Goal: Transaction & Acquisition: Purchase product/service

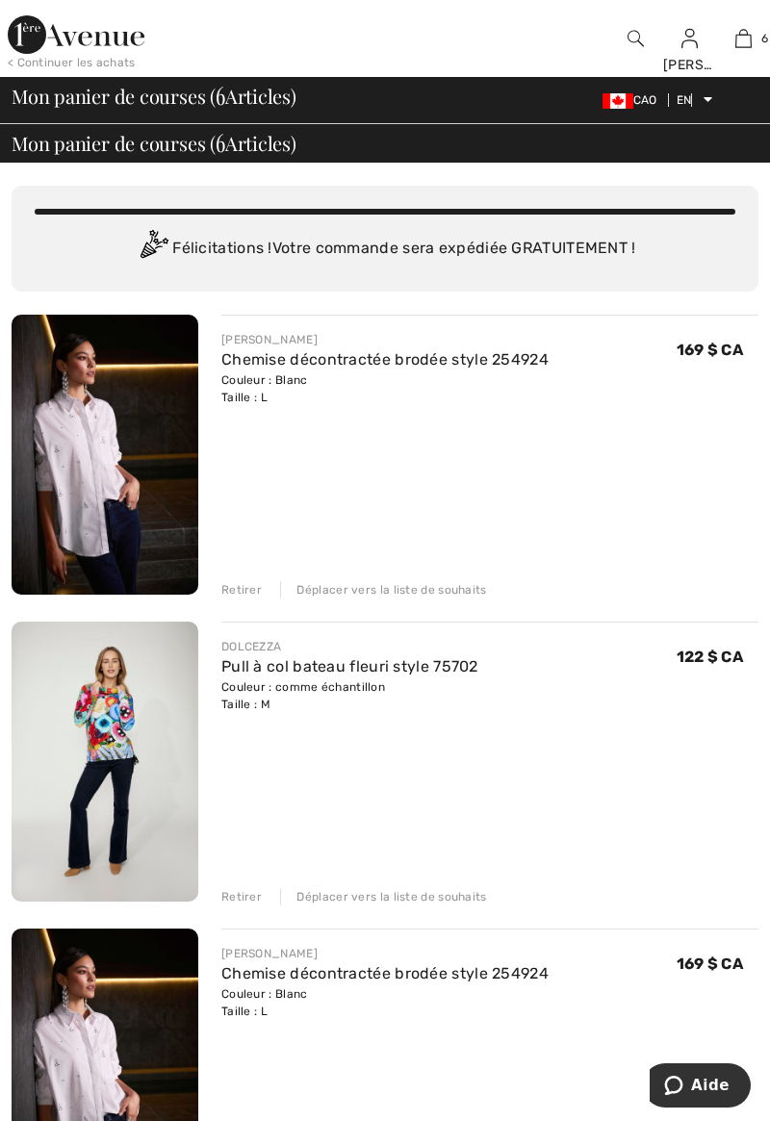
click at [260, 596] on div "Retirer Déplacer vers la liste de souhaits" at bounding box center [489, 587] width 537 height 21
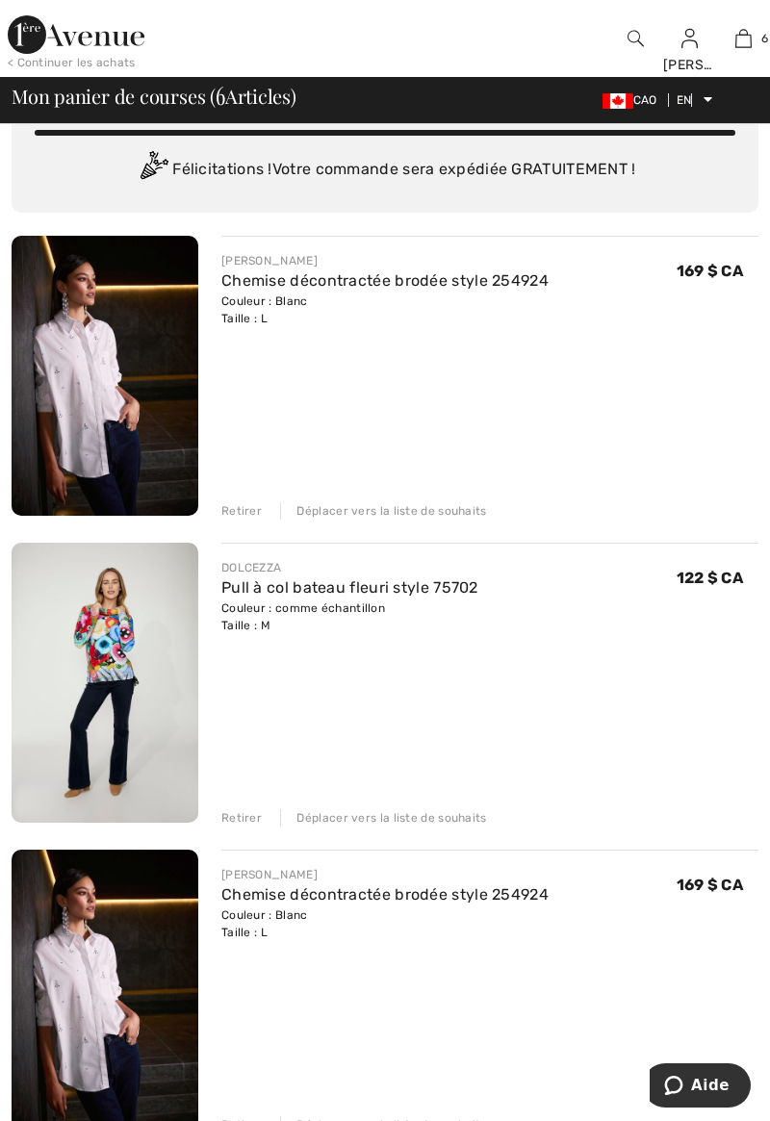
scroll to position [131, 0]
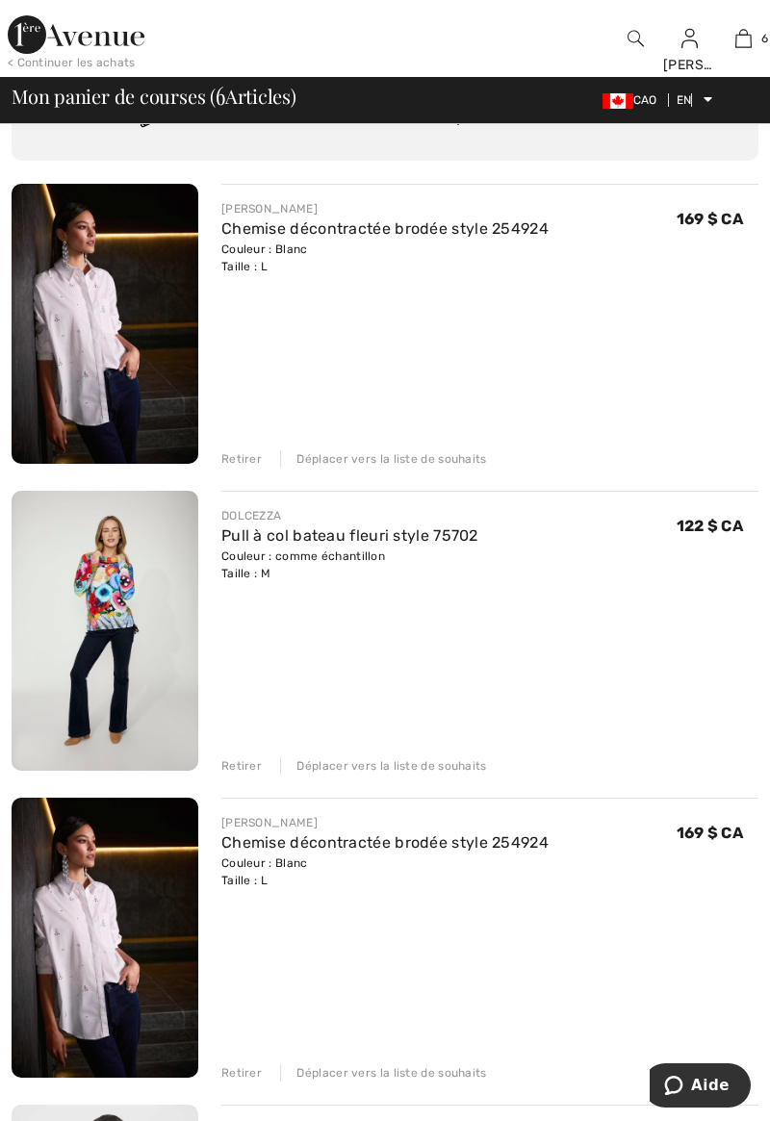
click at [255, 877] on font "Taille : L" at bounding box center [244, 880] width 46 height 13
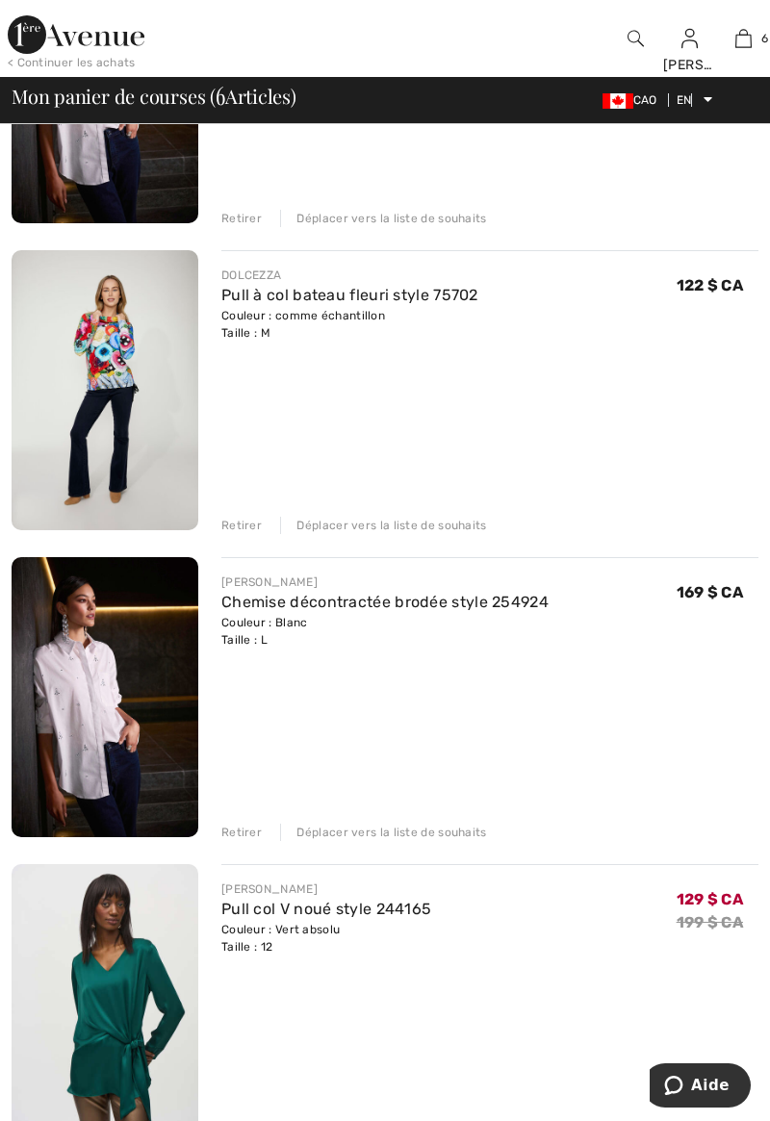
scroll to position [381, 0]
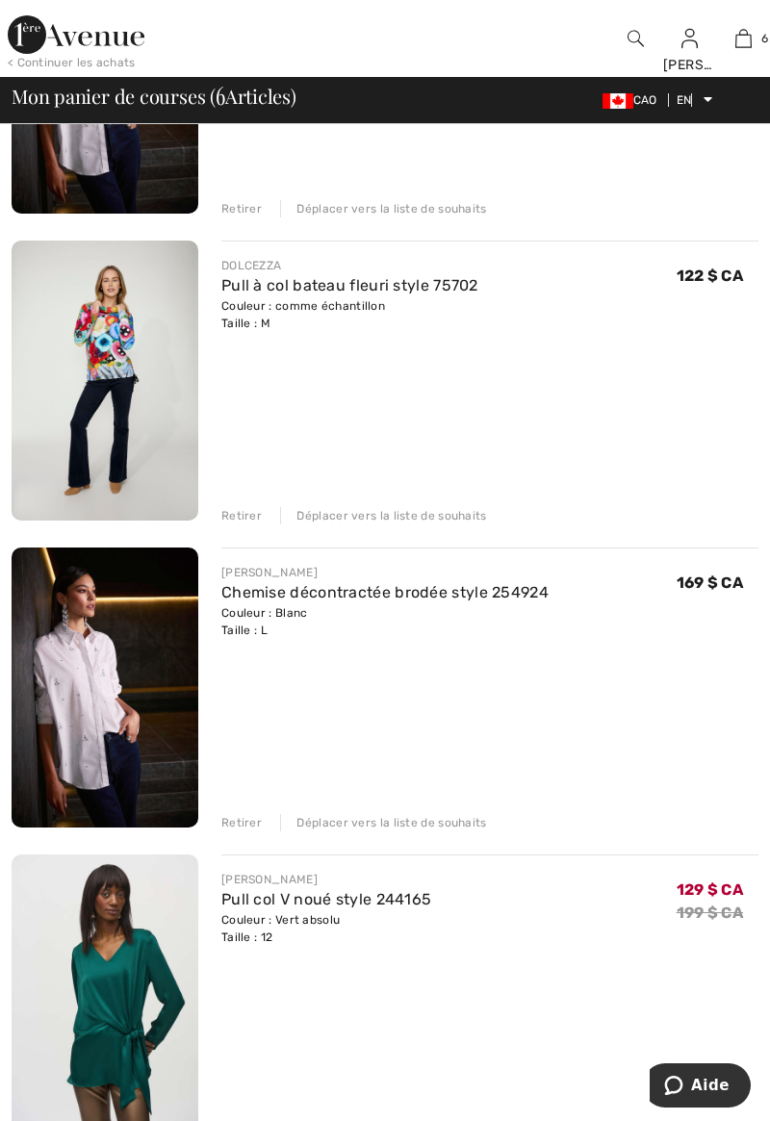
click at [258, 819] on font "Retirer" at bounding box center [241, 822] width 40 height 13
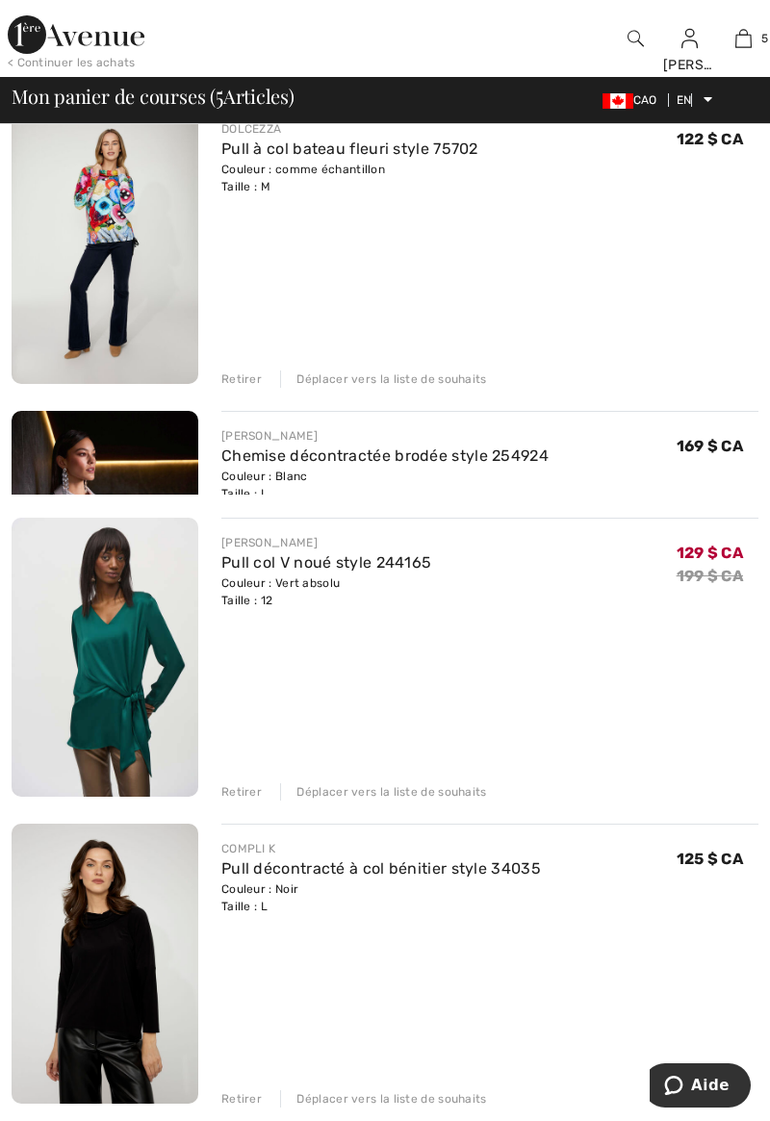
scroll to position [606, 0]
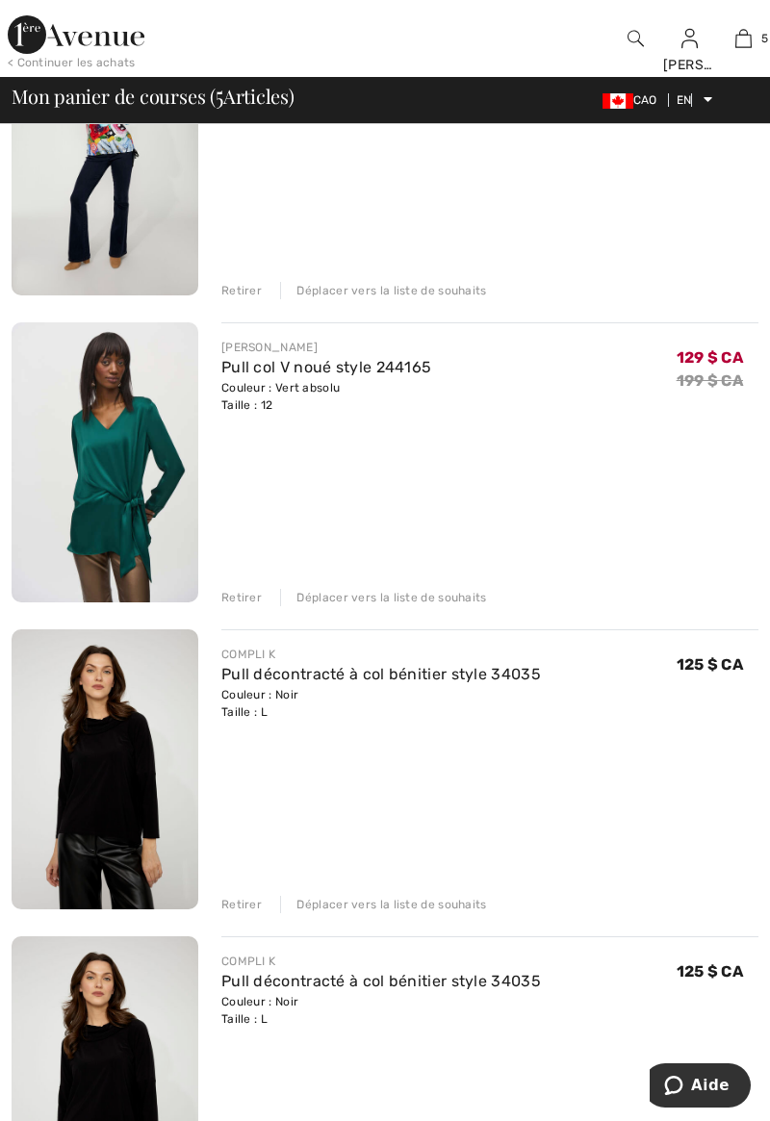
click at [250, 604] on div "Retirer" at bounding box center [241, 597] width 40 height 17
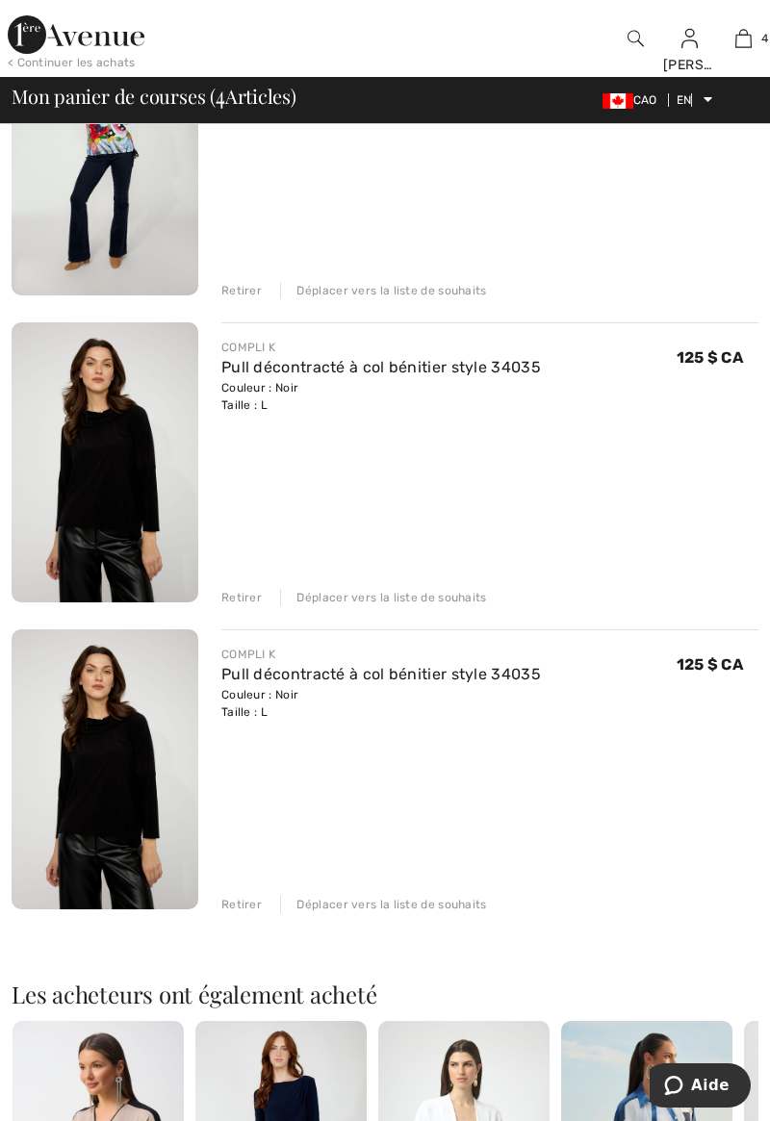
click at [275, 709] on div "Couleur : Noir Taille : L" at bounding box center [380, 703] width 319 height 35
click at [288, 718] on div "Couleur : Noir Taille : L" at bounding box center [380, 703] width 319 height 35
click at [256, 892] on div "Retirer Déplacer vers la liste de souhaits" at bounding box center [489, 902] width 537 height 21
click at [255, 907] on font "Retirer" at bounding box center [241, 904] width 40 height 13
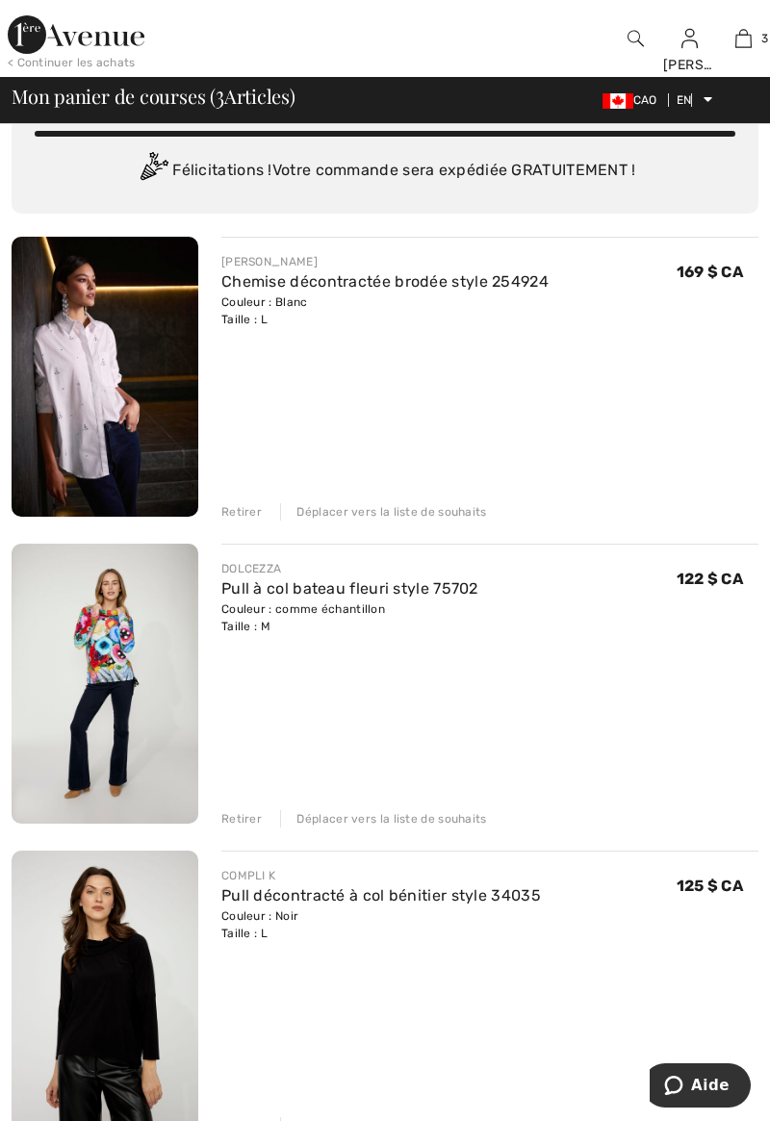
scroll to position [80, 0]
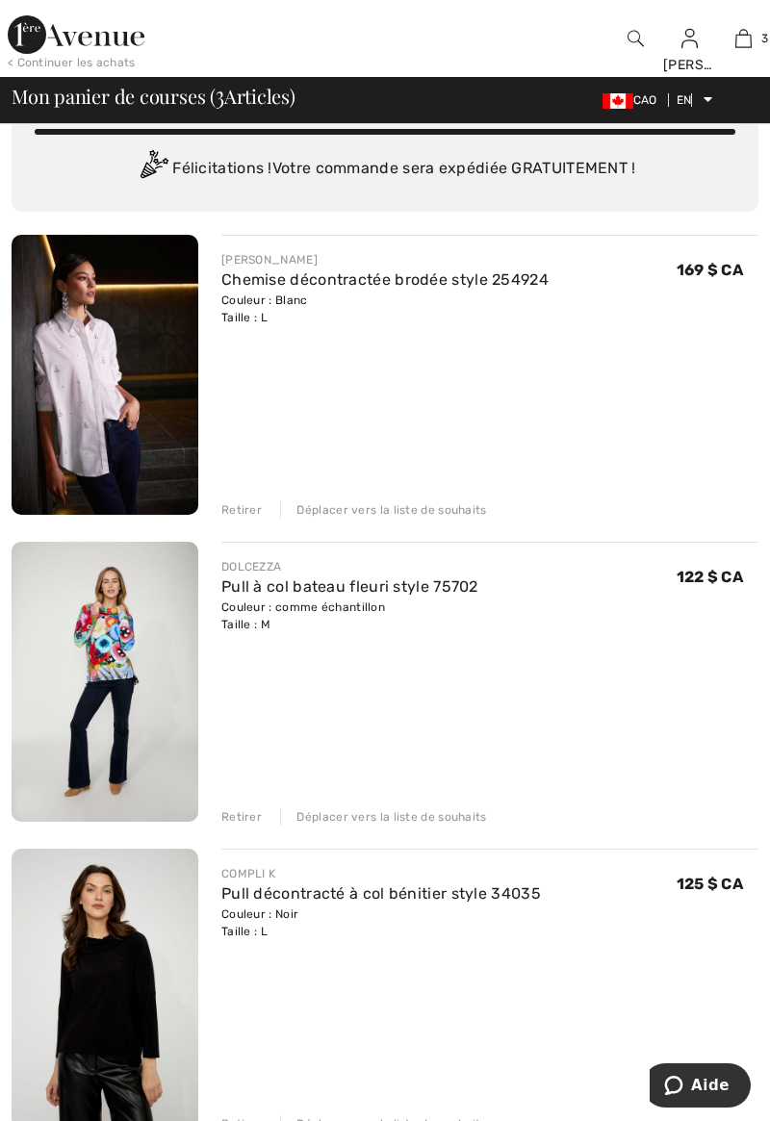
click at [262, 516] on div "Retirer Déplacer vers la liste de souhaits" at bounding box center [489, 507] width 537 height 21
click at [242, 504] on font "Retirer" at bounding box center [241, 509] width 40 height 13
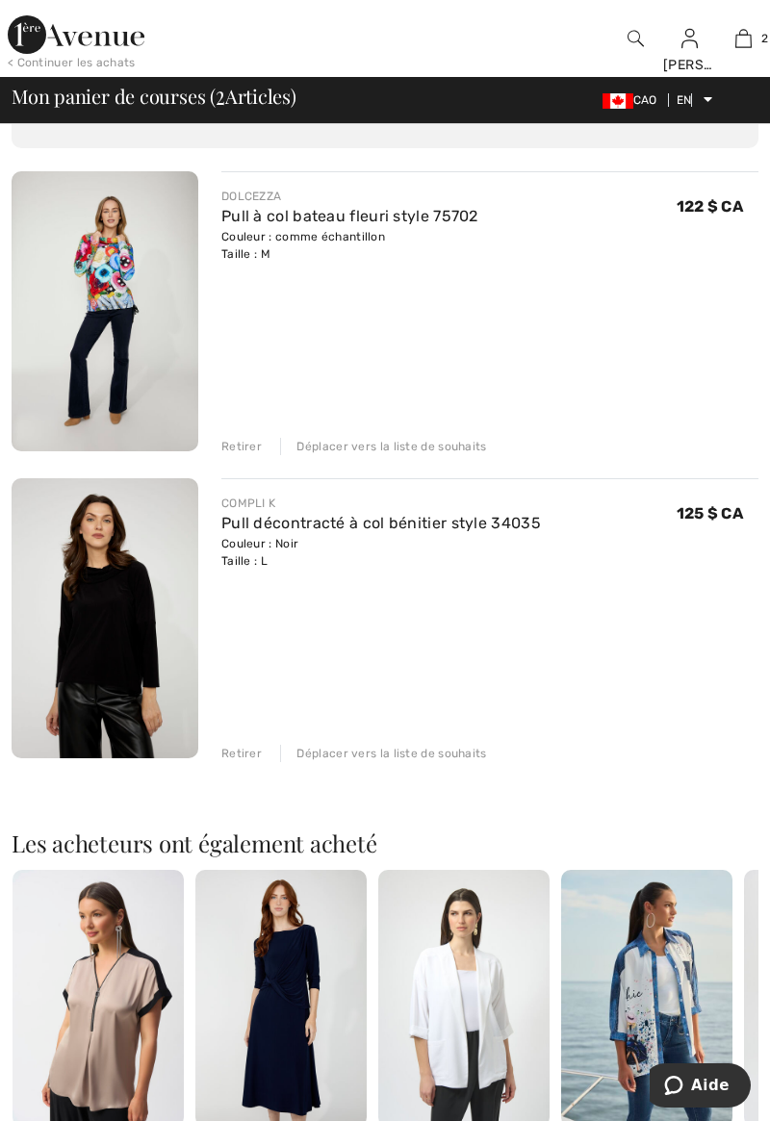
scroll to position [142, 0]
click at [1, 1023] on div "You are only 0,00 $ CA away from FREE SHIPPING! Continue Shopping > Félicitatio…" at bounding box center [385, 878] width 770 height 1717
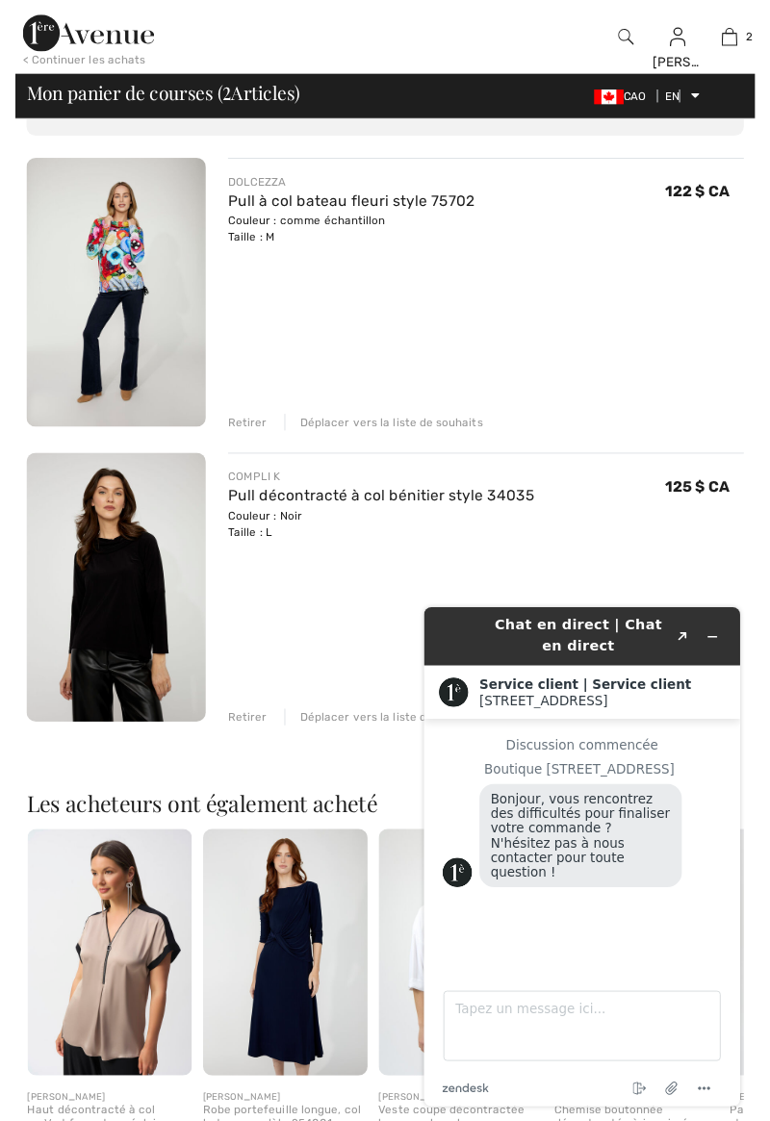
scroll to position [235, 0]
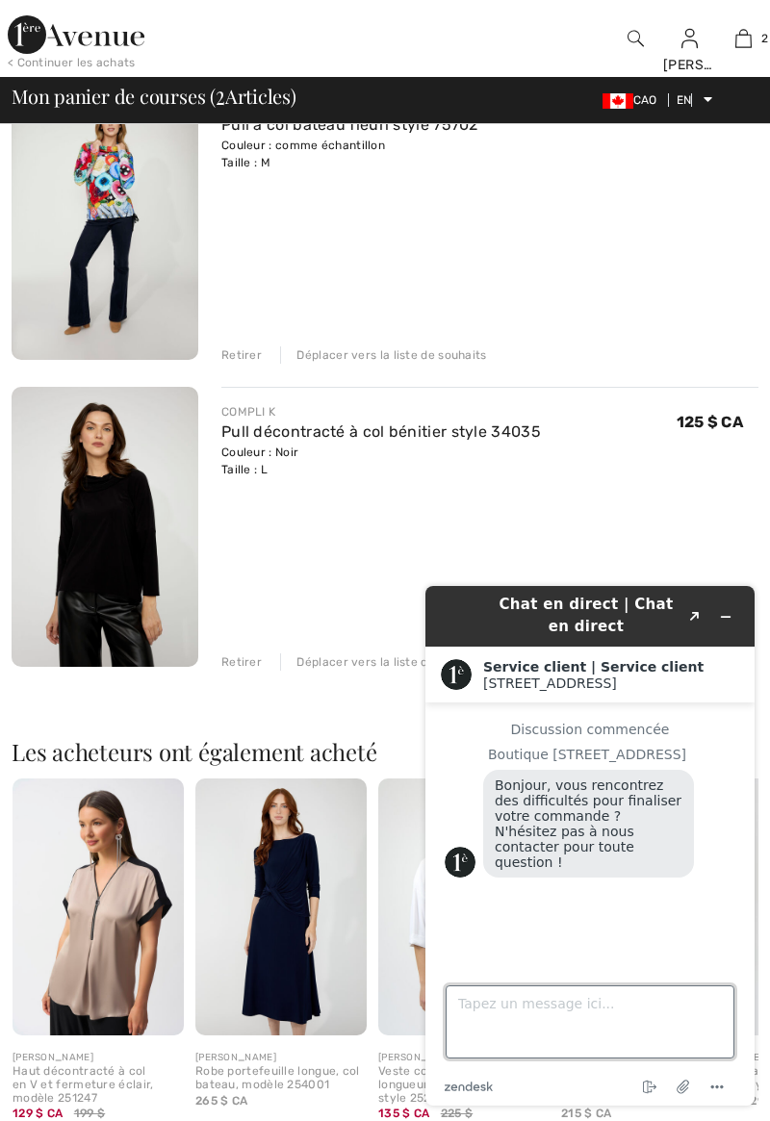
click at [598, 1030] on textarea "Tapez un message ici..." at bounding box center [589, 1021] width 289 height 73
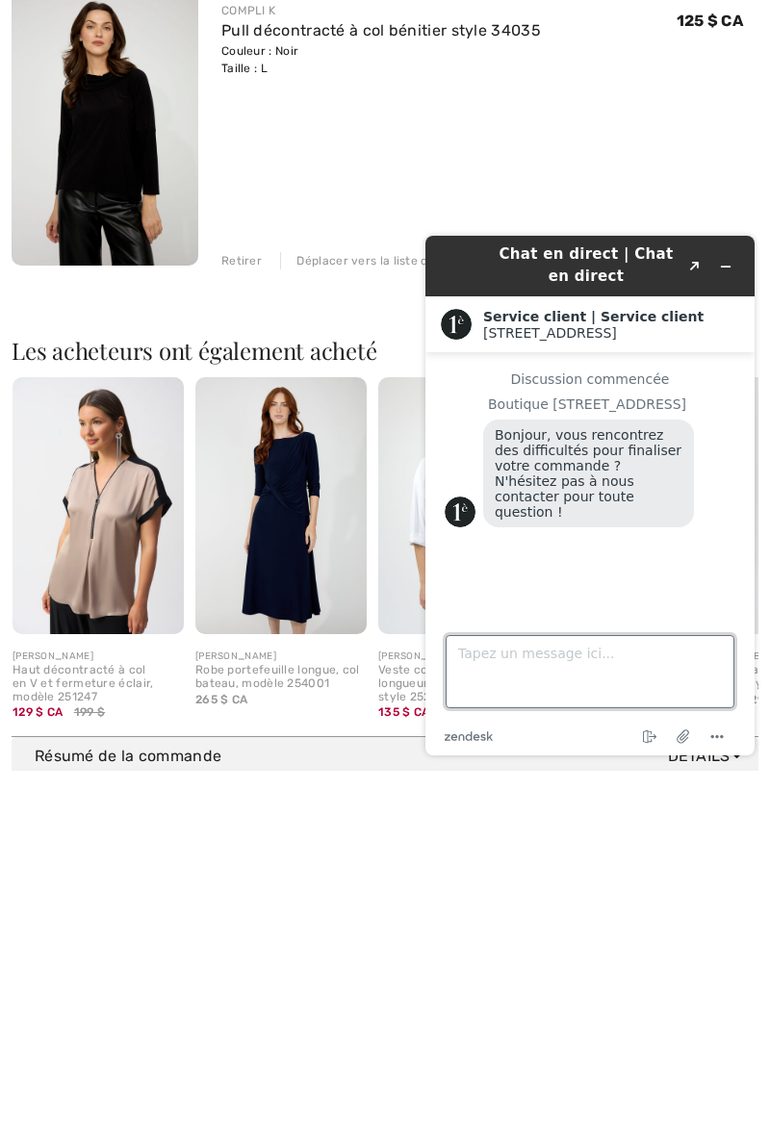
scroll to position [521, 0]
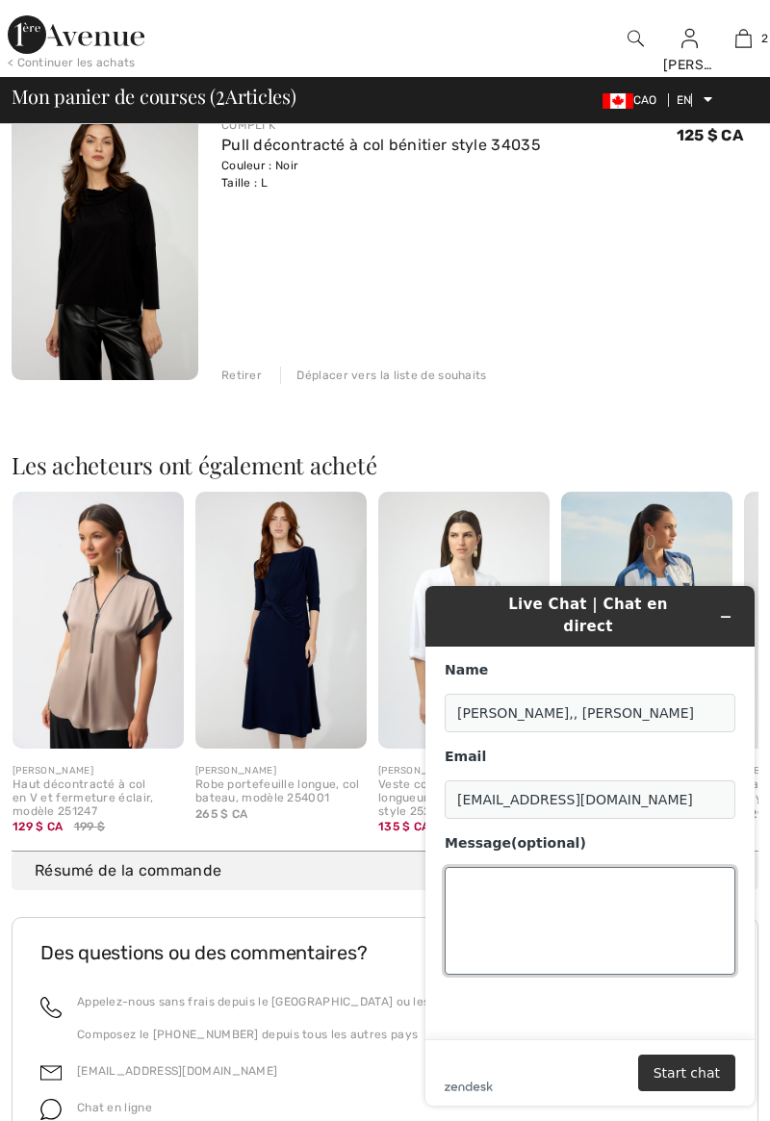
click at [539, 872] on textarea "Message (optional)" at bounding box center [590, 921] width 291 height 108
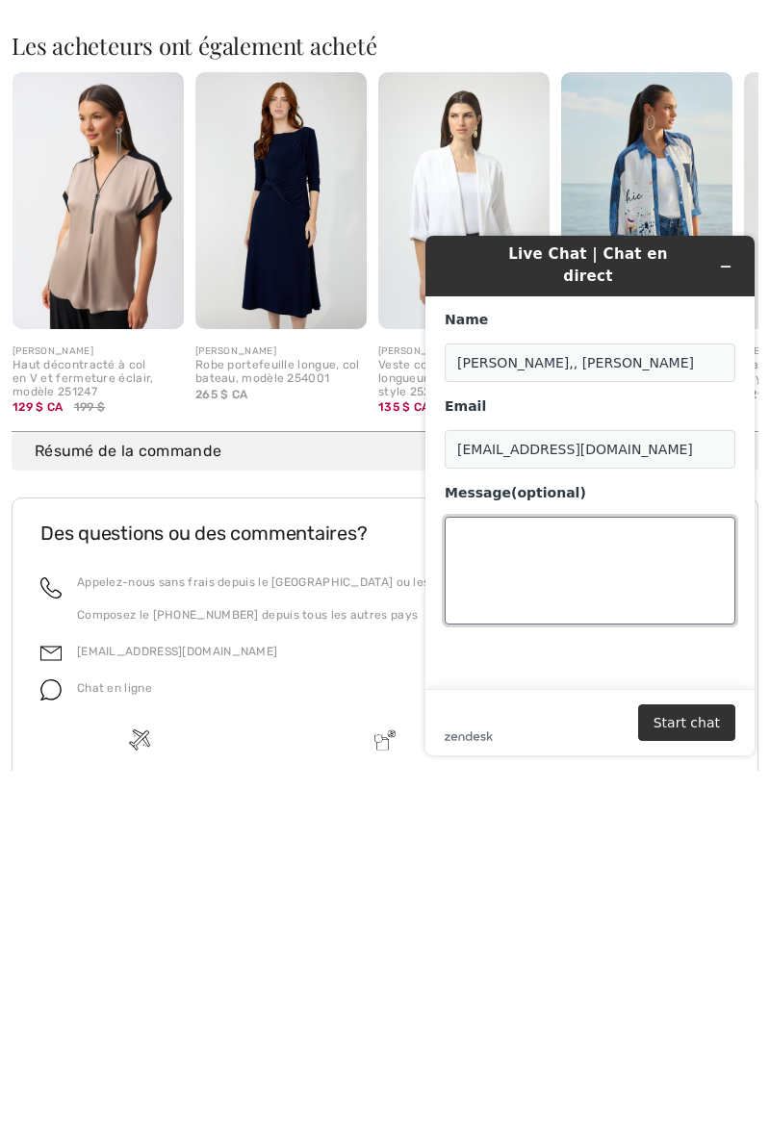
scroll to position [689, 0]
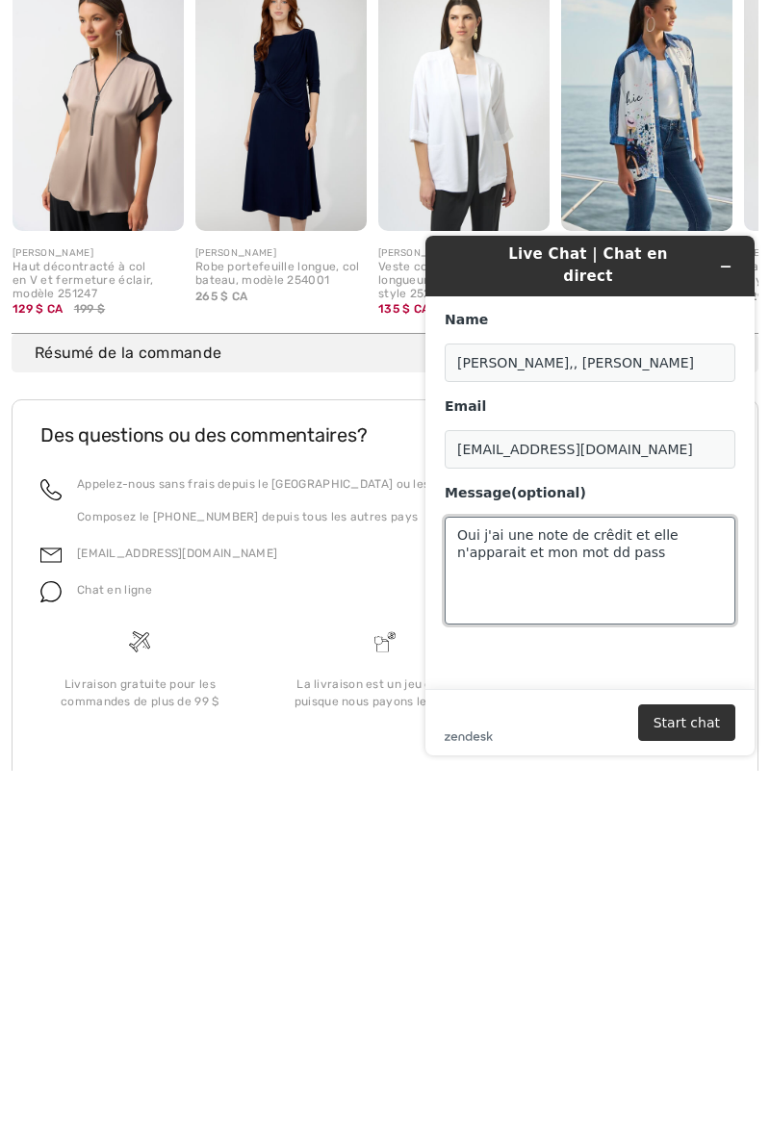
type textarea "Oui j'ai une note de crêdit et elle n'apparait et mon mot dd passe"
click at [534, 539] on textarea "Oui j'ai une note de crêdit et elle n'apparait et mon mot dd passe" at bounding box center [590, 571] width 291 height 108
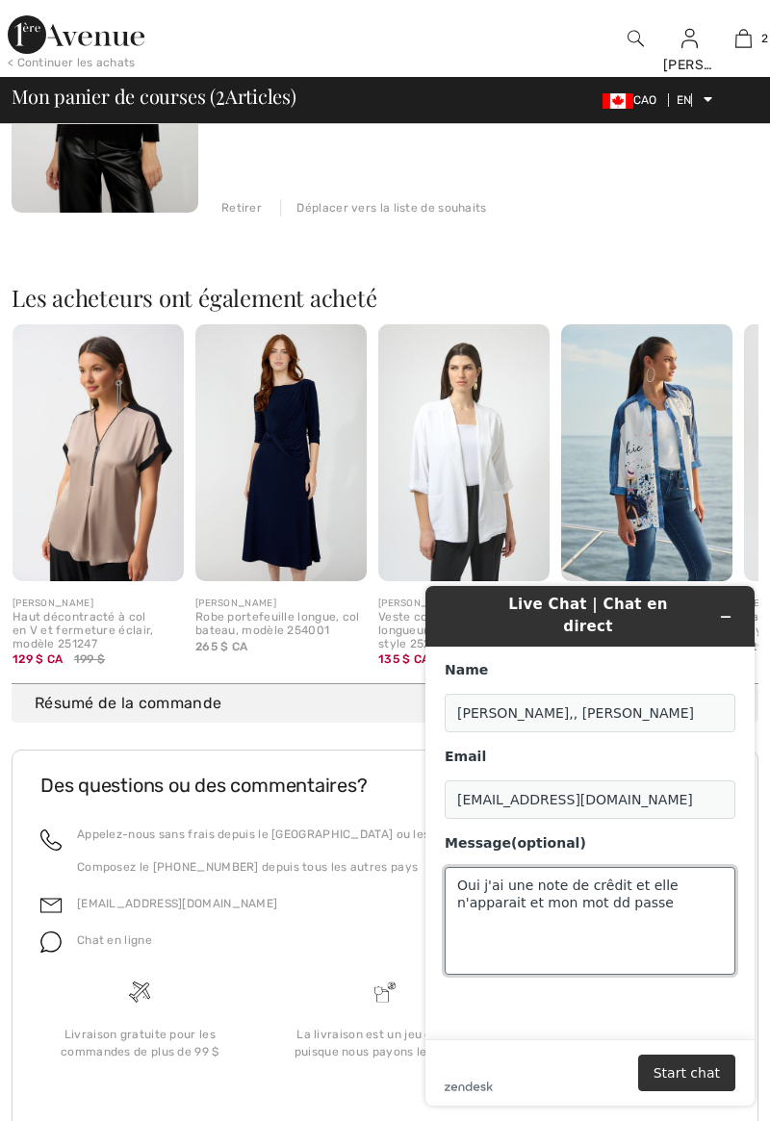
click at [623, 890] on textarea "Oui j'ai une note de crêdit et elle n'apparait et mon mot dd passe" at bounding box center [590, 921] width 291 height 108
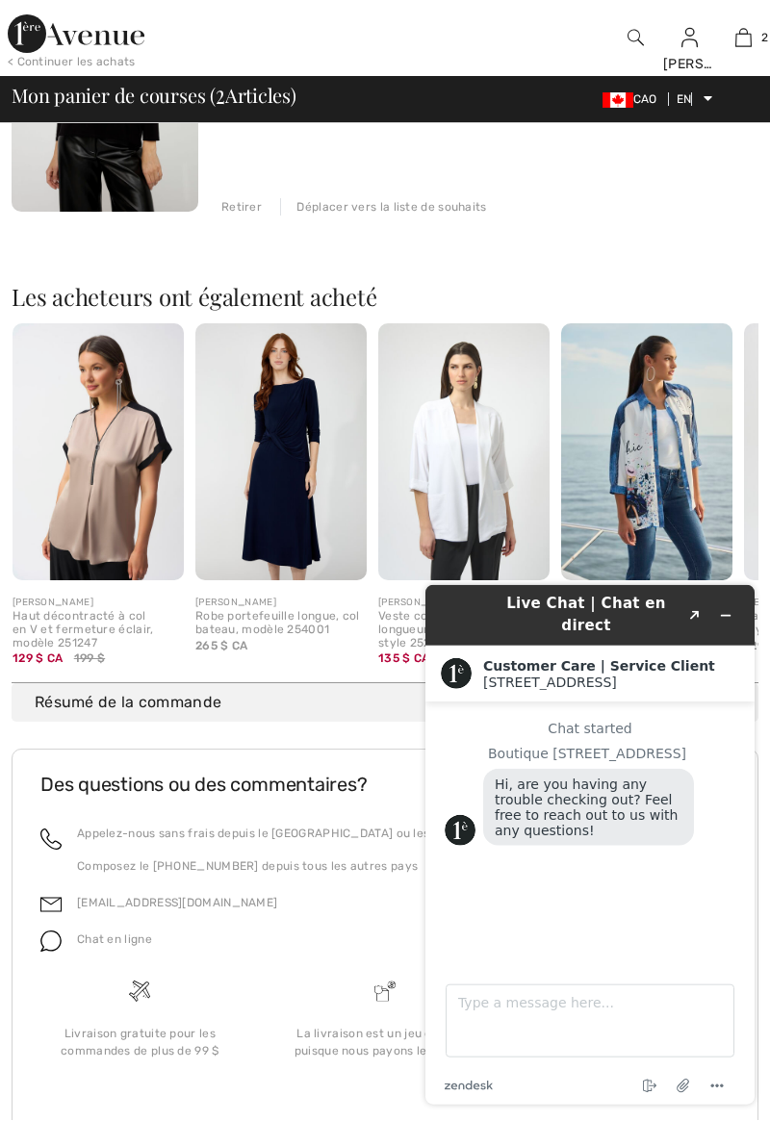
scroll to position [741, 0]
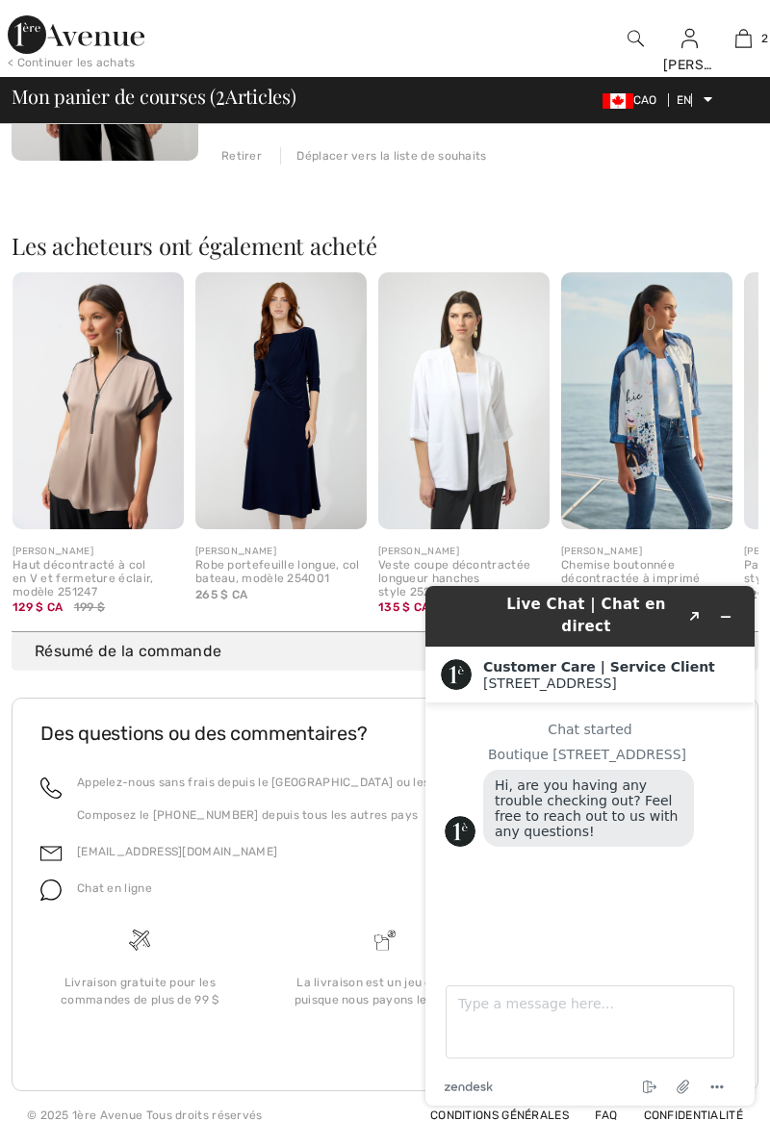
click at [749, 38] on img at bounding box center [743, 38] width 16 height 23
click at [754, 30] on link "2" at bounding box center [743, 38] width 52 height 23
click at [761, 38] on font "2" at bounding box center [764, 38] width 7 height 13
click at [745, 35] on img at bounding box center [743, 38] width 16 height 23
click at [759, 33] on link "2" at bounding box center [743, 38] width 52 height 23
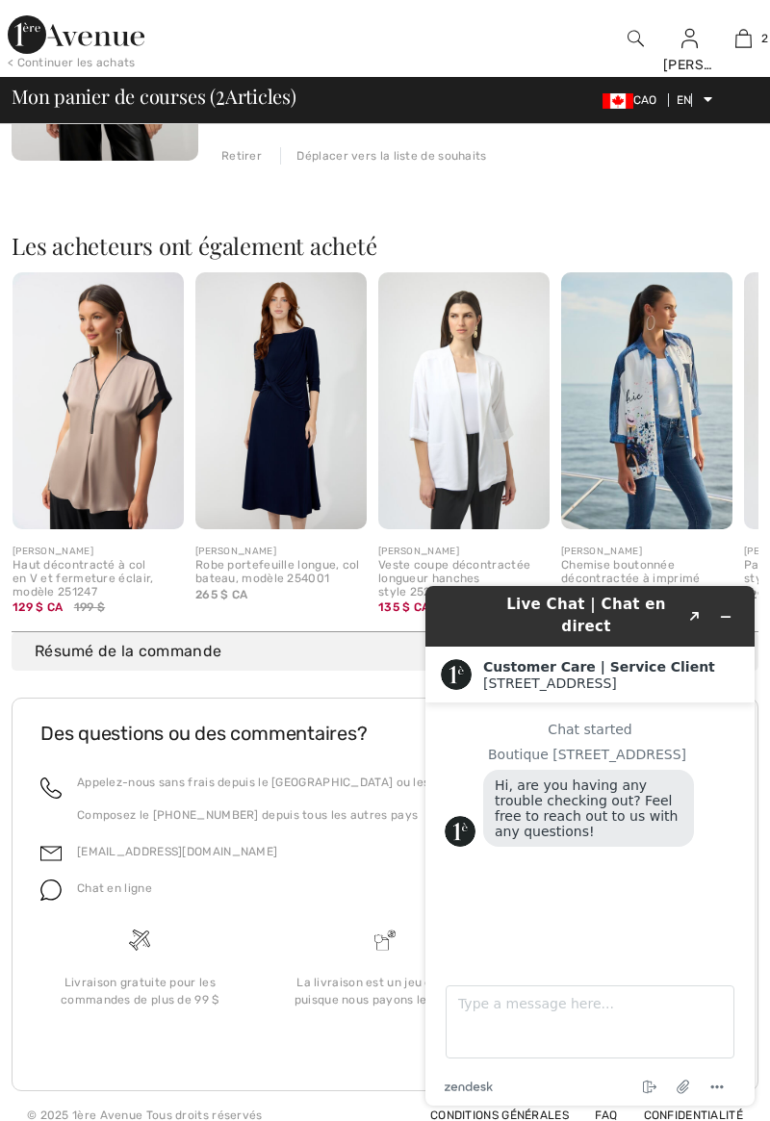
click at [745, 35] on img at bounding box center [743, 38] width 16 height 23
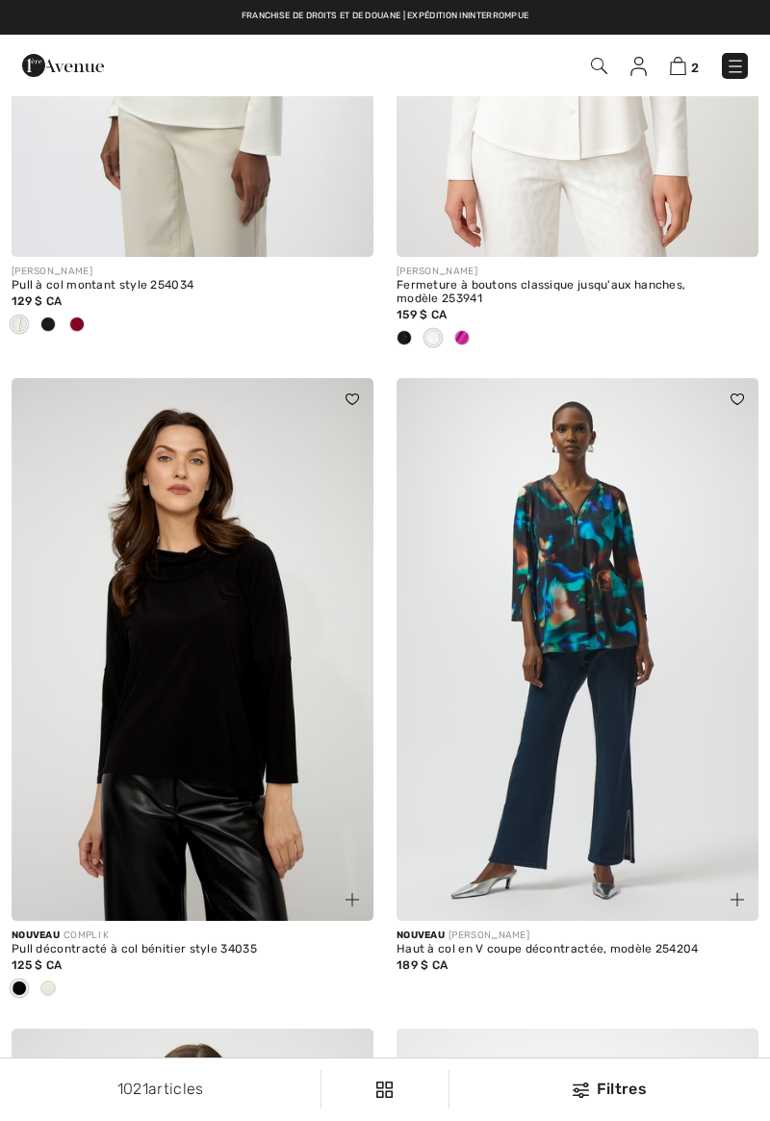
scroll to position [6498, 0]
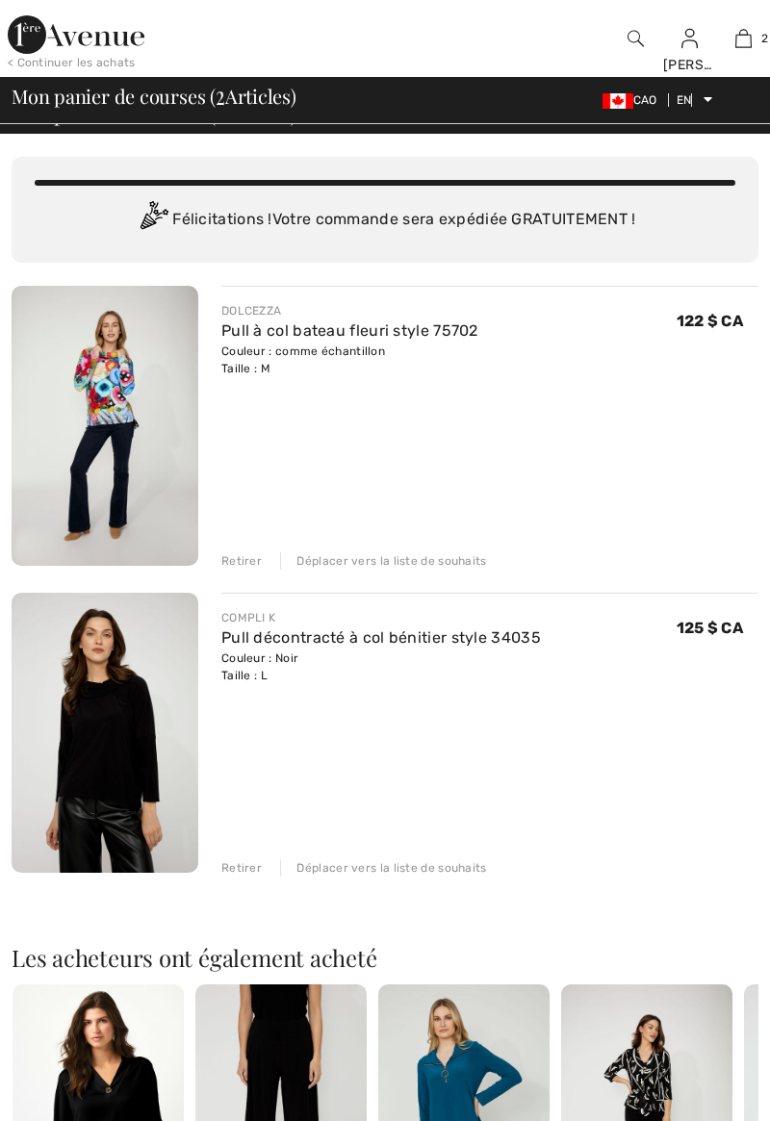
checkbox input "true"
click at [718, 1094] on button "Chat" at bounding box center [696, 1085] width 109 height 44
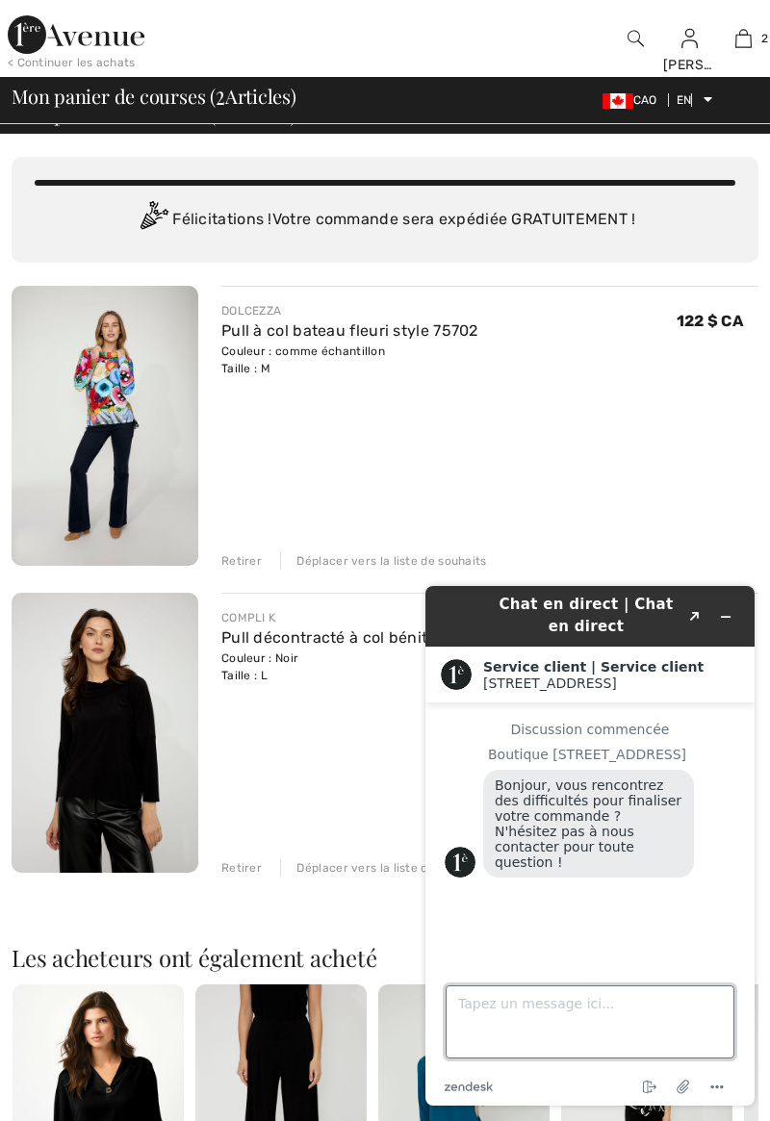
click at [579, 1011] on textarea "Tapez un message ici..." at bounding box center [589, 1021] width 289 height 73
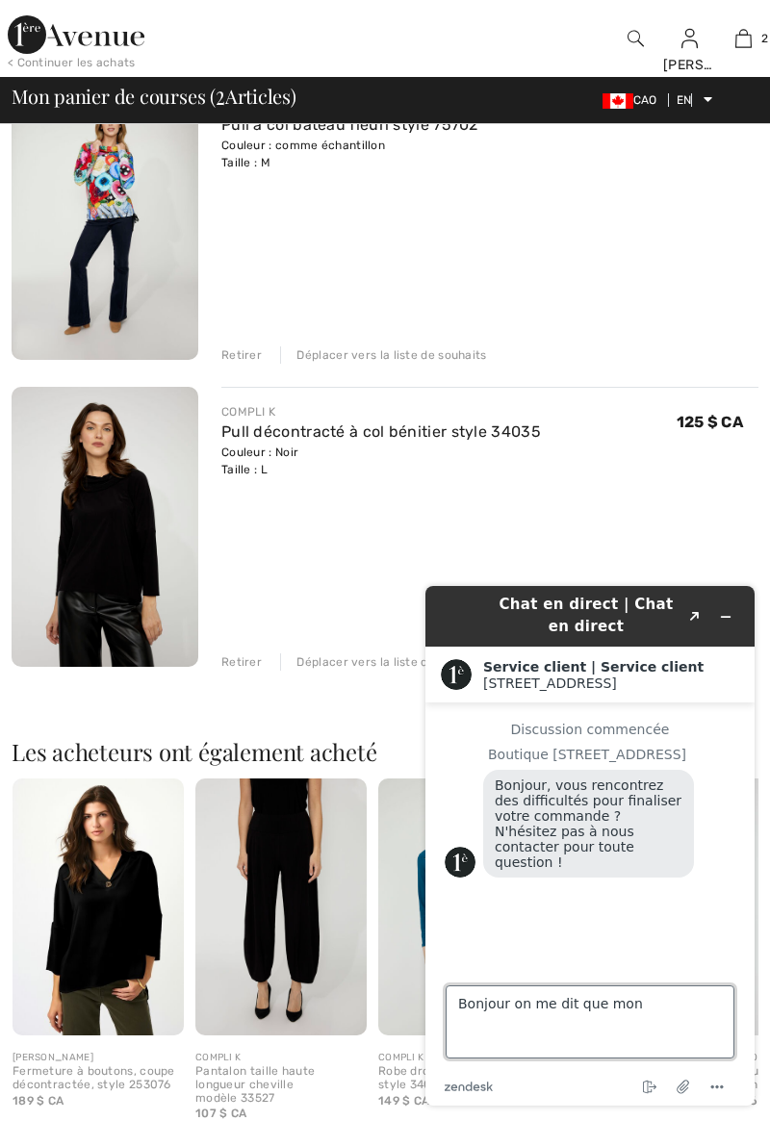
scroll to position [235, 0]
type textarea "Bonjour on me dit que mon"
click at [758, 47] on link "2" at bounding box center [743, 38] width 52 height 23
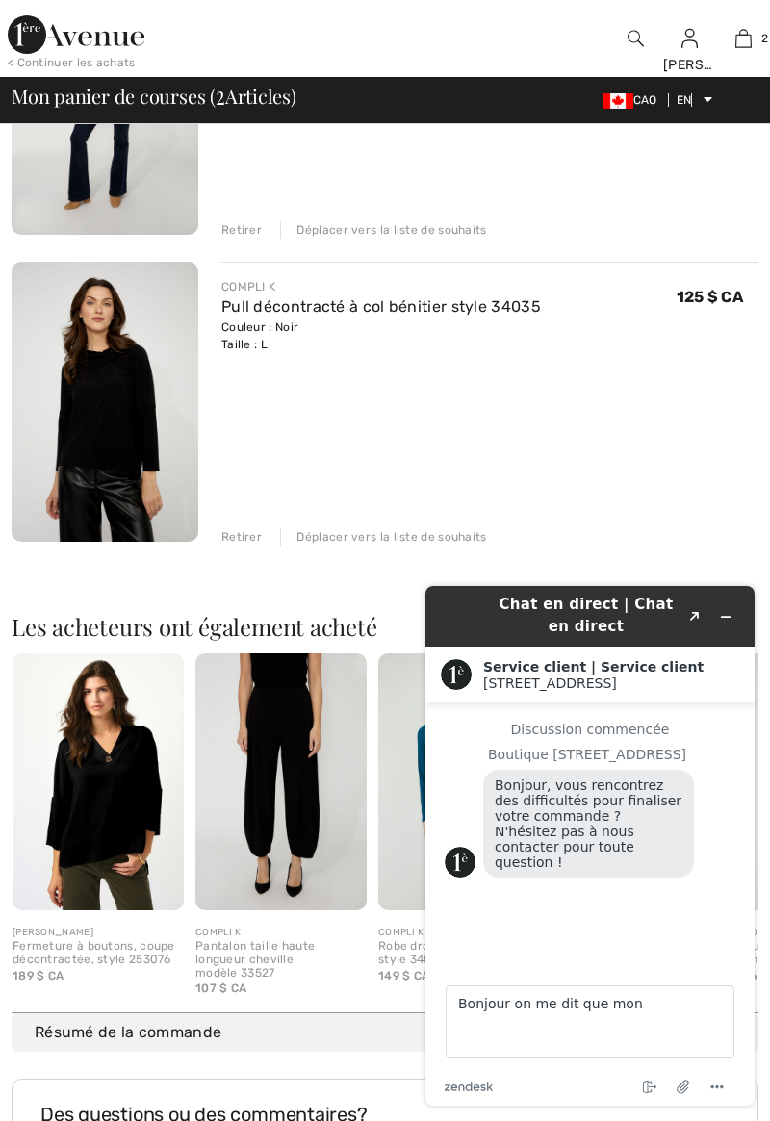
scroll to position [486, 0]
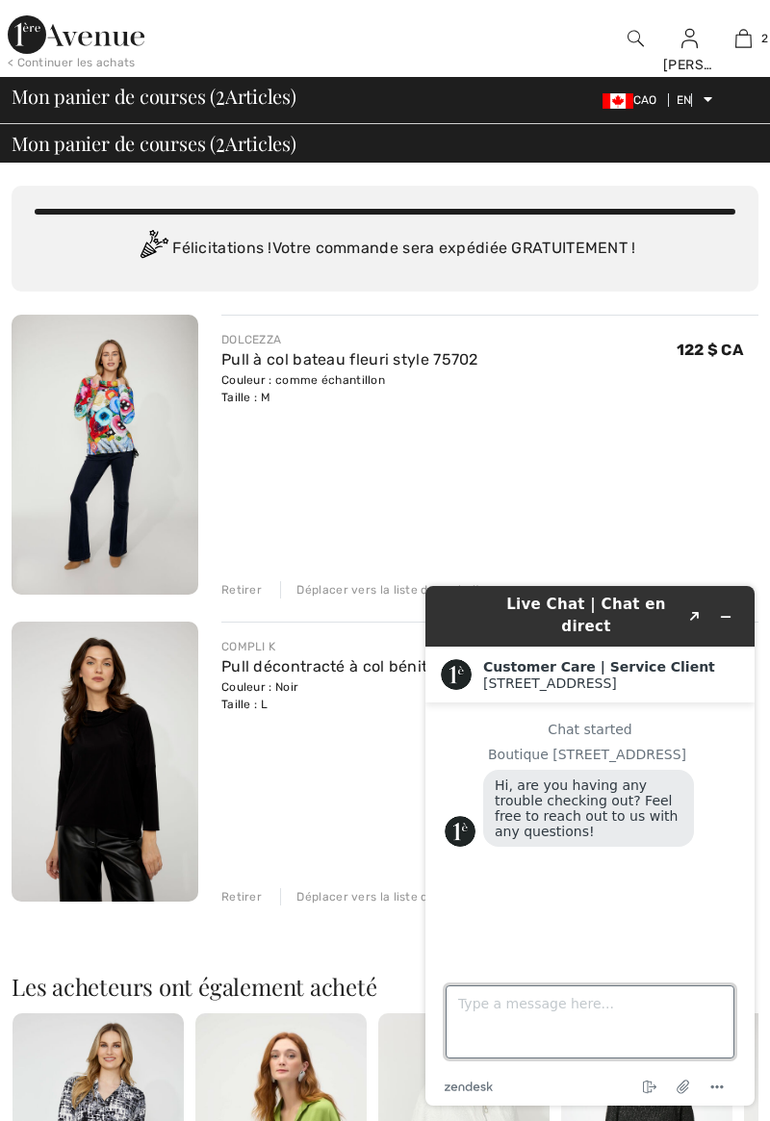
click at [567, 1003] on textarea "Type a message here..." at bounding box center [589, 1021] width 289 height 73
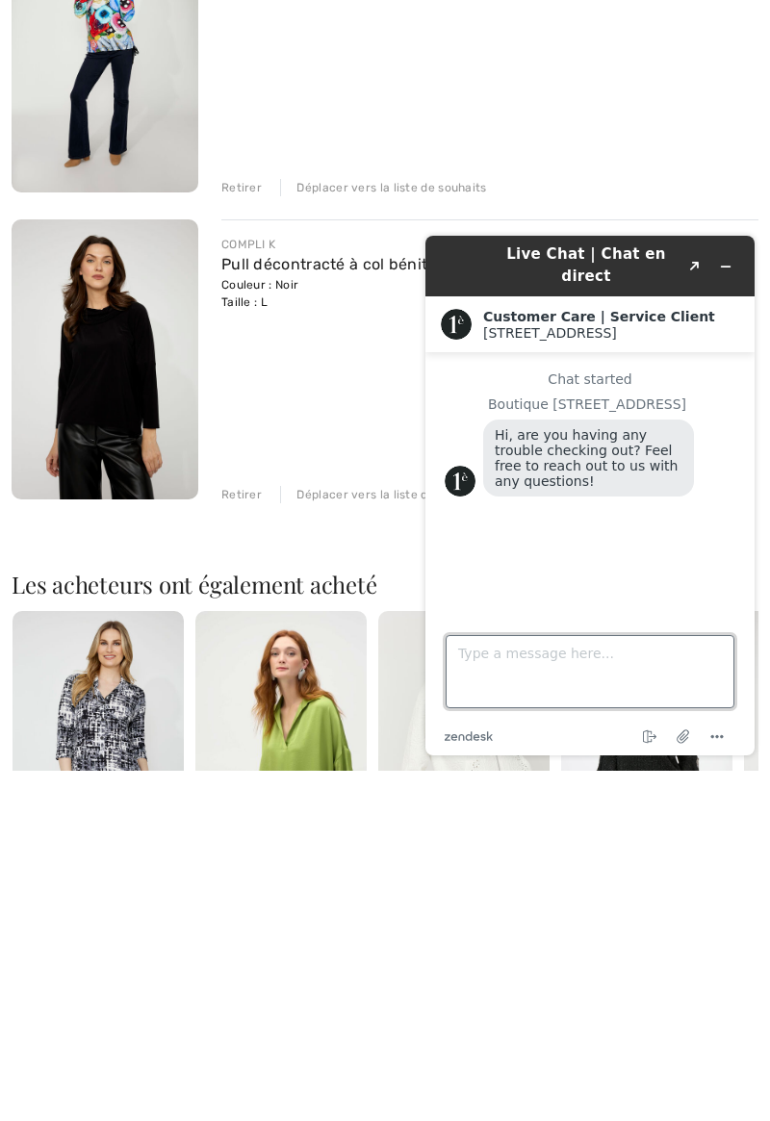
scroll to position [287, 0]
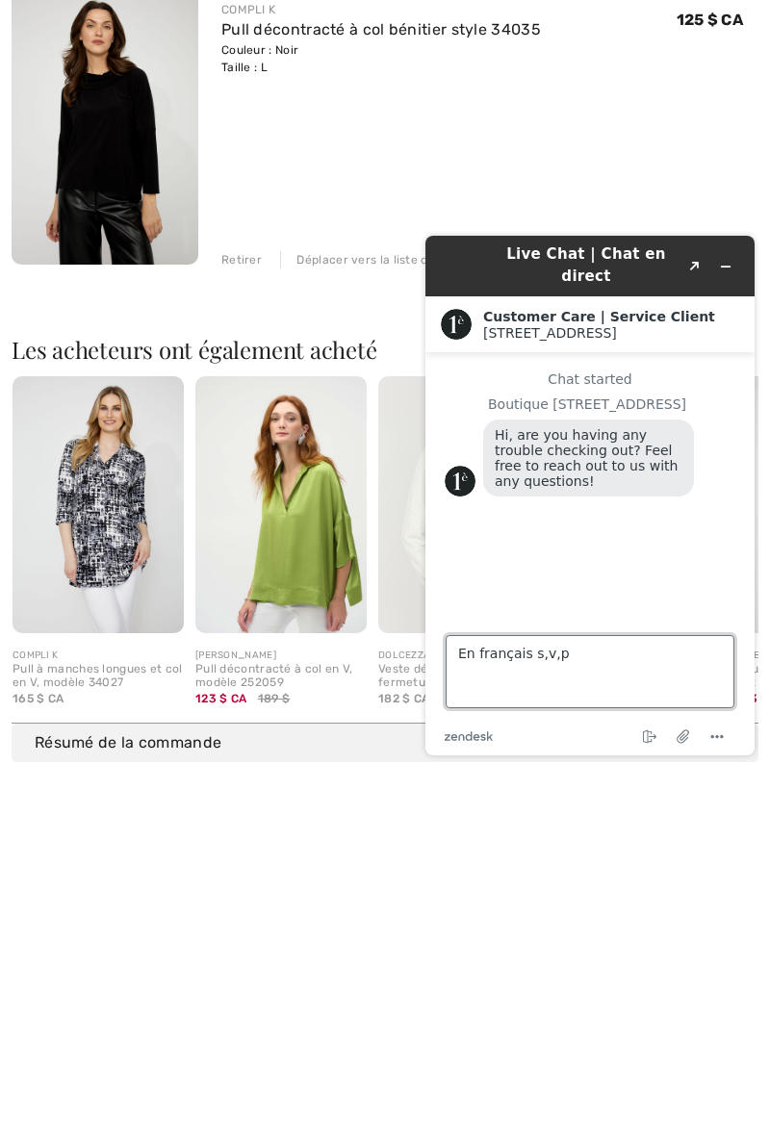
type textarea "En français s,v,p,"
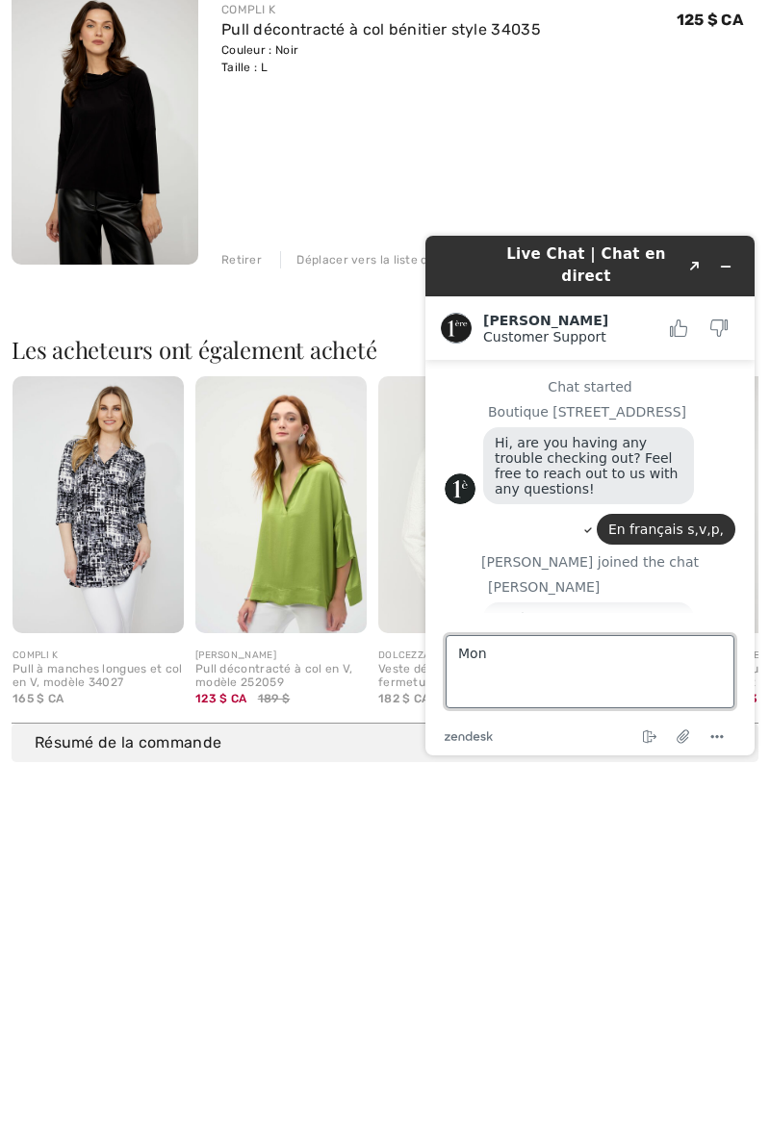
scroll to position [73, 0]
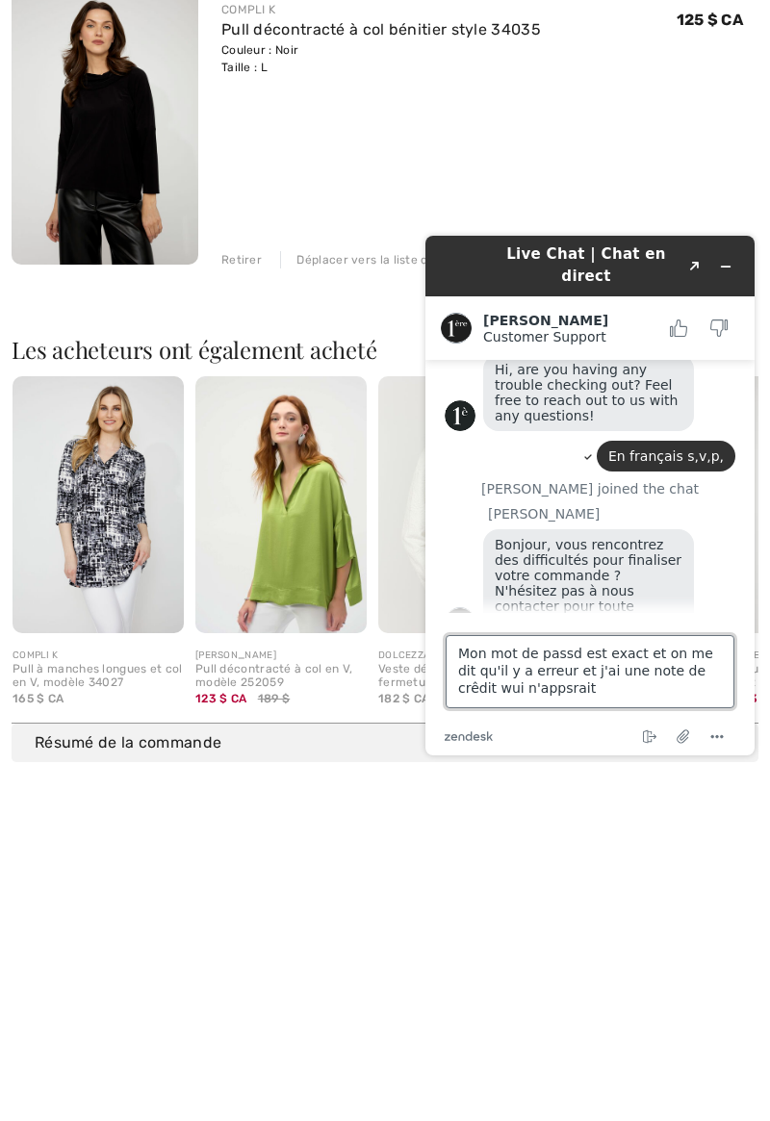
click at [487, 684] on textarea "Mon mot de passd est exact et on me dit qu'il y a erreur et j'ai une note de cr…" at bounding box center [589, 671] width 289 height 73
click at [486, 688] on textarea "Mon mot de passd est exact et on me dit qu'il y a erreur et j'ai une note de cr…" at bounding box center [589, 671] width 289 height 73
click at [502, 684] on textarea "Mon mot de passd est exact et on me dit qu'il y a erreur et j'ai une note de cr…" at bounding box center [589, 671] width 289 height 73
click at [564, 696] on textarea "Mon mot de passd est exact et on me dit qu'il y a erreur et j'ai une note de cr…" at bounding box center [589, 671] width 289 height 73
type textarea "Mon mot de passd est exact et on me dit qu'il y a erreur et j'ai une note de cr…"
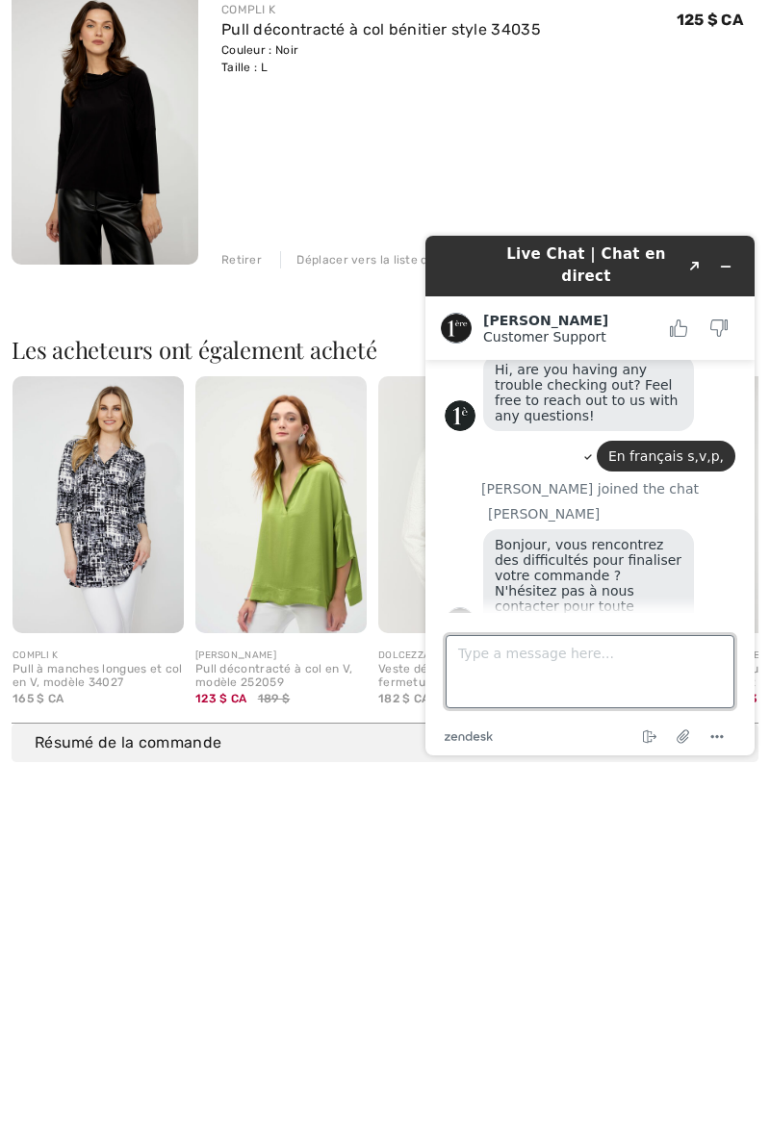
scroll to position [144, 0]
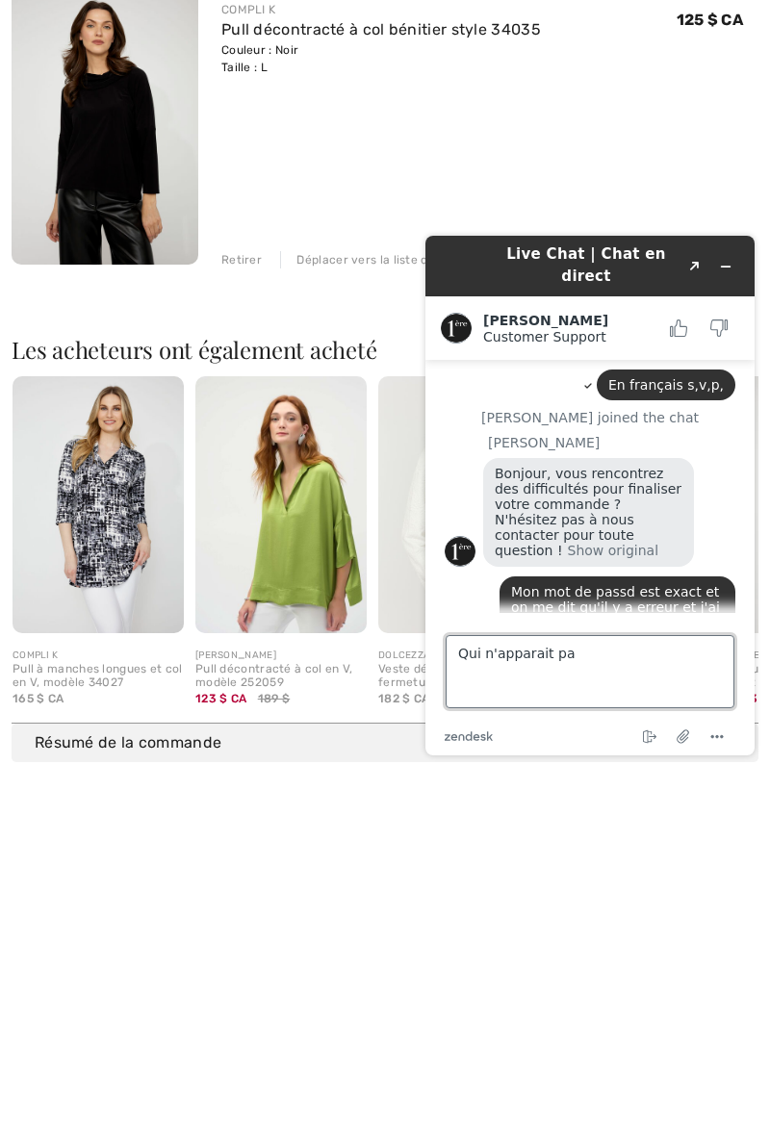
type textarea "Qui n'apparait pas"
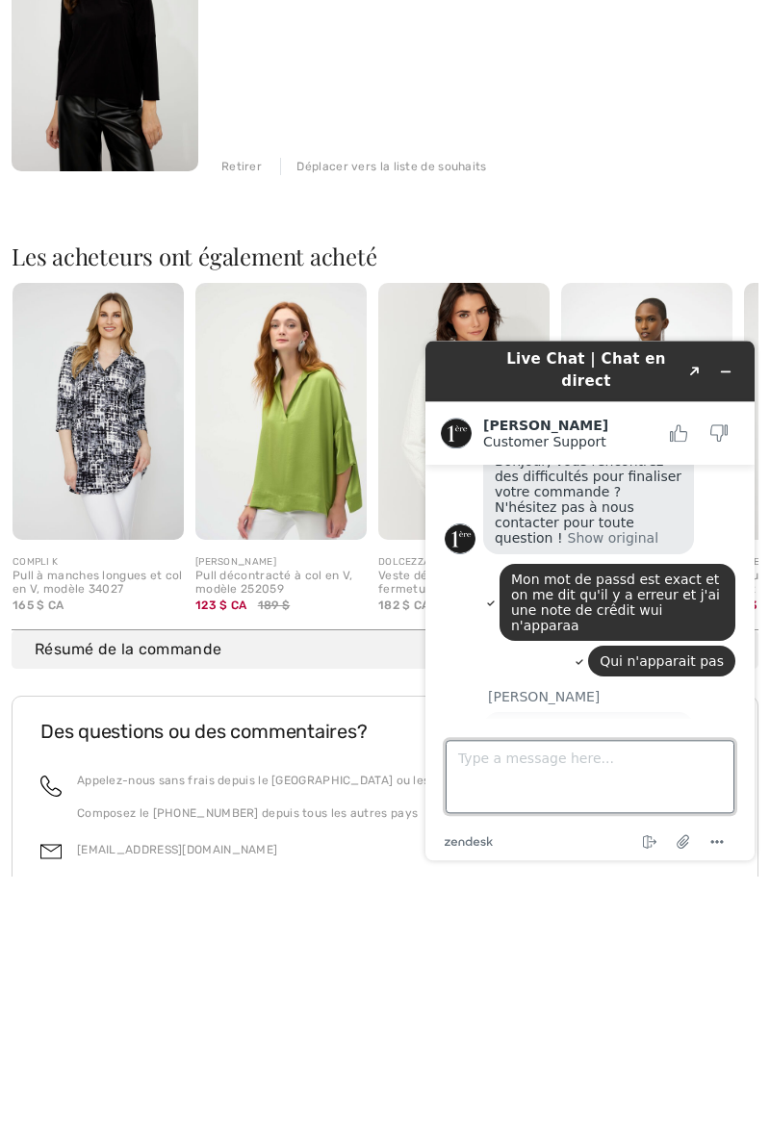
scroll to position [485, 0]
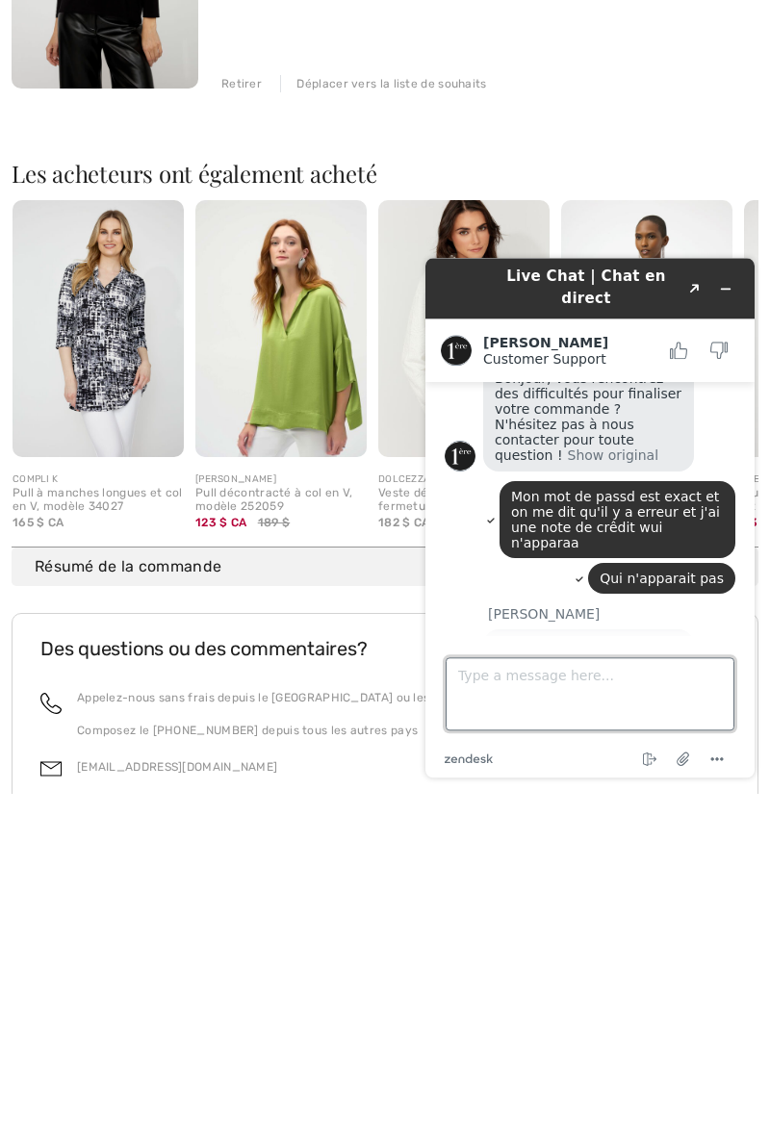
click at [572, 695] on textarea "Type a message here..." at bounding box center [589, 693] width 289 height 73
type textarea "Je ne sais pas comment faire"
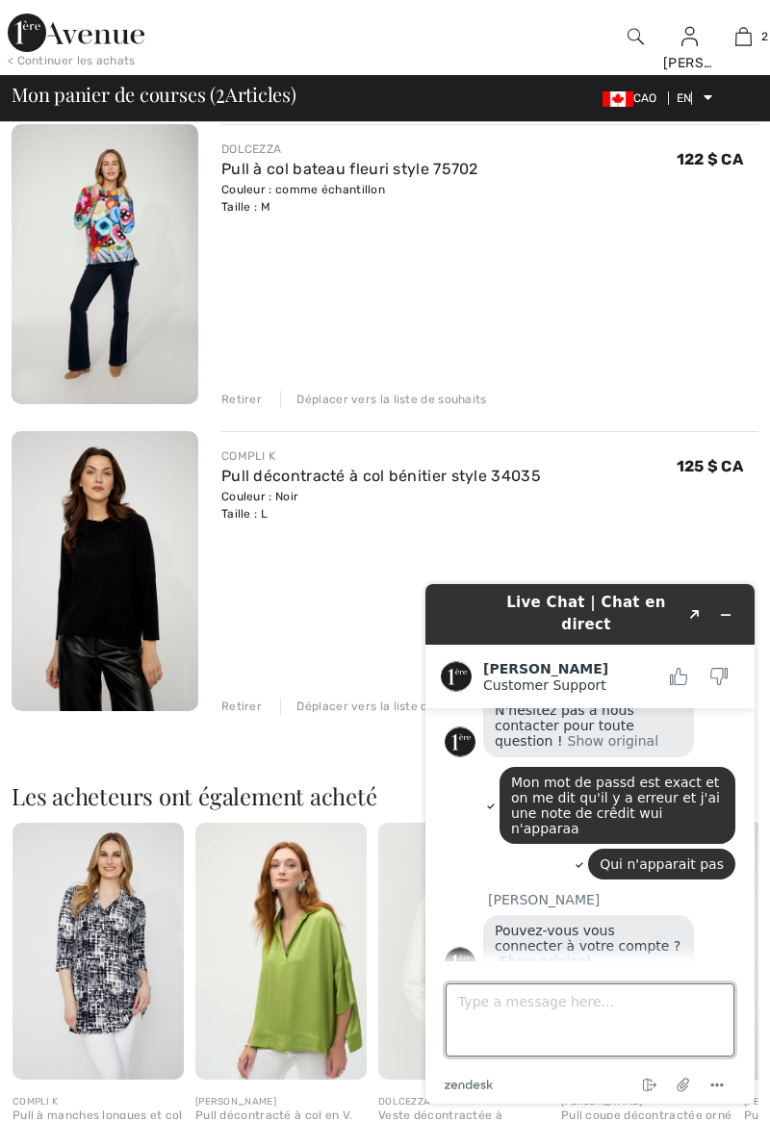
scroll to position [189, 0]
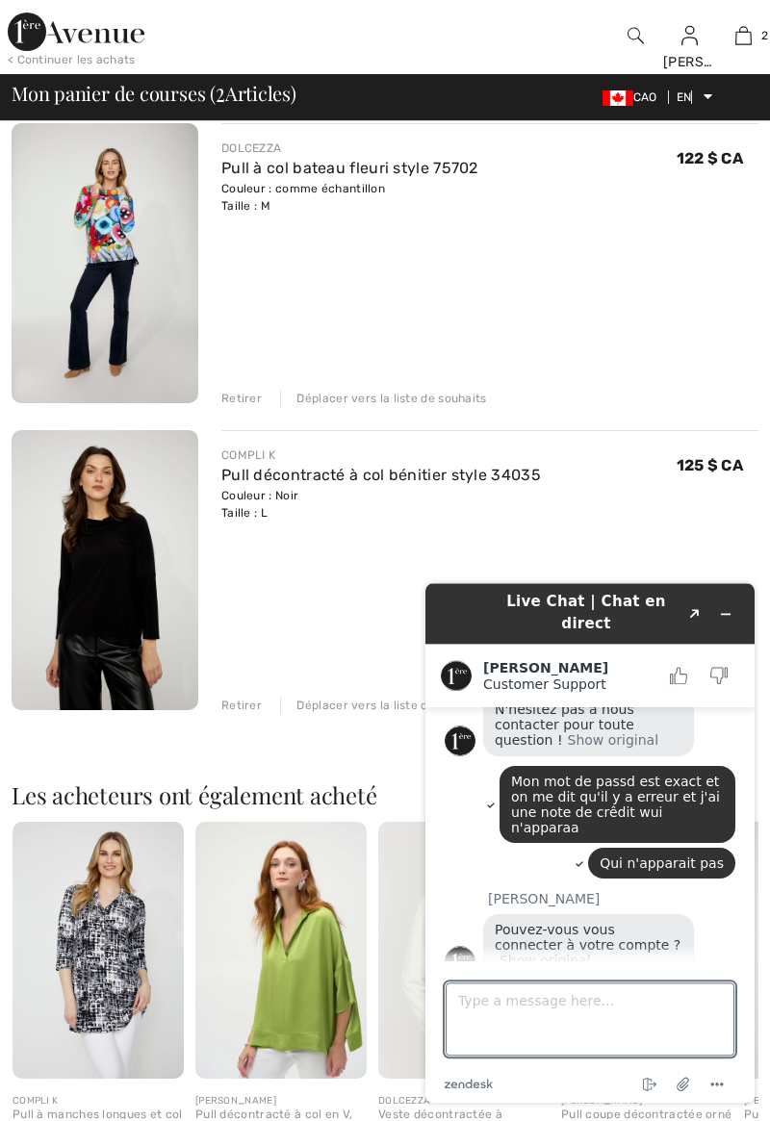
click at [161, 264] on img at bounding box center [105, 266] width 187 height 280
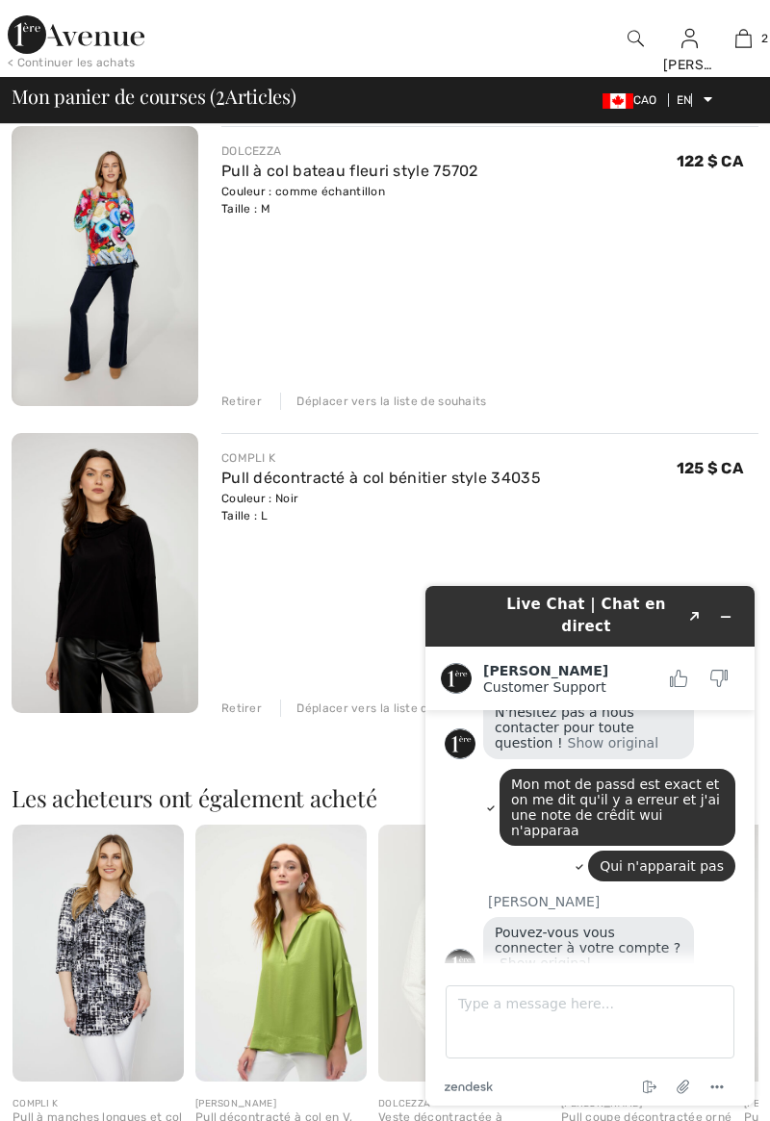
click at [300, 177] on font "Pull à col bateau fleuri style 75702" at bounding box center [349, 171] width 257 height 18
click at [145, 245] on img at bounding box center [105, 266] width 187 height 280
click at [138, 212] on img at bounding box center [105, 266] width 187 height 280
click at [114, 332] on img at bounding box center [105, 266] width 187 height 280
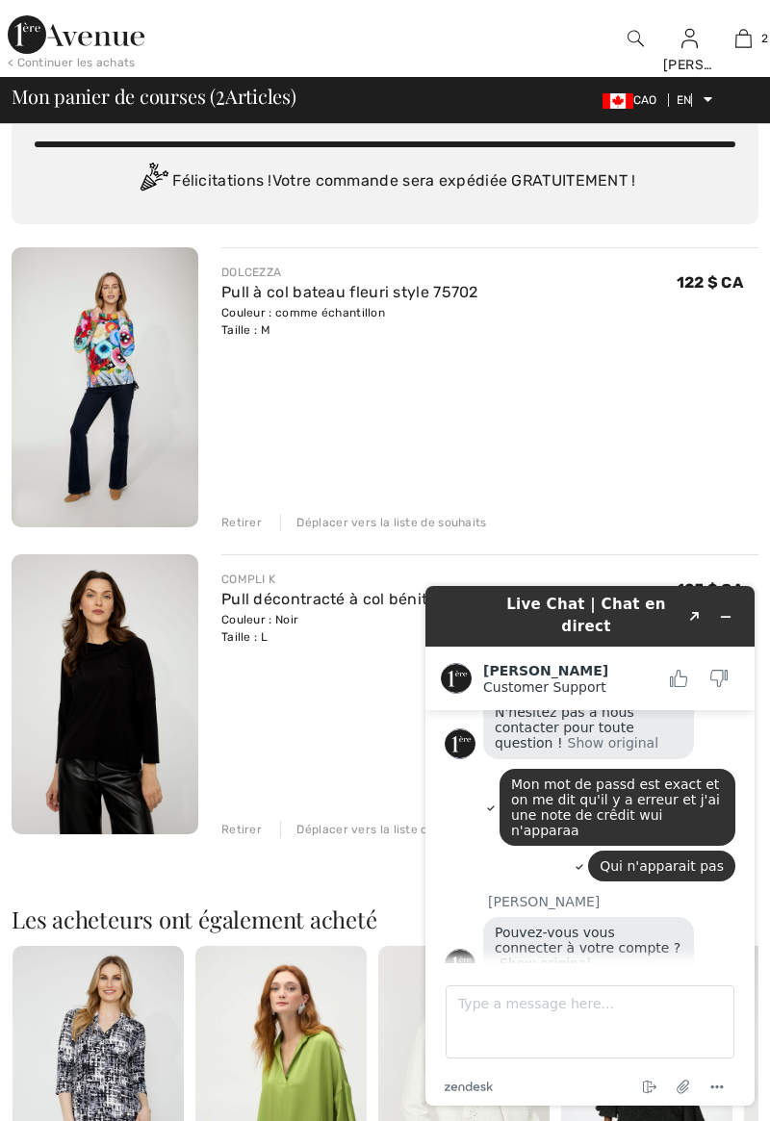
scroll to position [68, 0]
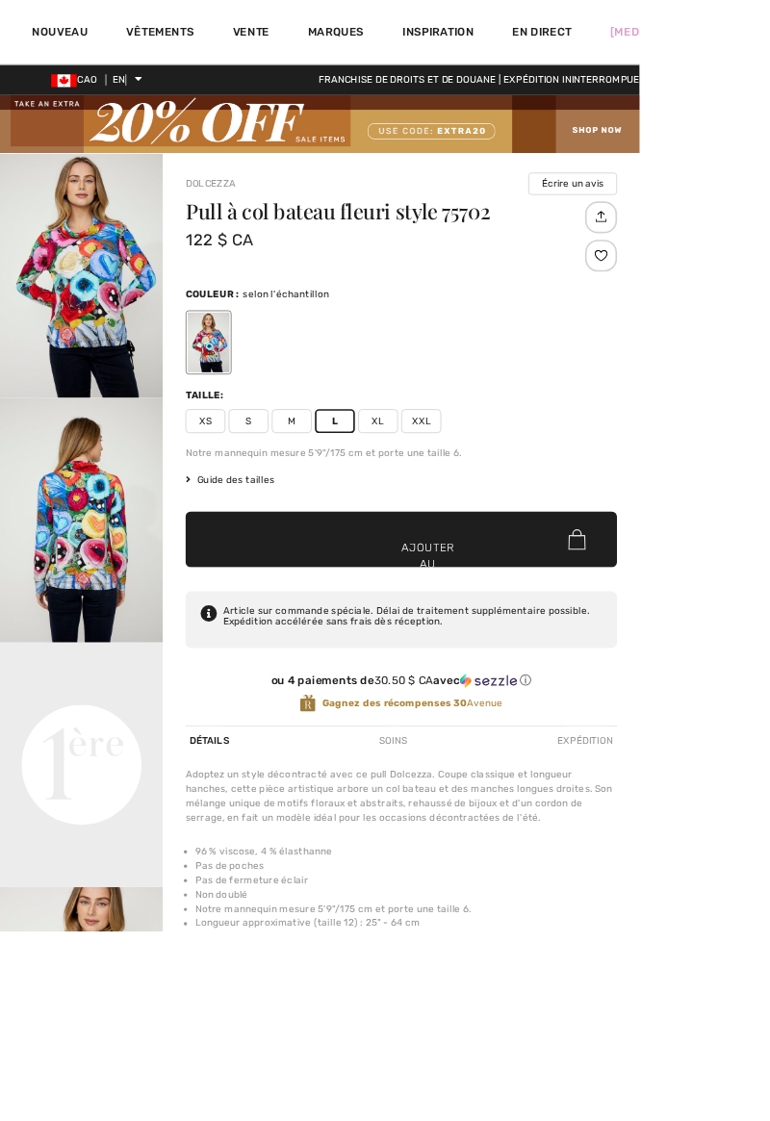
checkbox input "true"
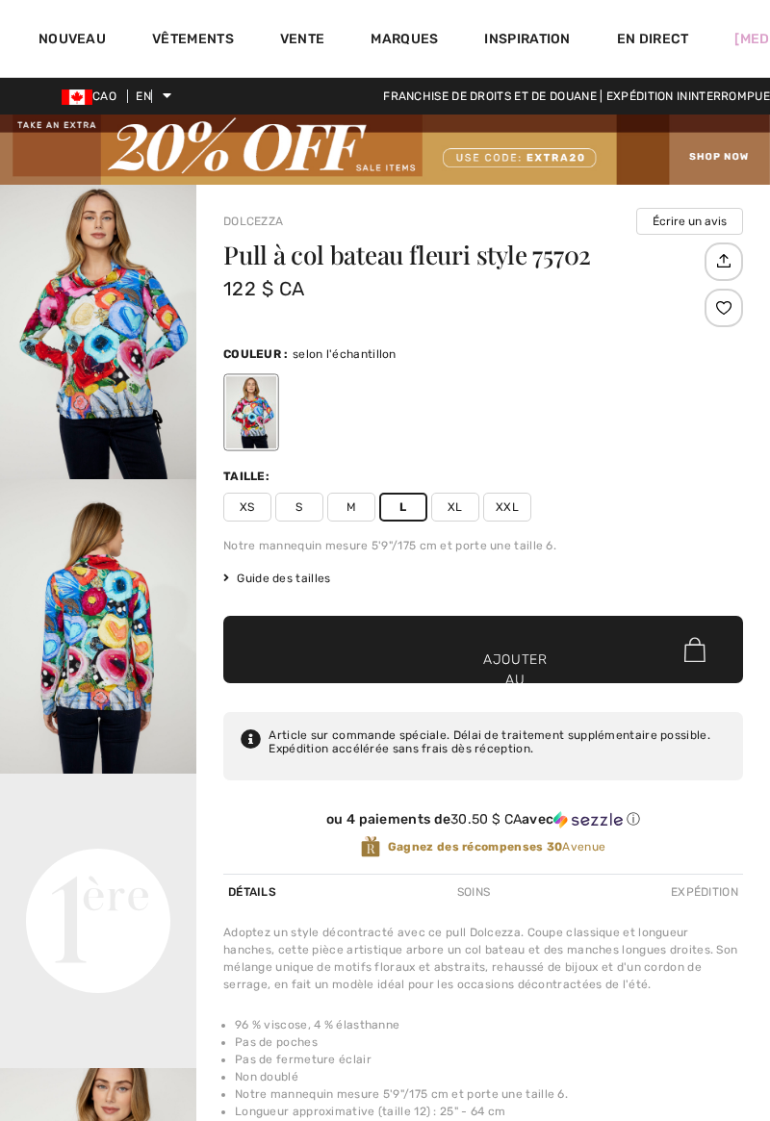
click at [503, 632] on span "✔ Ajouté au panier Ajouter au panier" at bounding box center [483, 649] width 520 height 67
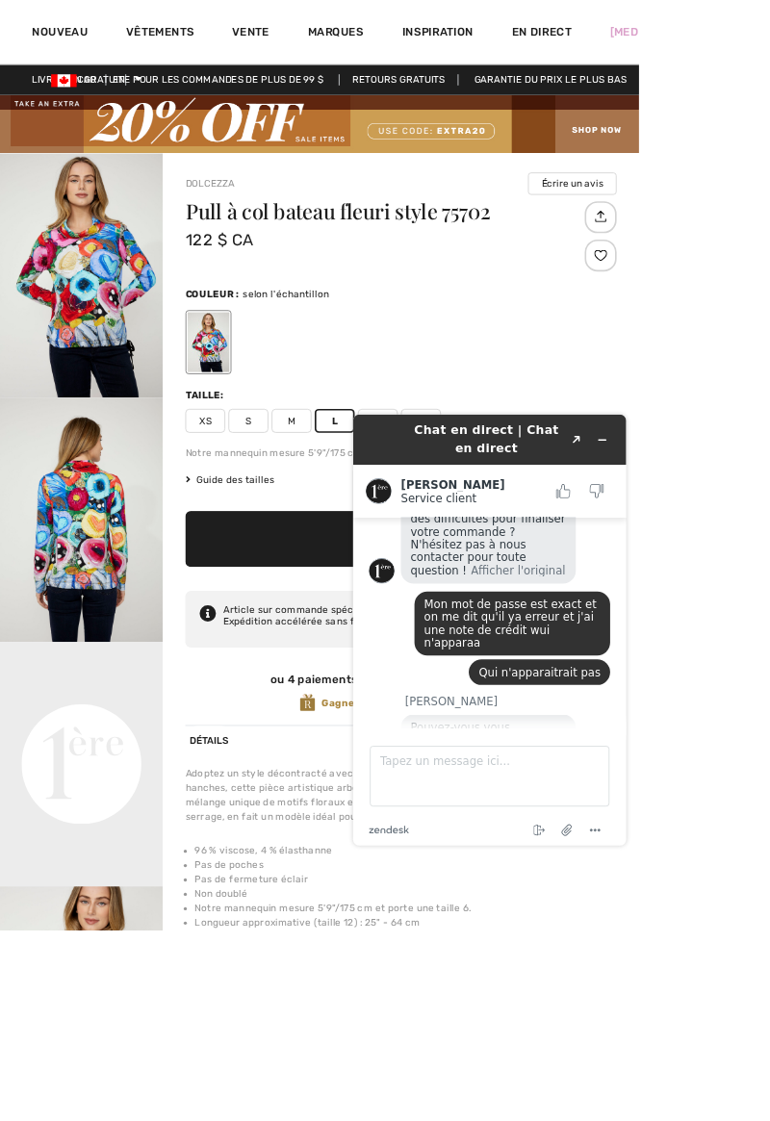
scroll to position [318, 0]
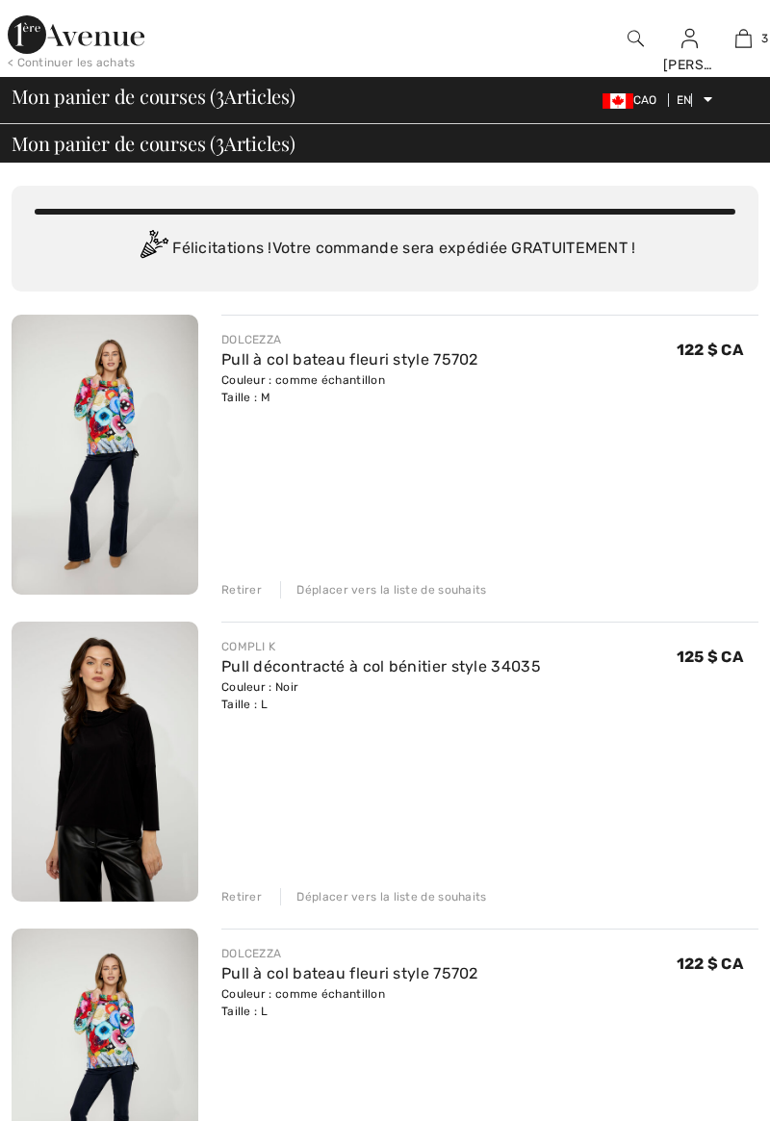
click at [260, 577] on div "Retirer Déplacer vers la liste de souhaits" at bounding box center [489, 587] width 537 height 21
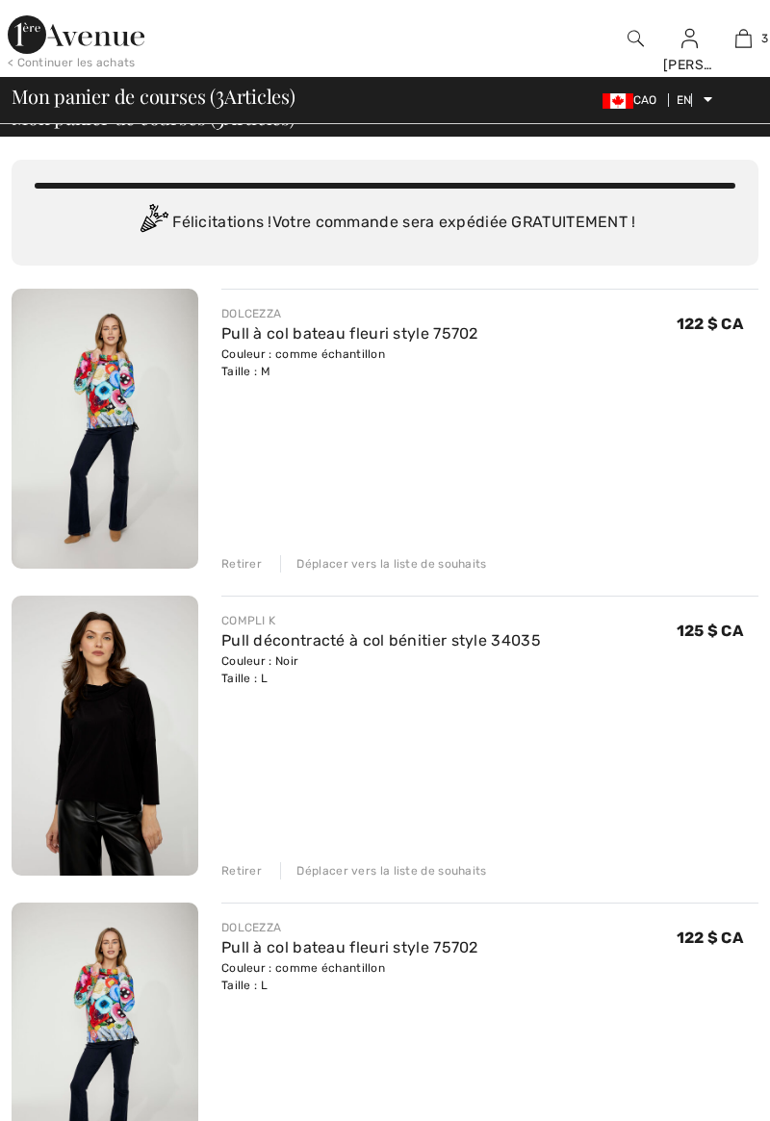
click at [245, 560] on font "Retirer" at bounding box center [241, 563] width 40 height 13
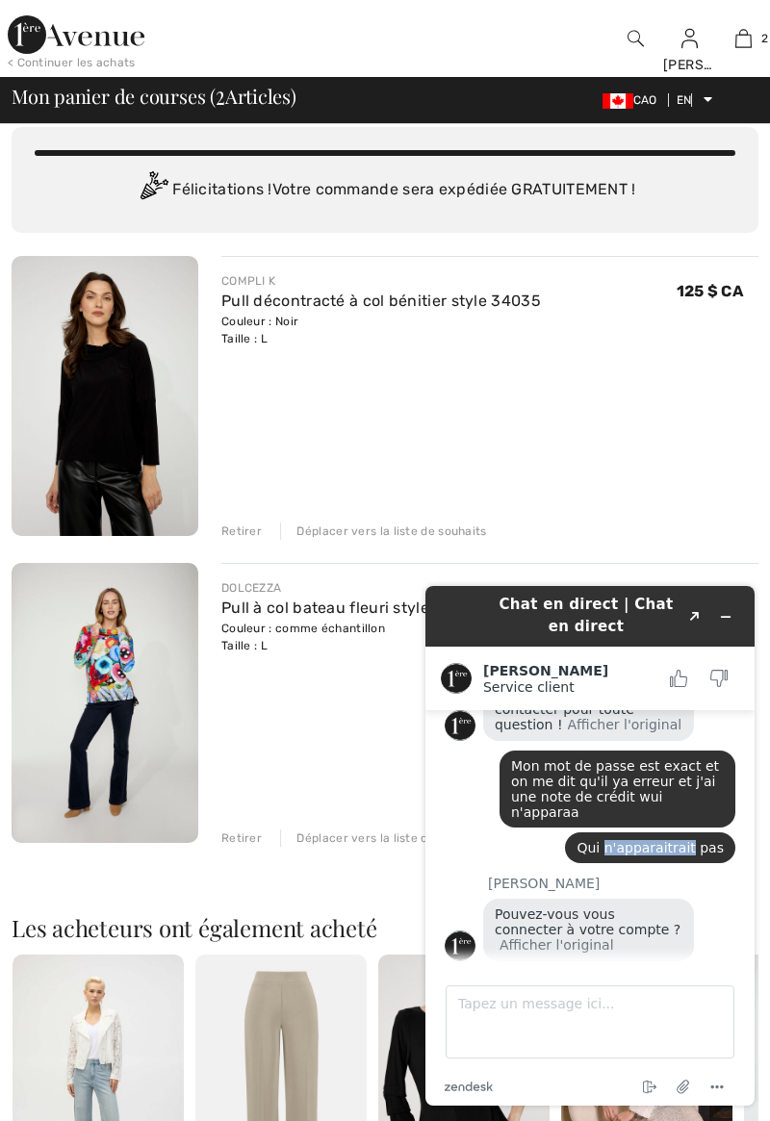
scroll to position [0, 0]
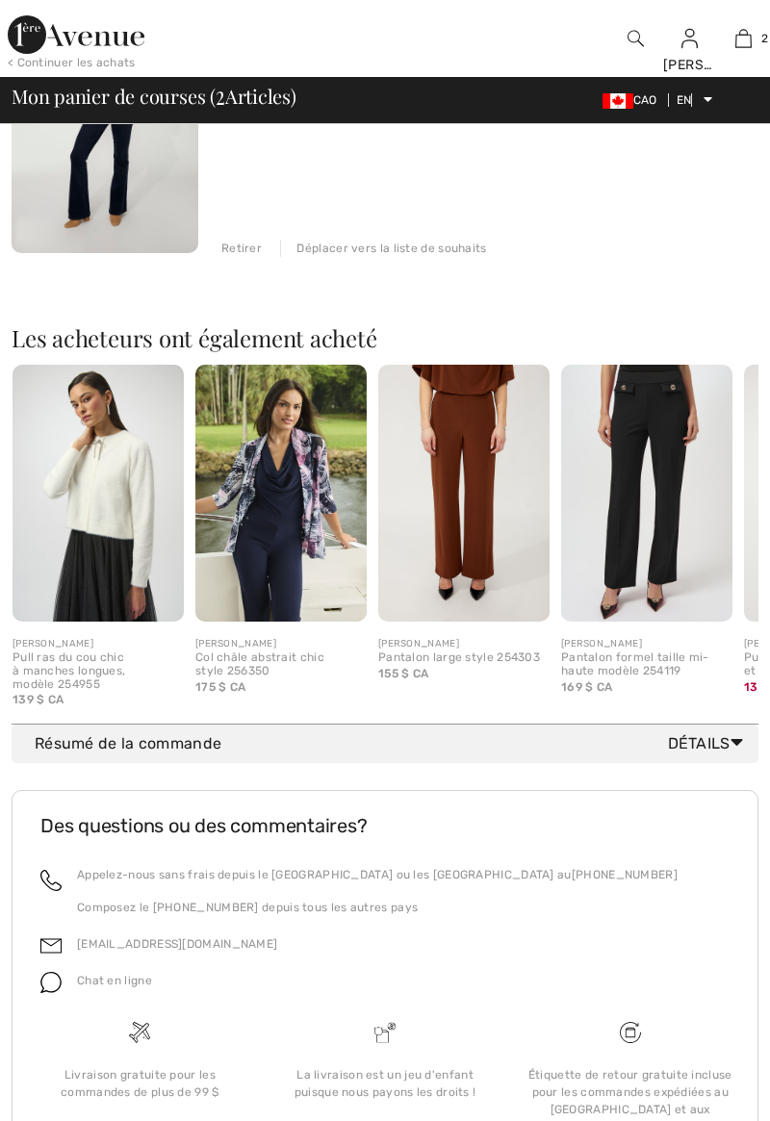
click at [724, 740] on font "Détails" at bounding box center [699, 743] width 63 height 18
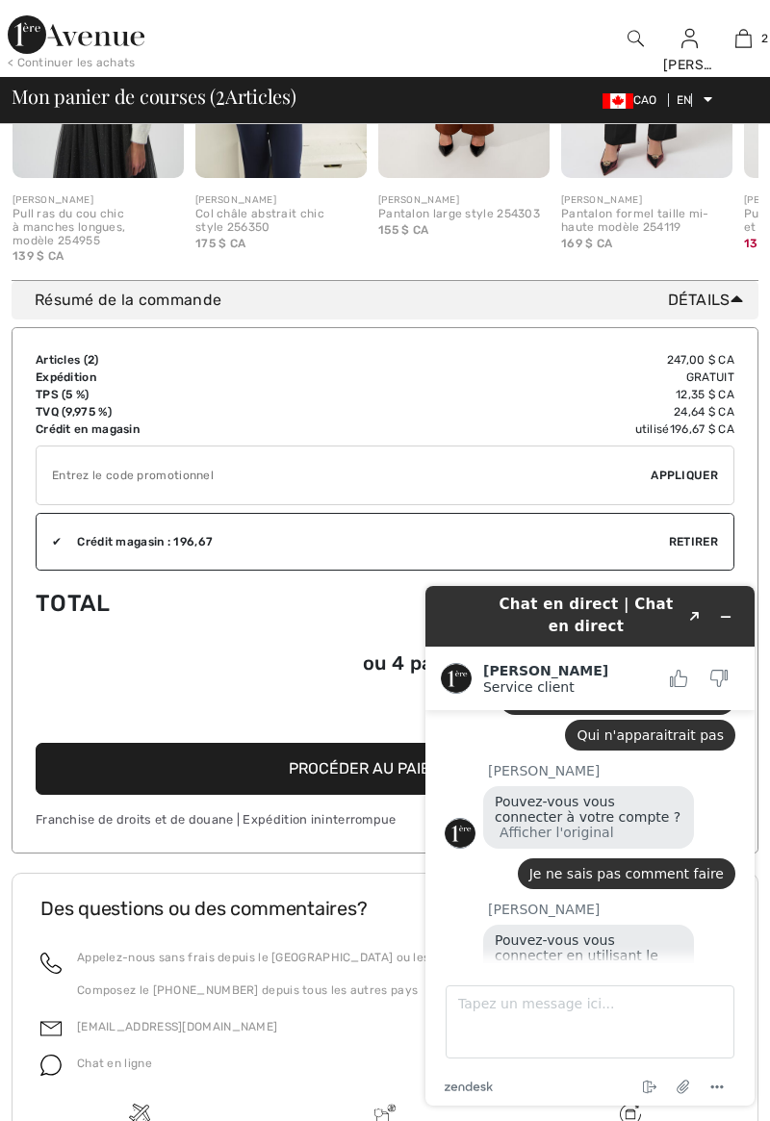
scroll to position [1093, 0]
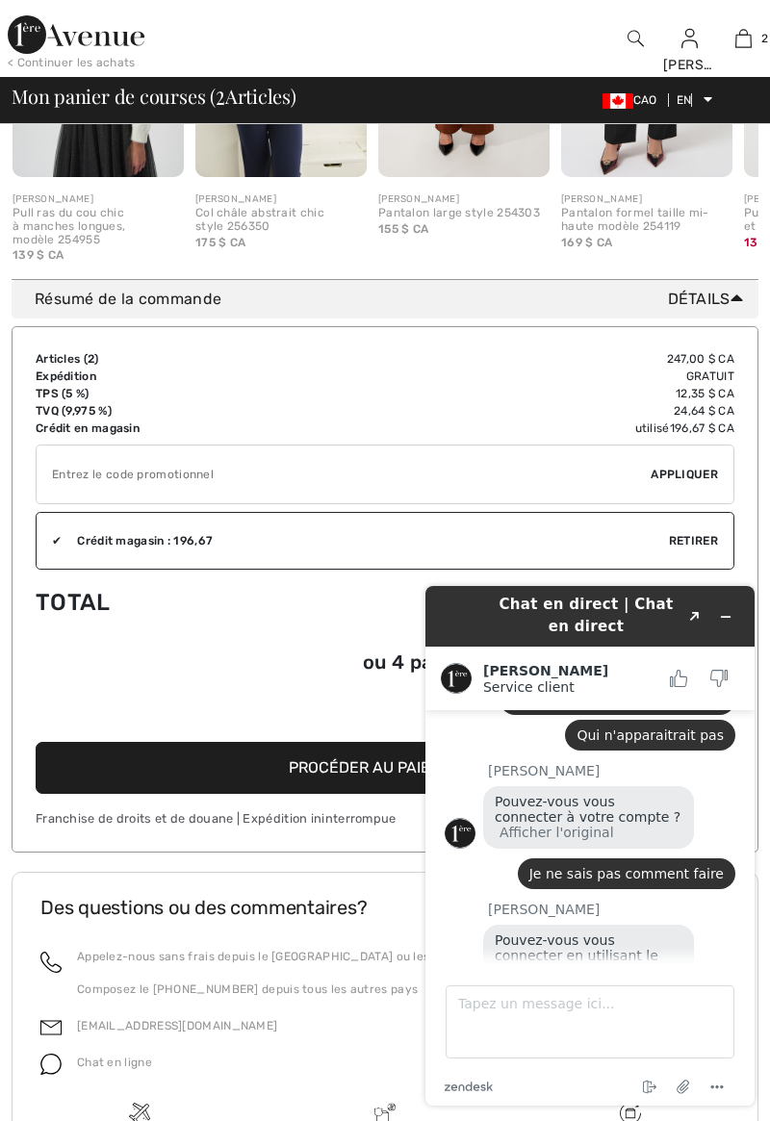
click at [235, 480] on input "TEXT" at bounding box center [344, 474] width 614 height 58
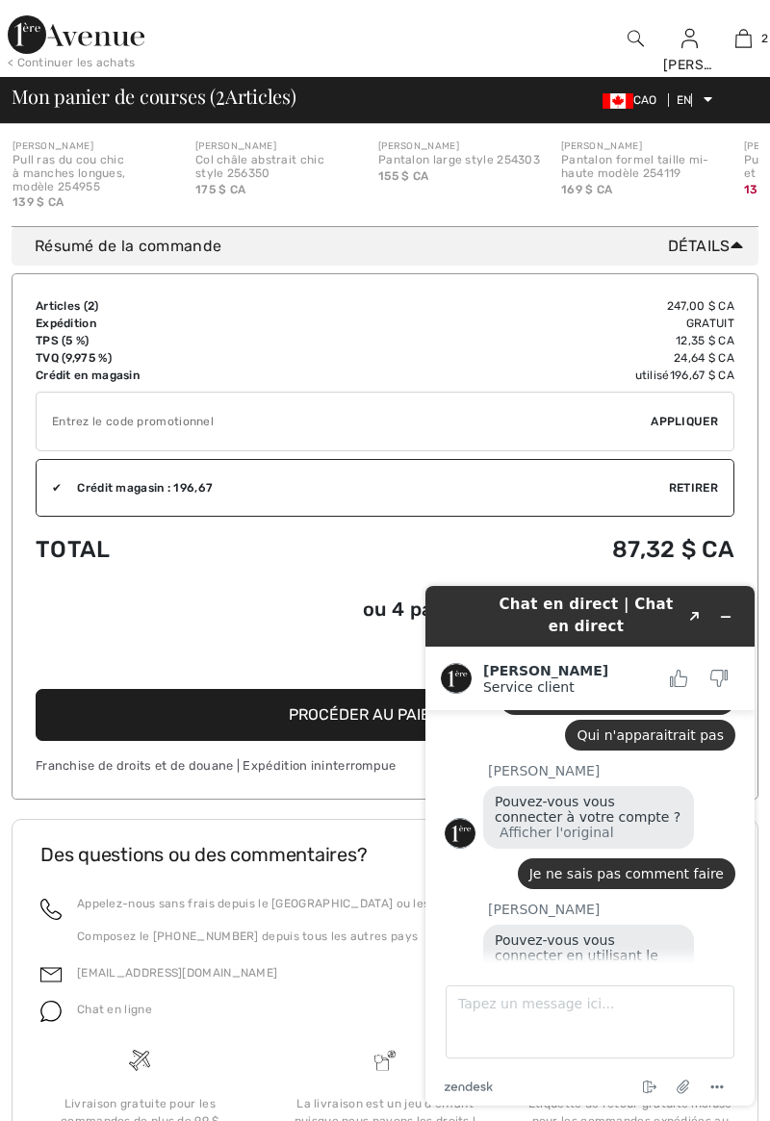
scroll to position [1185, 0]
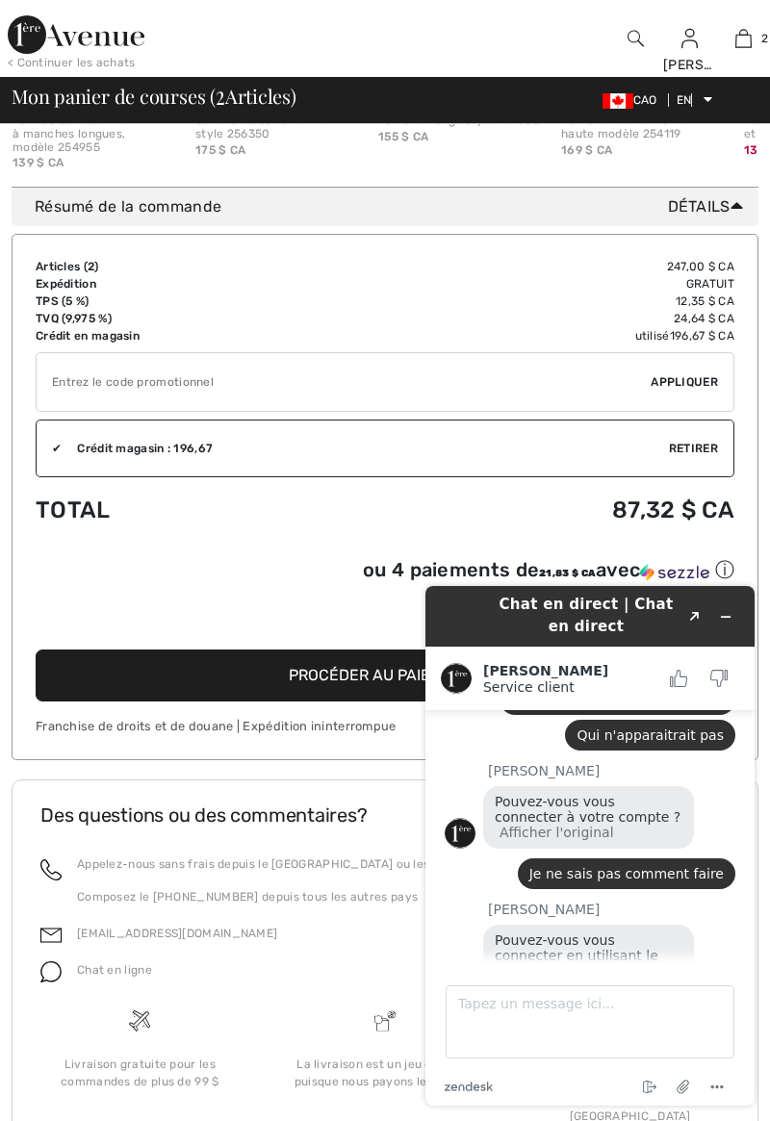
click at [678, 395] on div "✔ Appliquer Retirer" at bounding box center [385, 382] width 699 height 60
click at [598, 357] on input "TEXT" at bounding box center [344, 382] width 614 height 58
type input "EXTRA20"
click at [724, 380] on div "✔ Appliquer Retirer" at bounding box center [385, 382] width 699 height 60
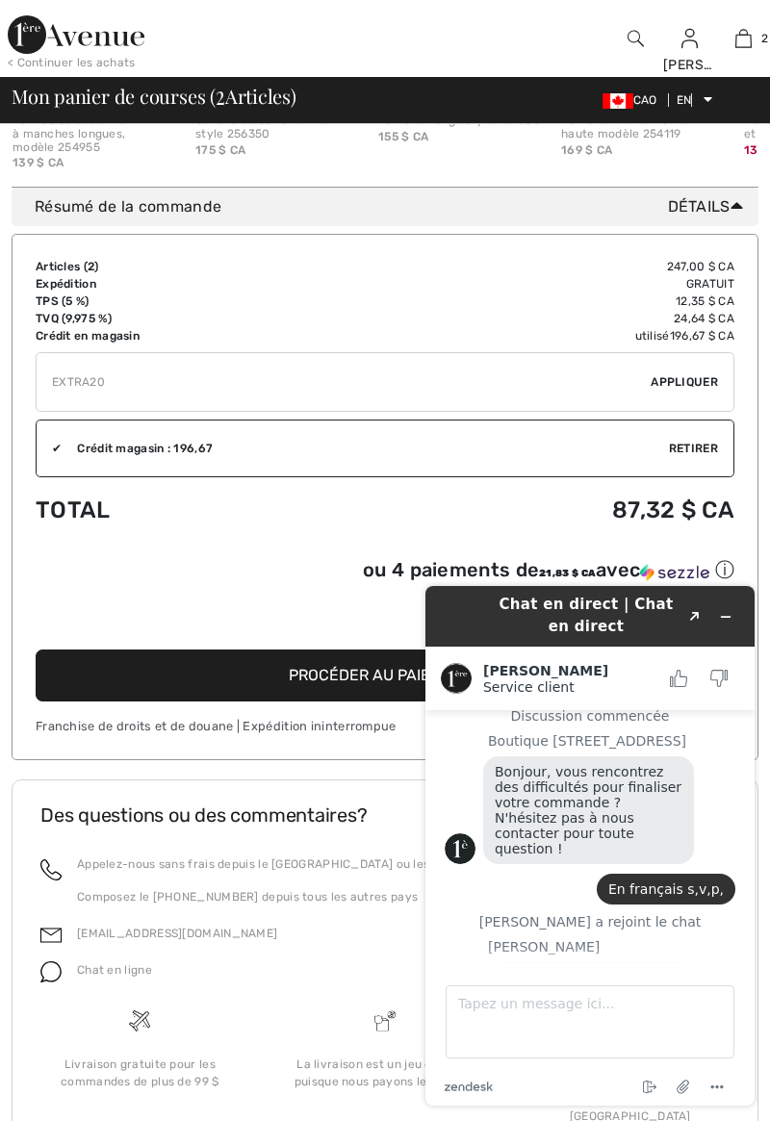
scroll to position [0, 0]
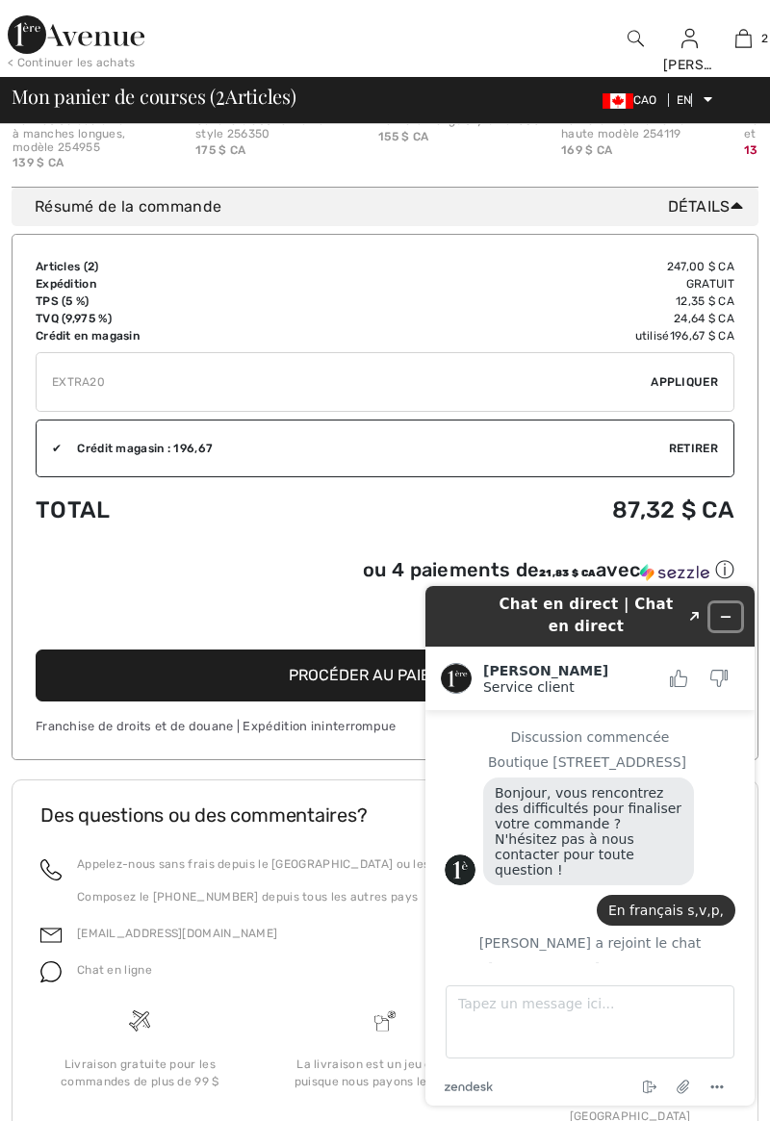
click at [735, 615] on button "Réduire le widget" at bounding box center [725, 616] width 31 height 27
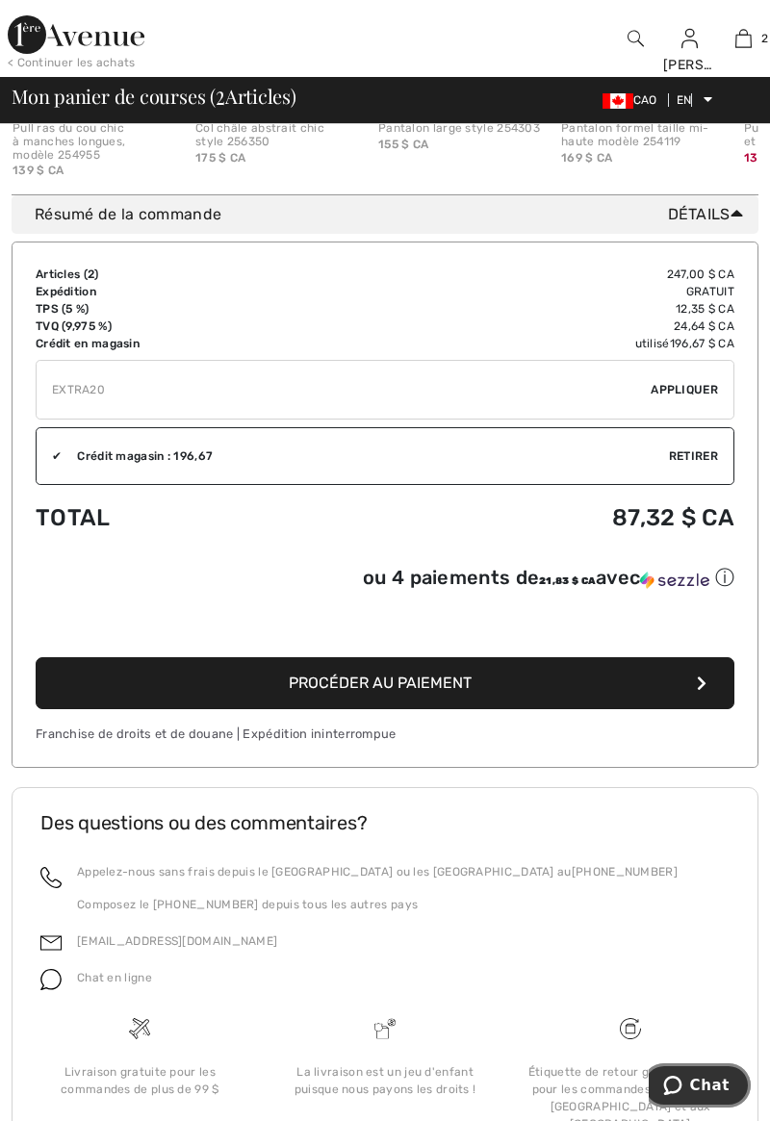
scroll to position [1149, 0]
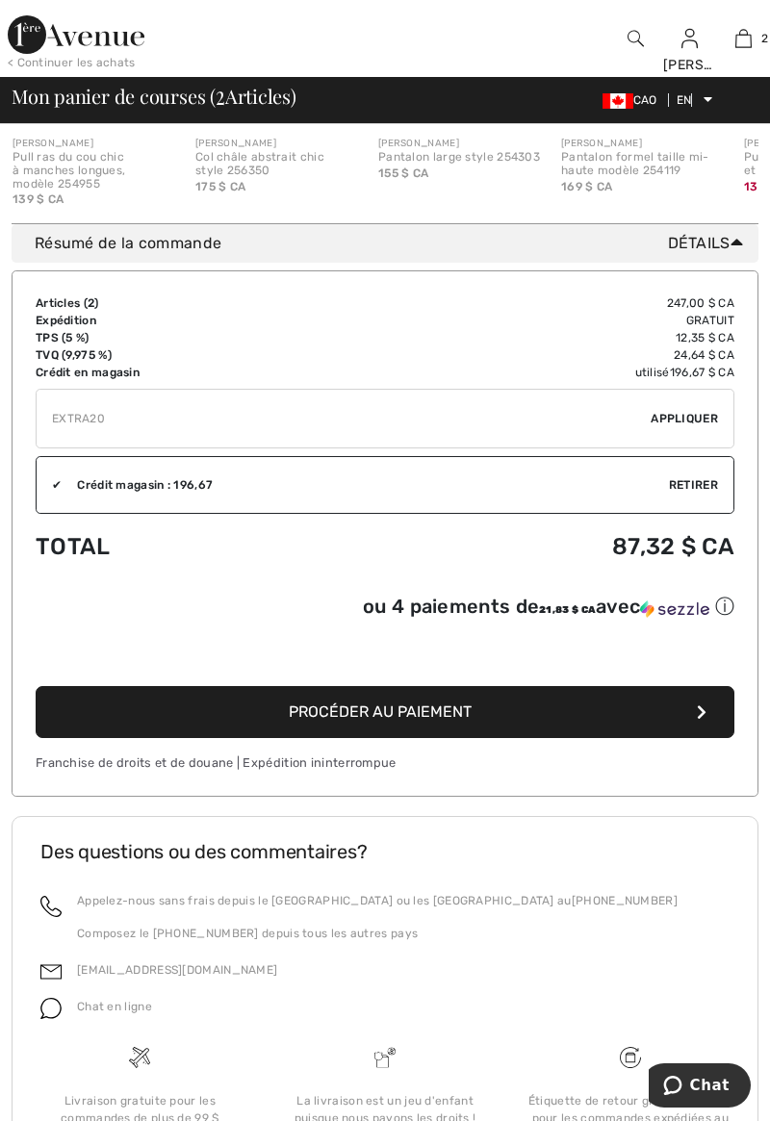
click at [708, 416] on font "Appliquer" at bounding box center [683, 418] width 67 height 13
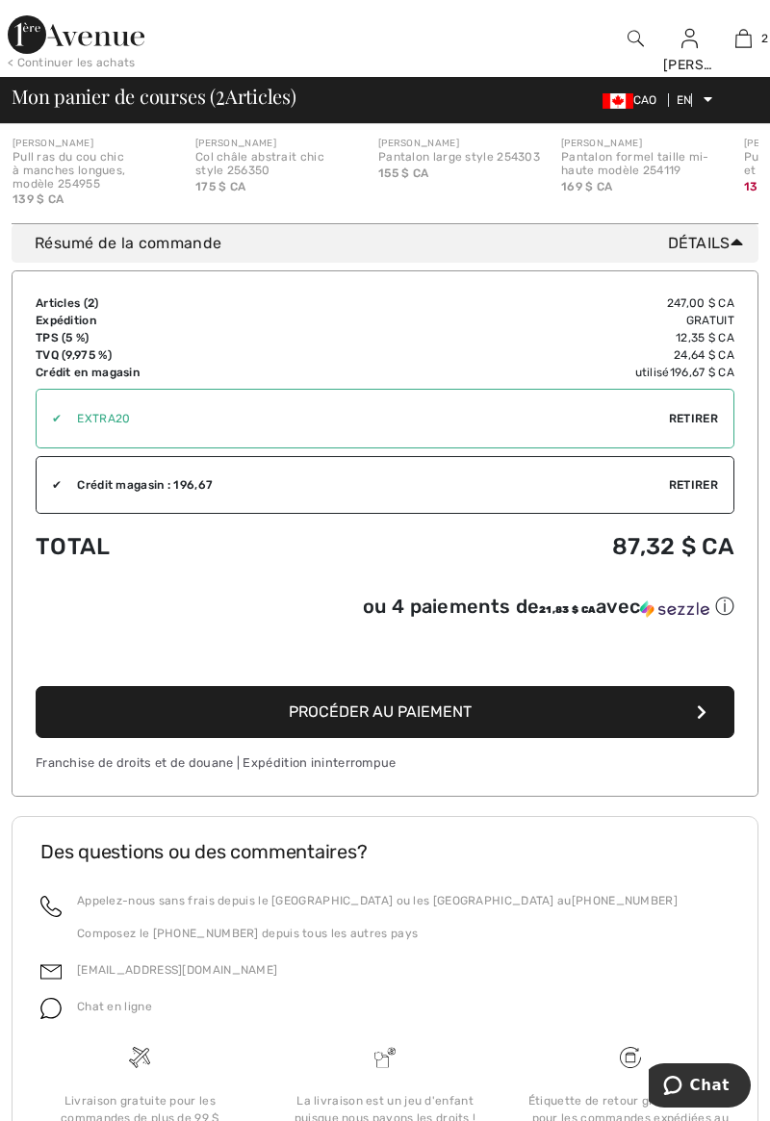
scroll to position [1172, 0]
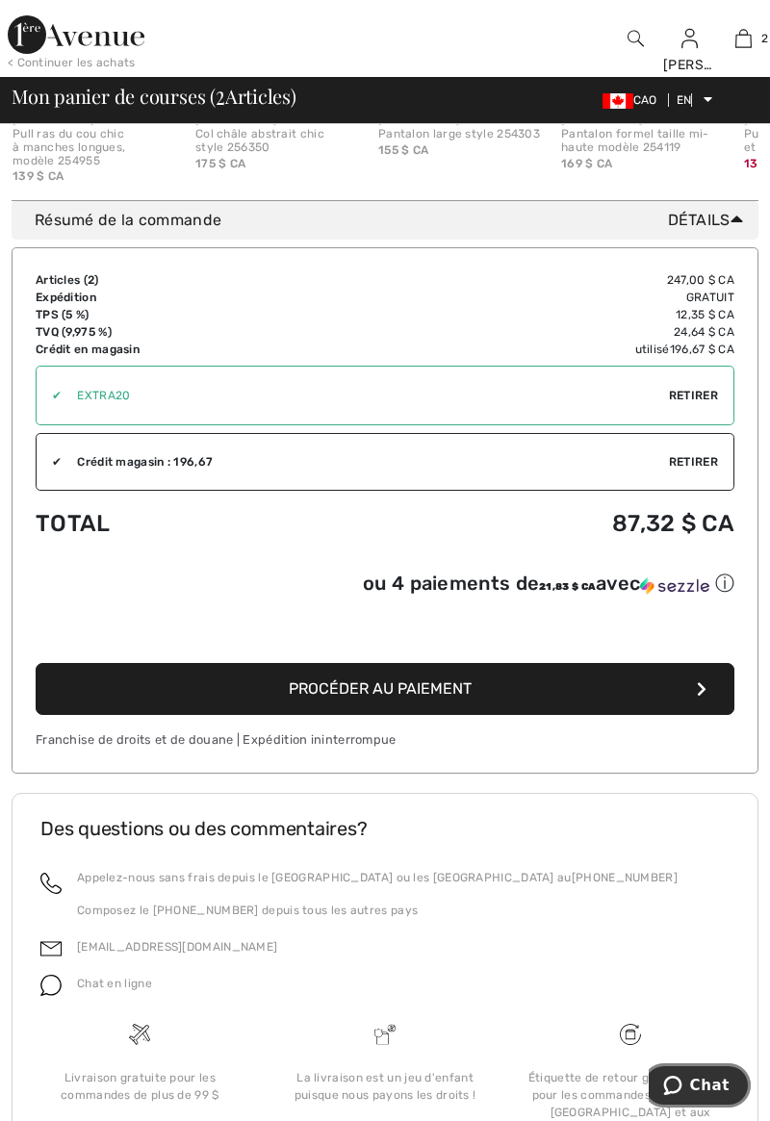
click at [697, 1076] on font "Chat" at bounding box center [709, 1084] width 39 height 17
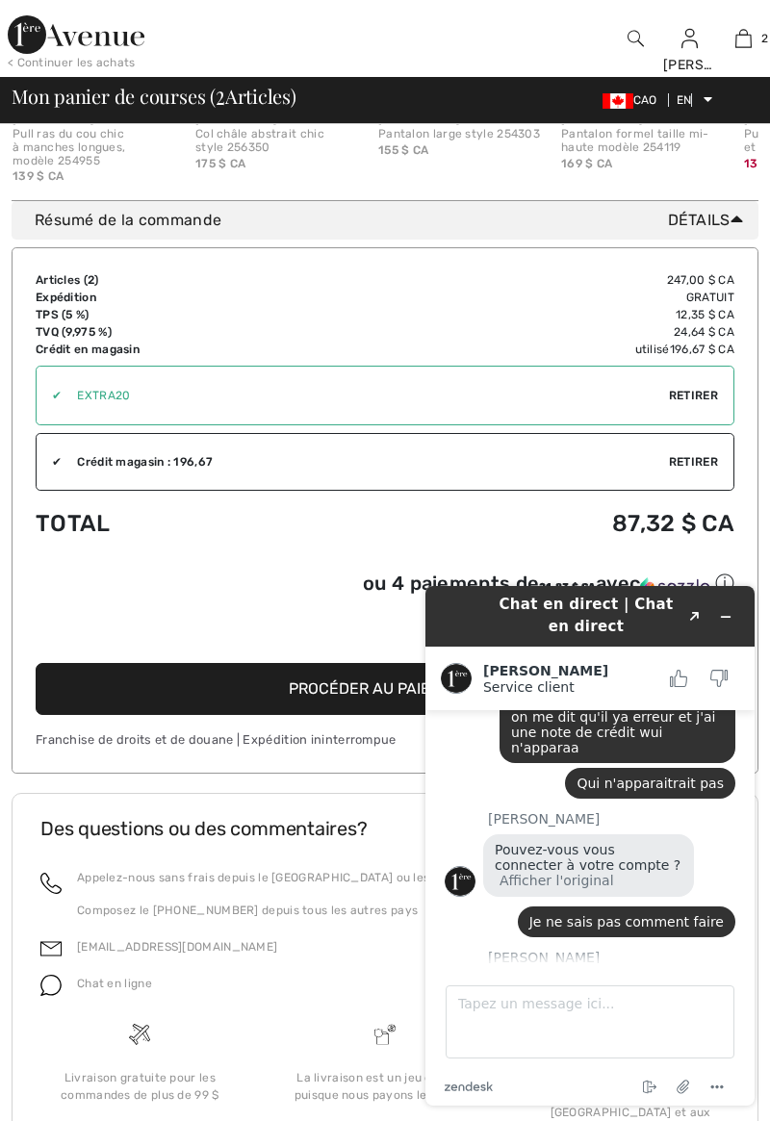
scroll to position [431, 0]
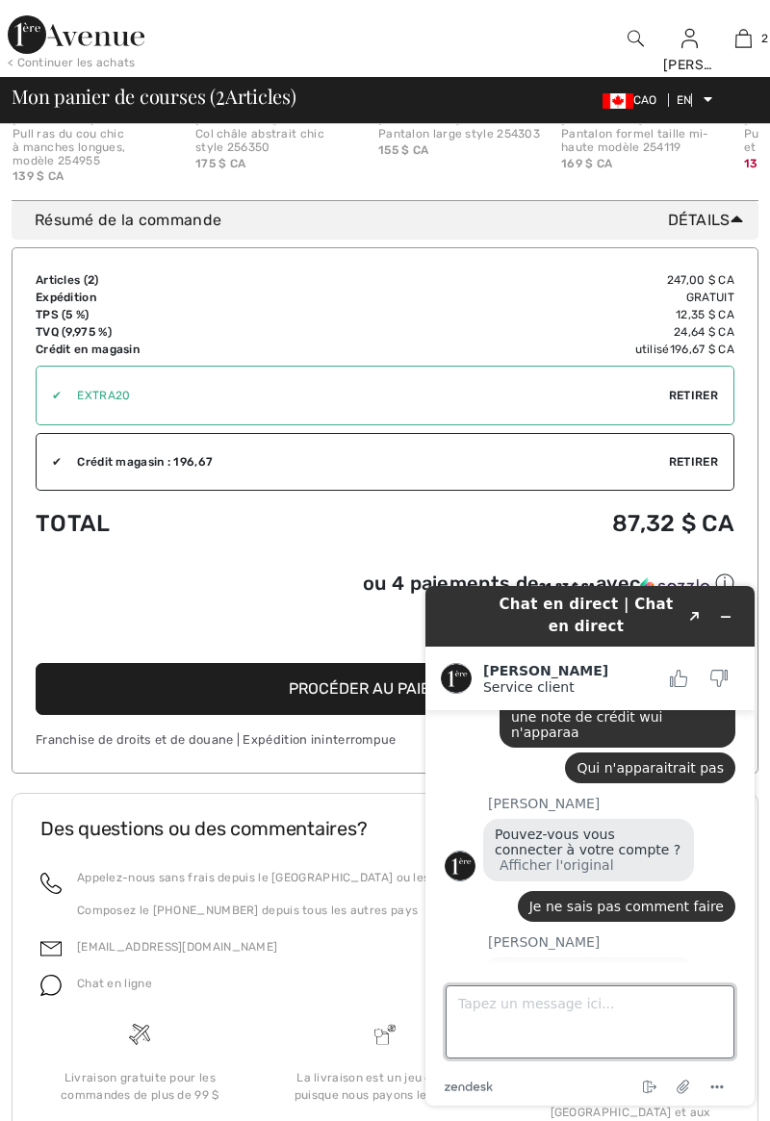
click at [562, 1024] on textarea "Tapez un message ici..." at bounding box center [589, 1021] width 289 height 73
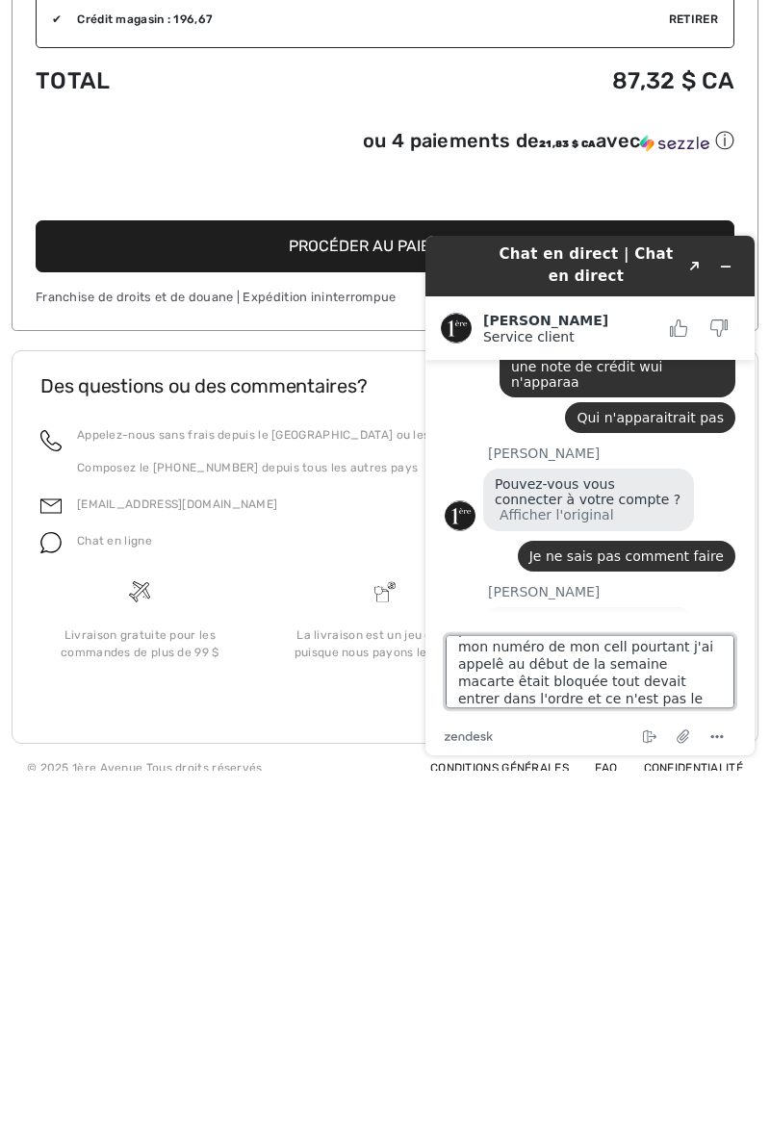
scroll to position [59, 0]
type textarea "Il n'y a rien qui fonctionne lemot de passe mon numéro de carte de crédit mon n…"
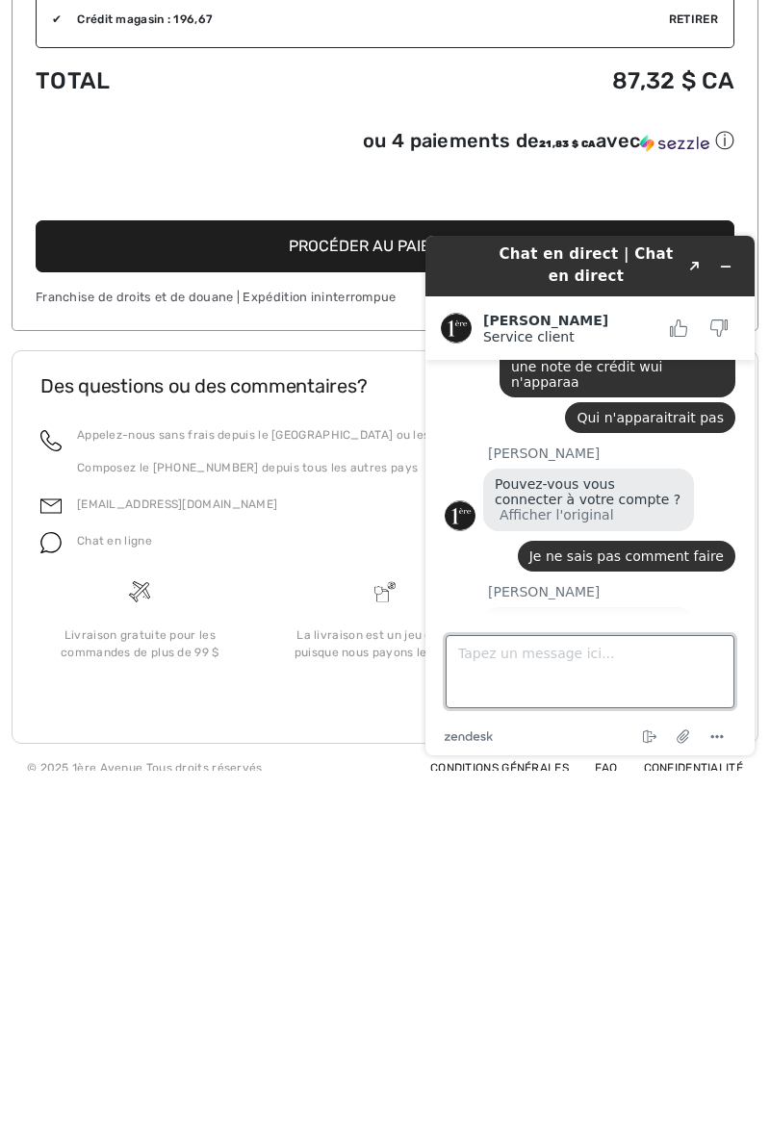
scroll to position [643, 0]
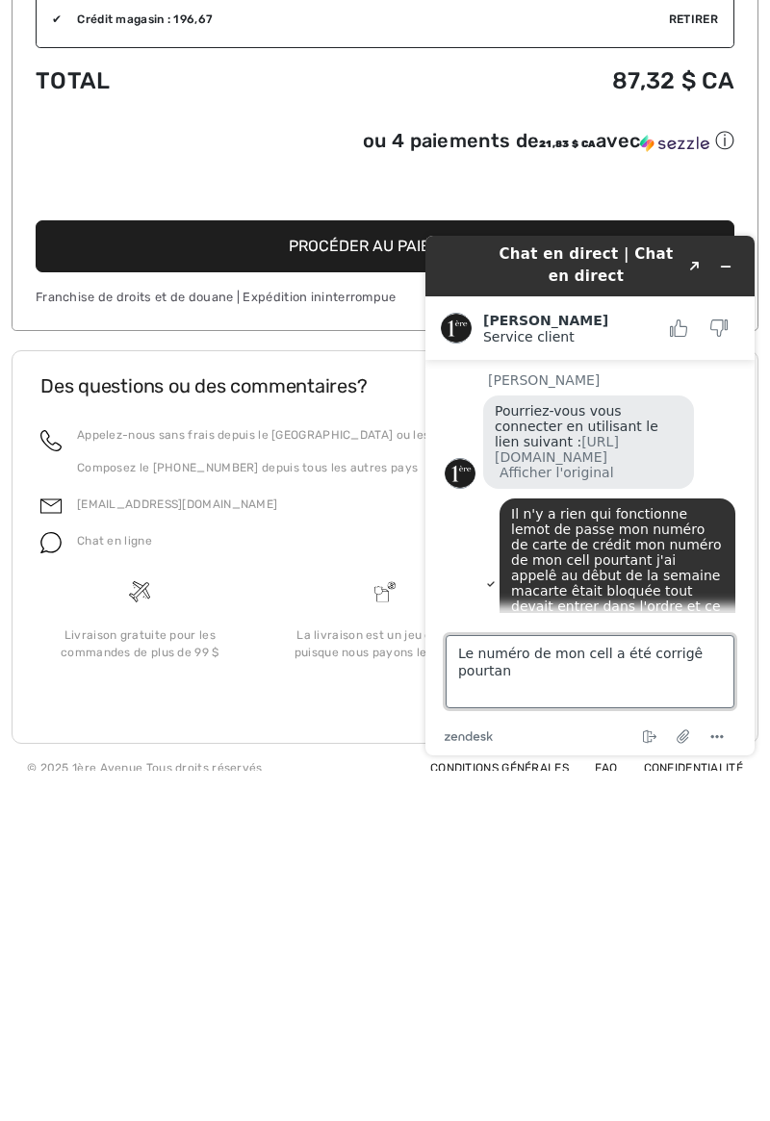
type textarea "Le numéro de mon cell a été corrigê pourtant"
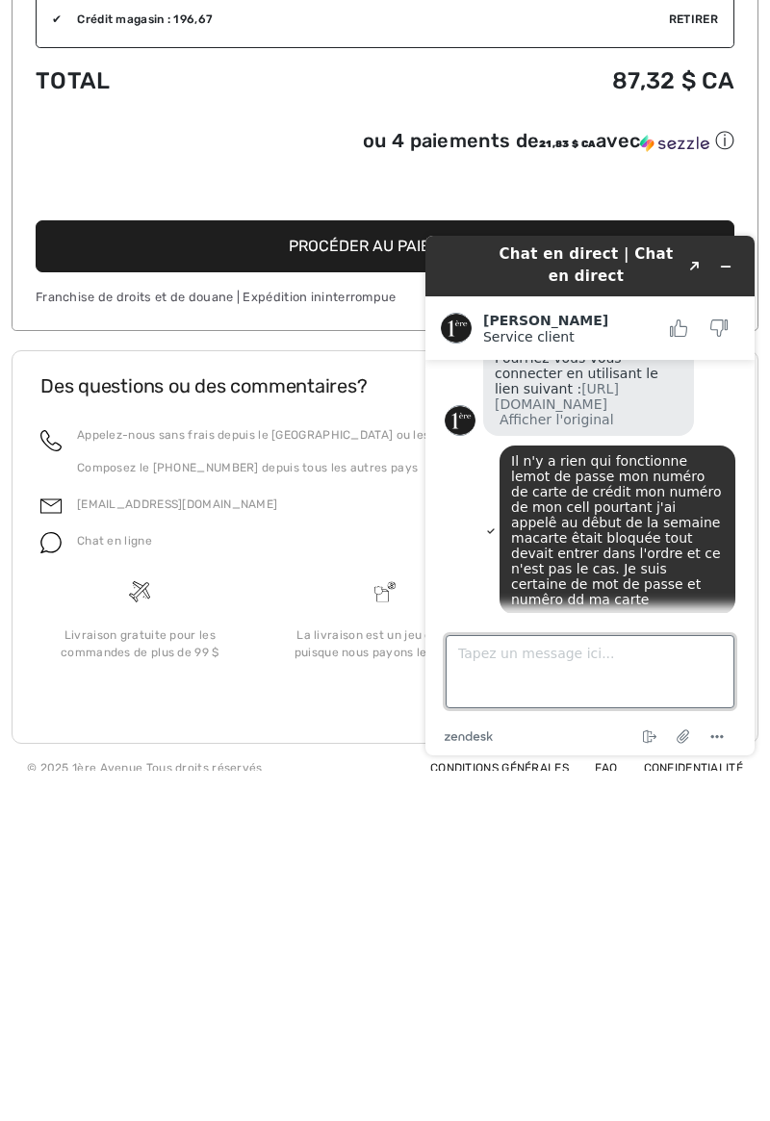
scroll to position [695, 0]
click at [362, 1055] on footer "Des questions ou des commentaires? Appelez-nous sans frais depuis le Canada ou …" at bounding box center [385, 897] width 747 height 394
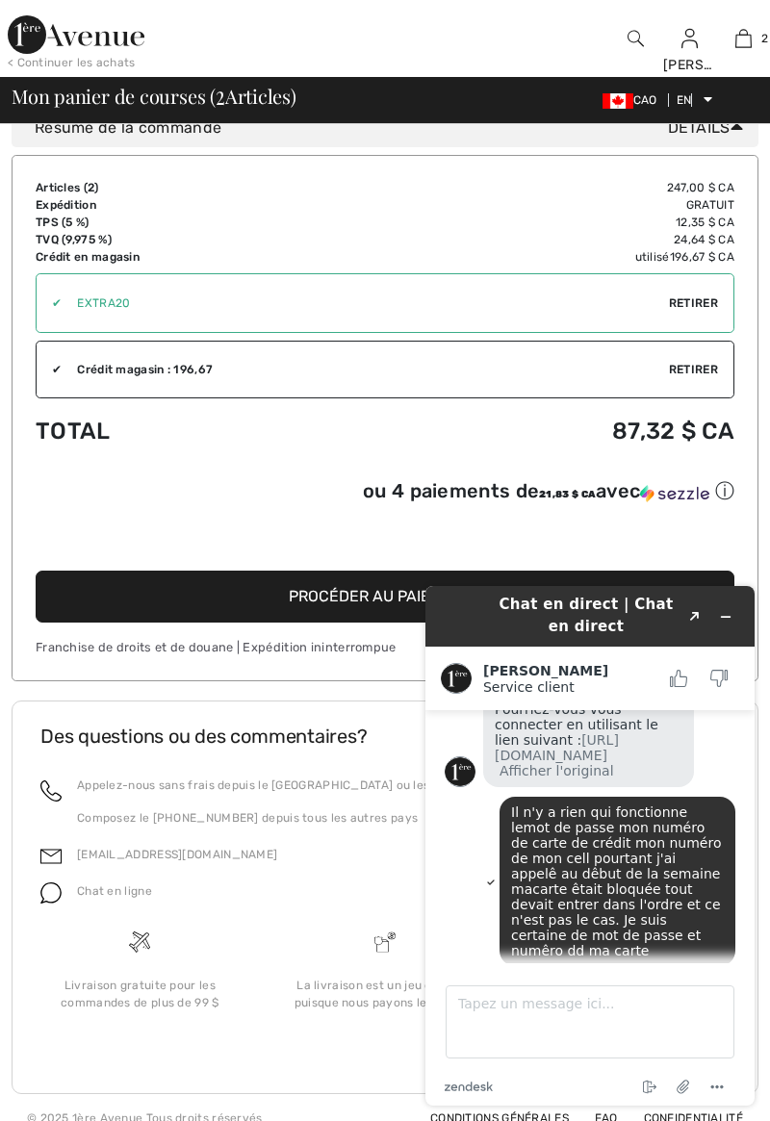
click at [20, 799] on div "Appelez-nous sans frais depuis le Canada ou les États-Unis au +1 (888) 605-5525…" at bounding box center [384, 853] width 735 height 154
click at [622, 607] on font "Chat en direct | Chat en direct" at bounding box center [586, 615] width 174 height 39
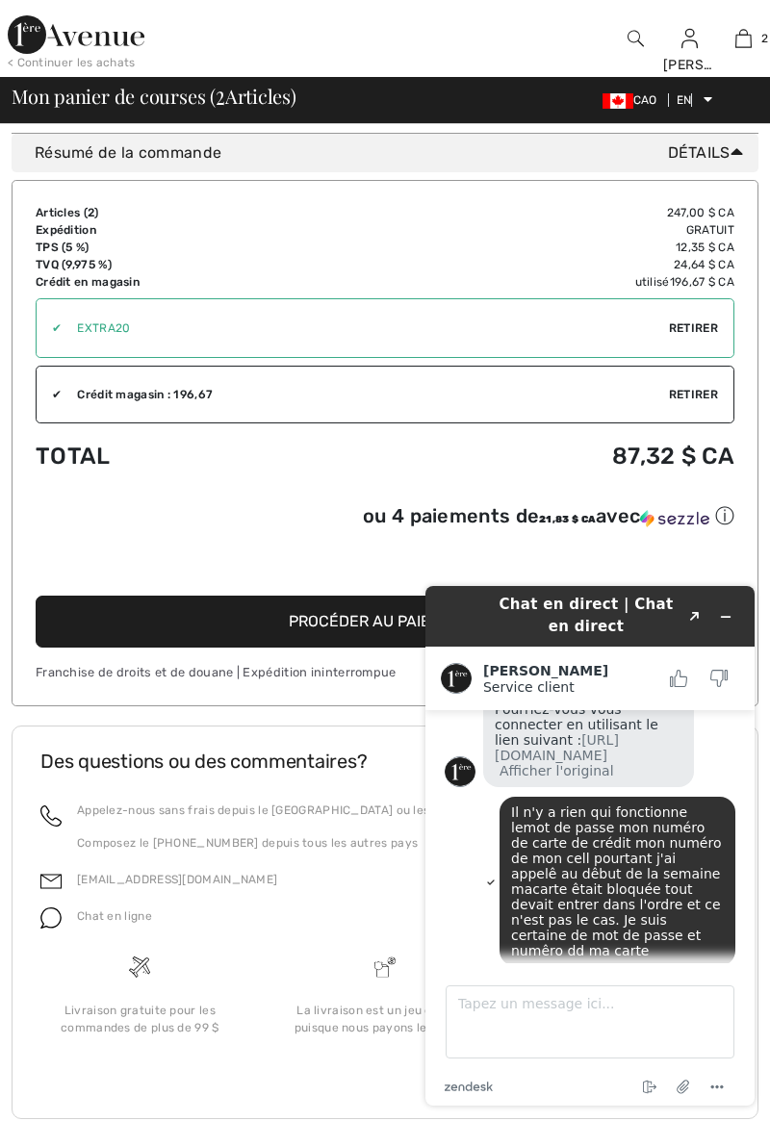
scroll to position [1240, 0]
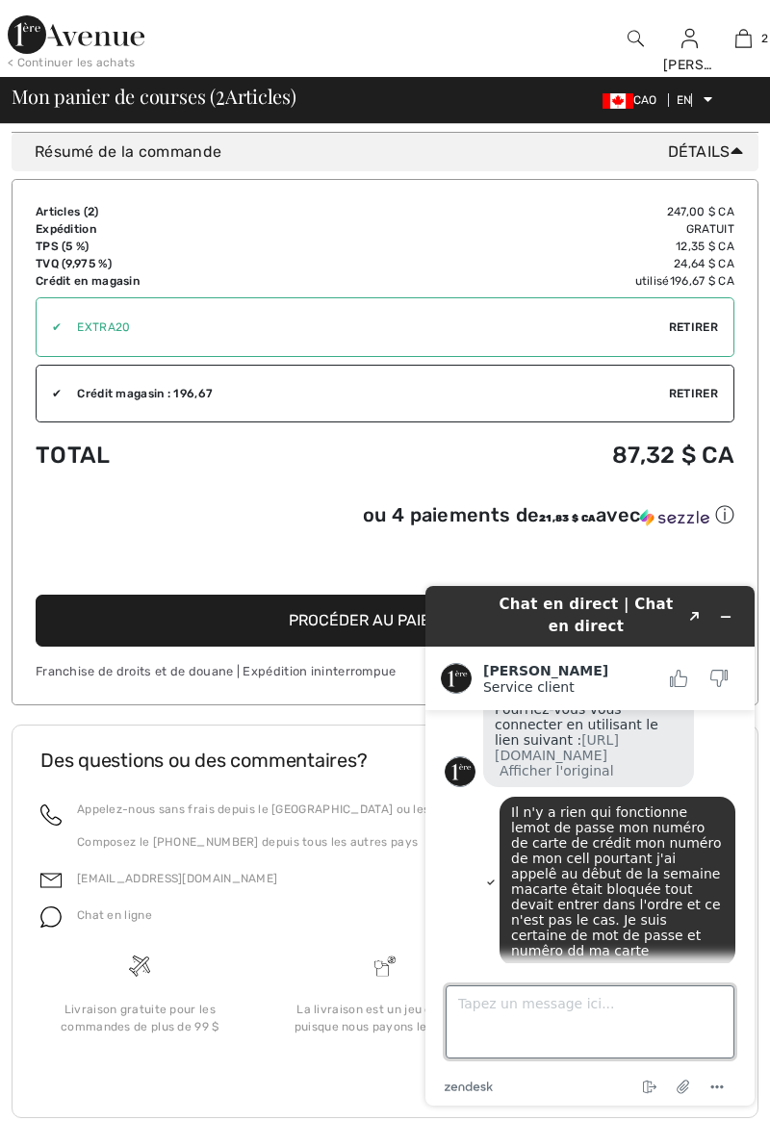
click at [558, 1007] on textarea "Tapez un message ici..." at bounding box center [589, 1021] width 289 height 73
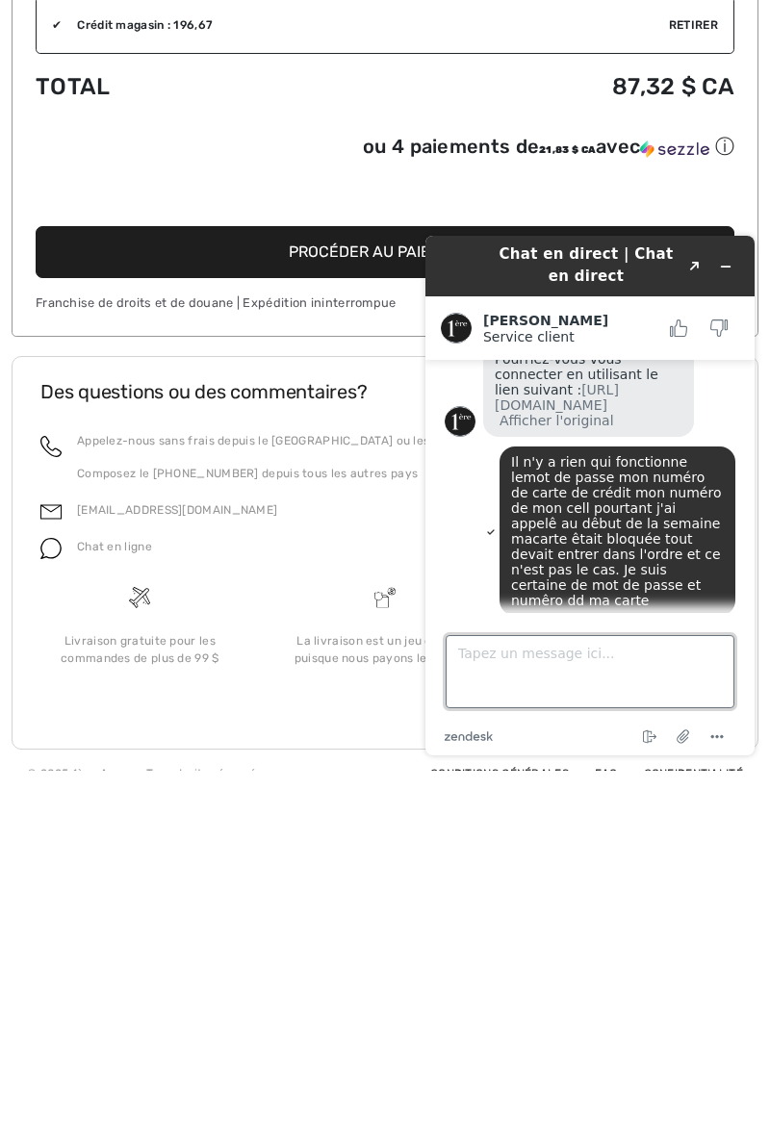
scroll to position [1264, 0]
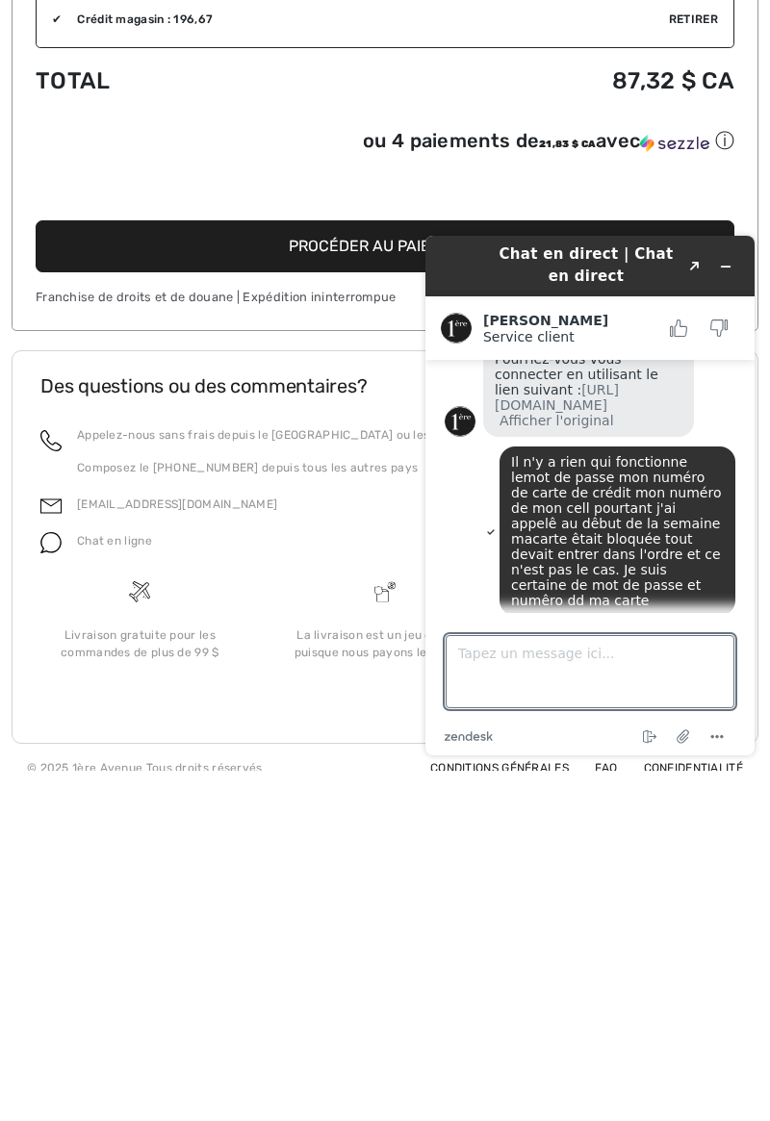
click at [366, 1055] on footer "Des questions ou des commentaires? Appelez-nous sans frais depuis le Canada ou …" at bounding box center [385, 897] width 747 height 394
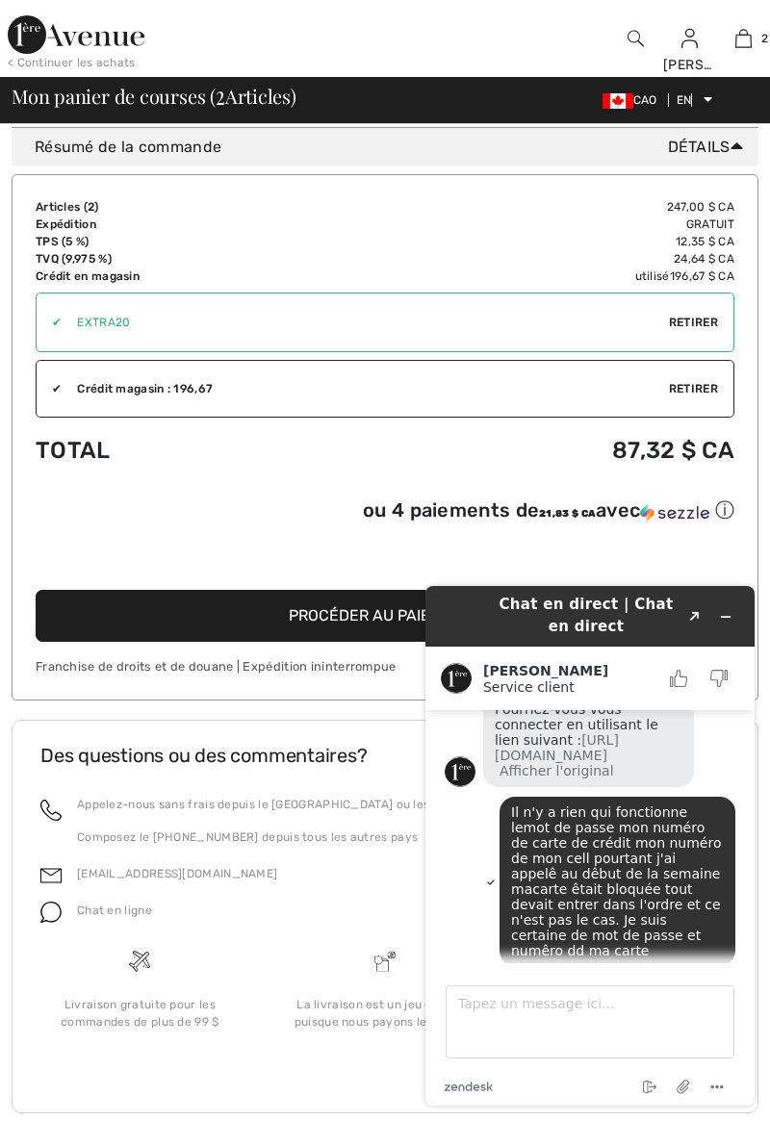
scroll to position [1245, 0]
click at [737, 621] on button "Réduire le widget" at bounding box center [725, 616] width 31 height 27
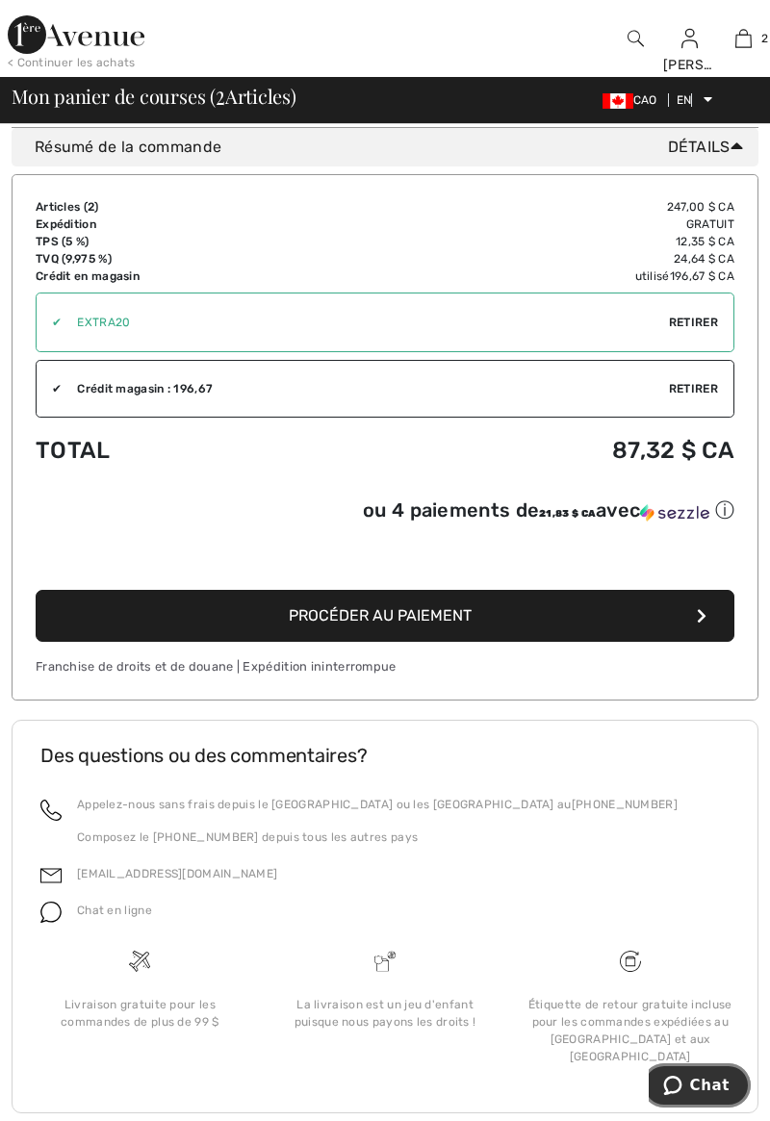
click at [734, 1081] on button "Chat" at bounding box center [696, 1085] width 109 height 44
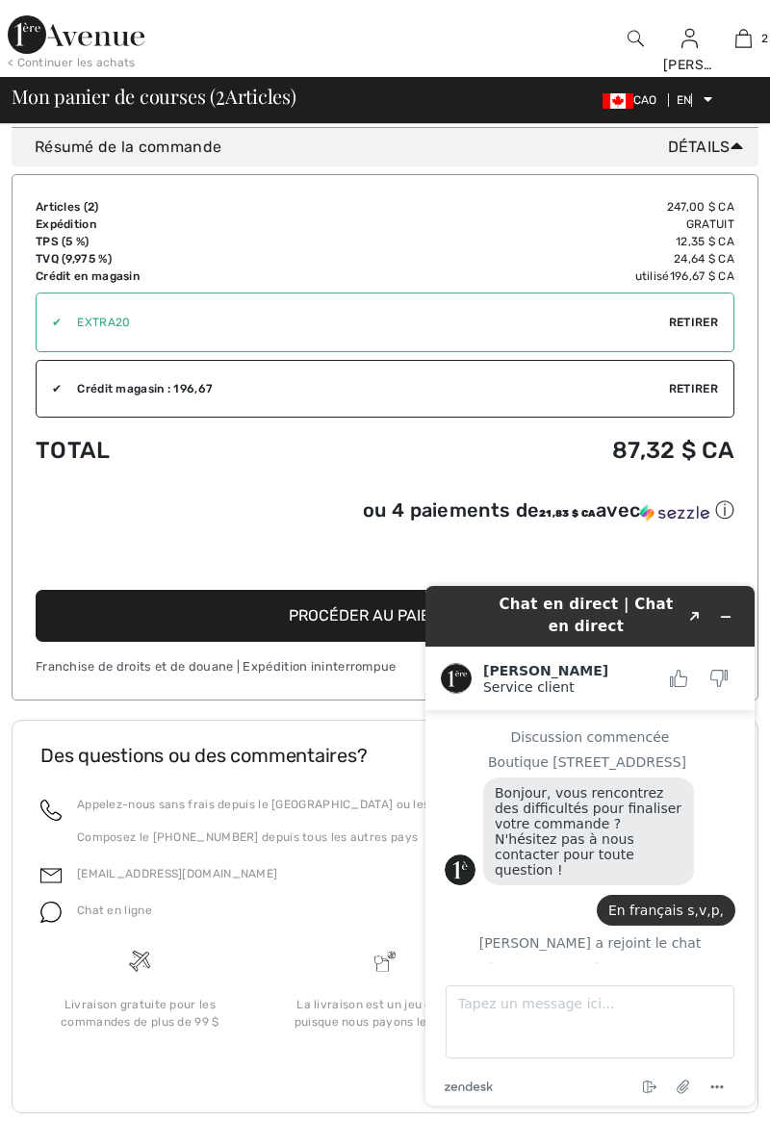
scroll to position [676, 0]
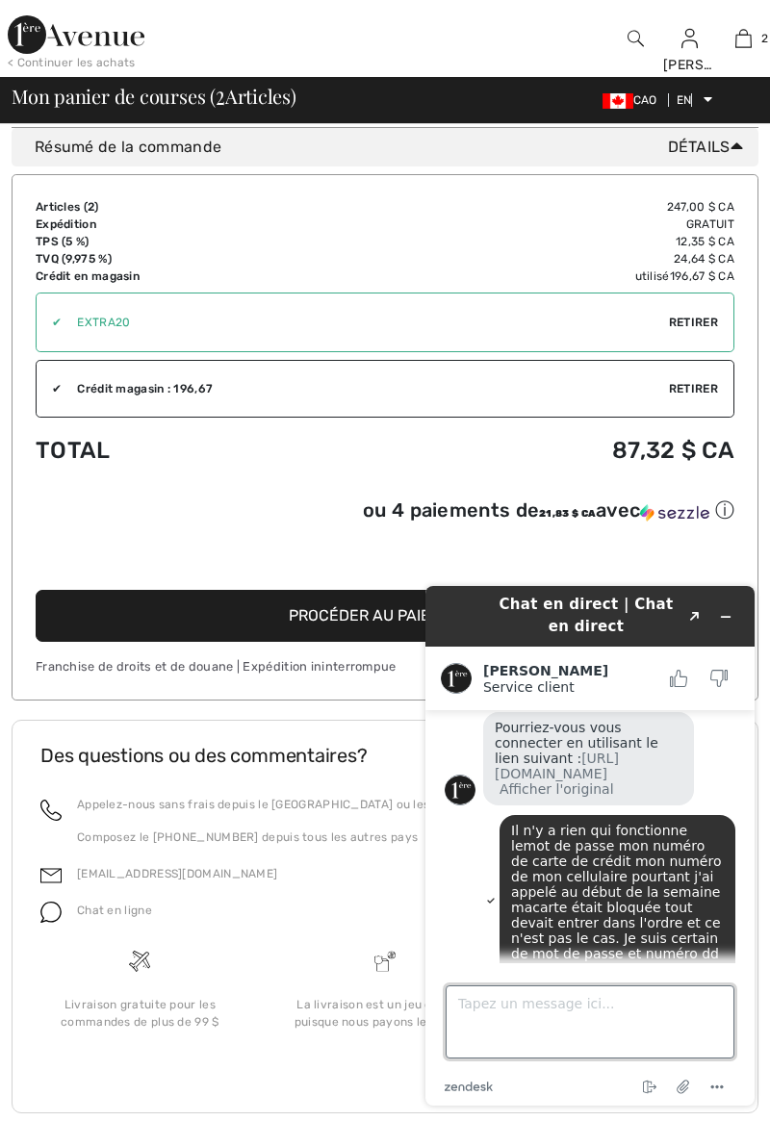
click at [592, 1030] on textarea "Tapez un message ici..." at bounding box center [589, 1021] width 289 height 73
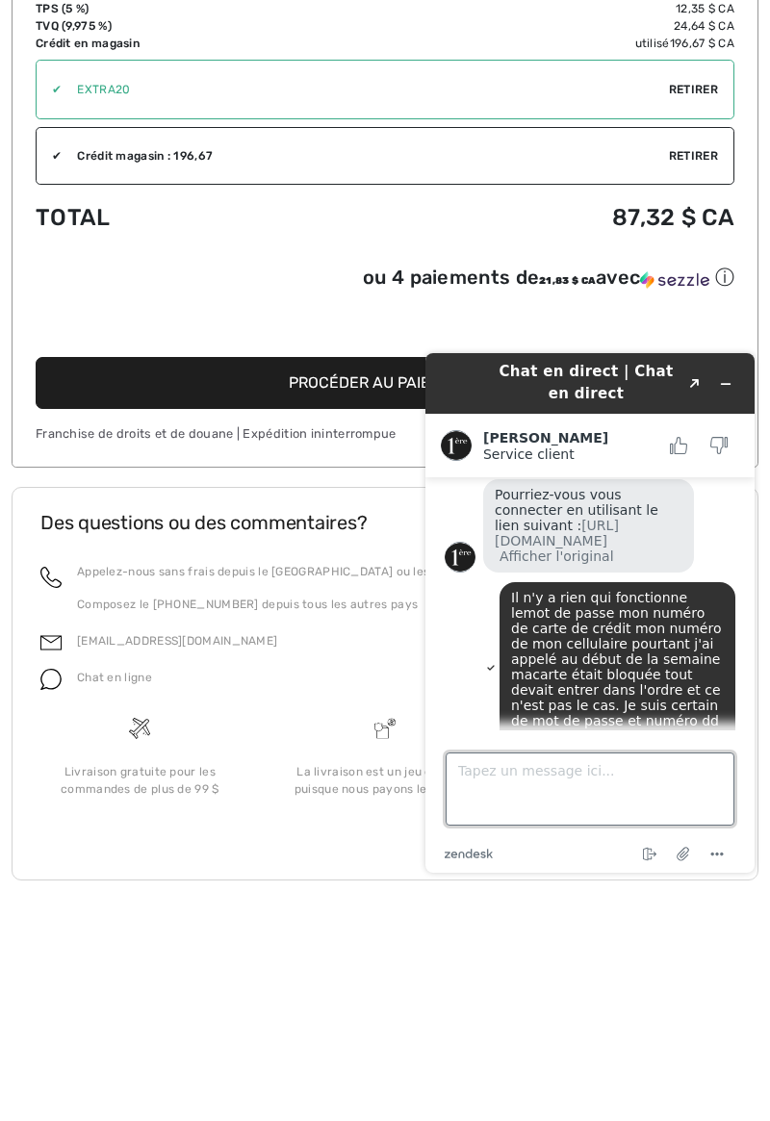
scroll to position [1264, 0]
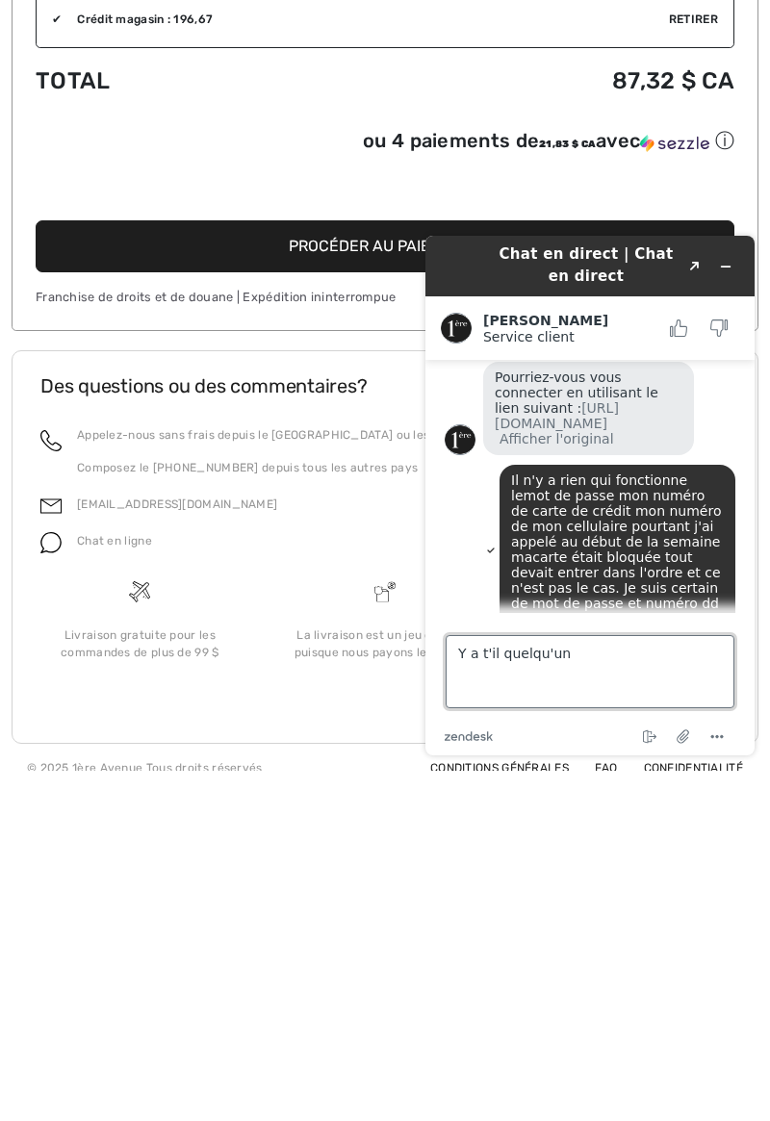
type textarea "Y a t'il quelqu'un?"
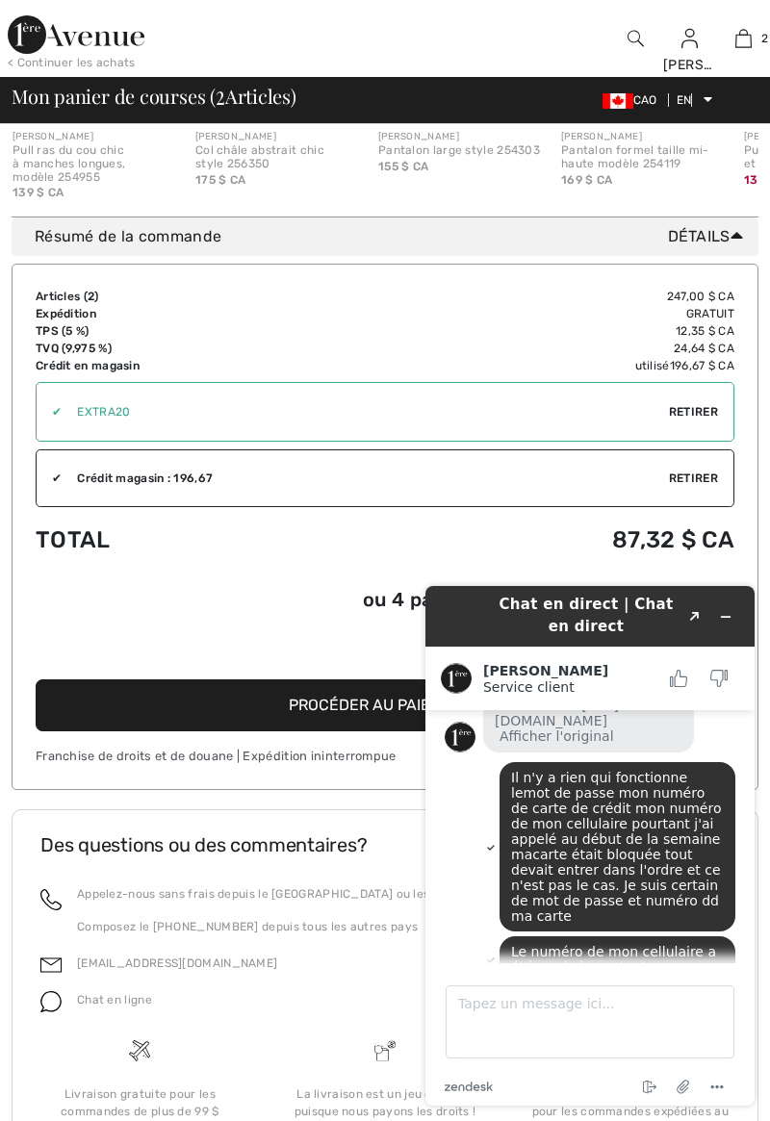
scroll to position [1172, 0]
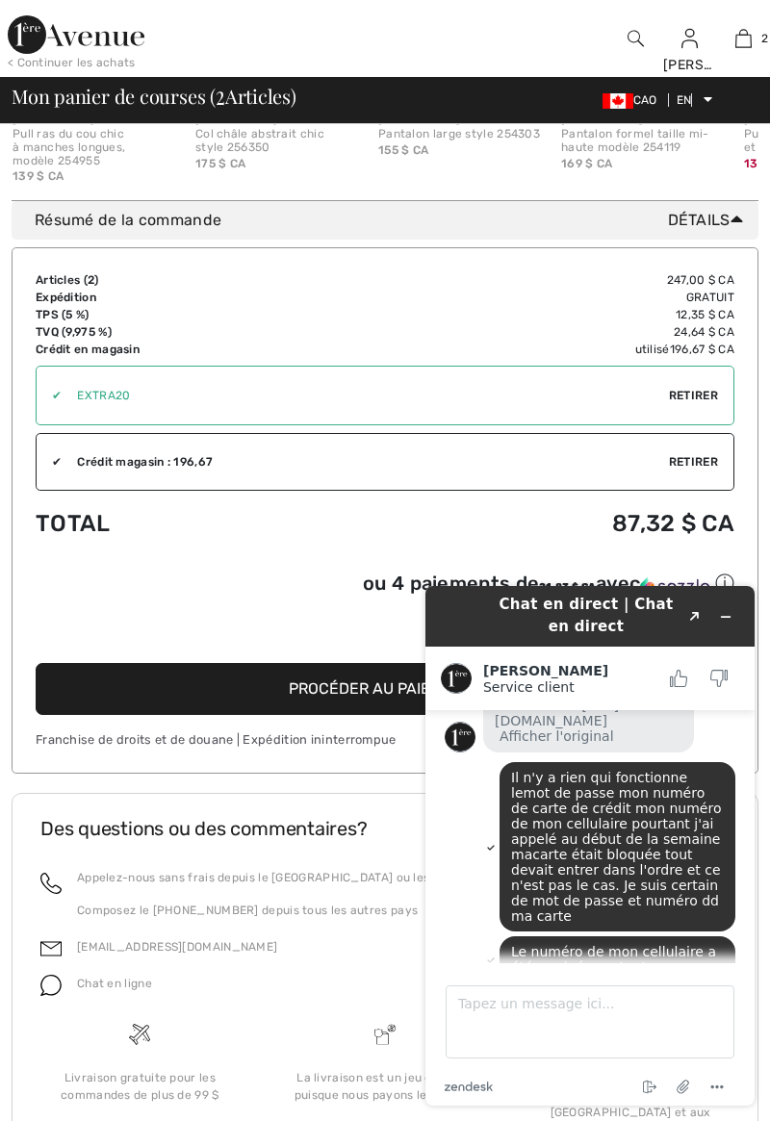
click at [346, 683] on font "Procéder au paiement" at bounding box center [380, 688] width 183 height 18
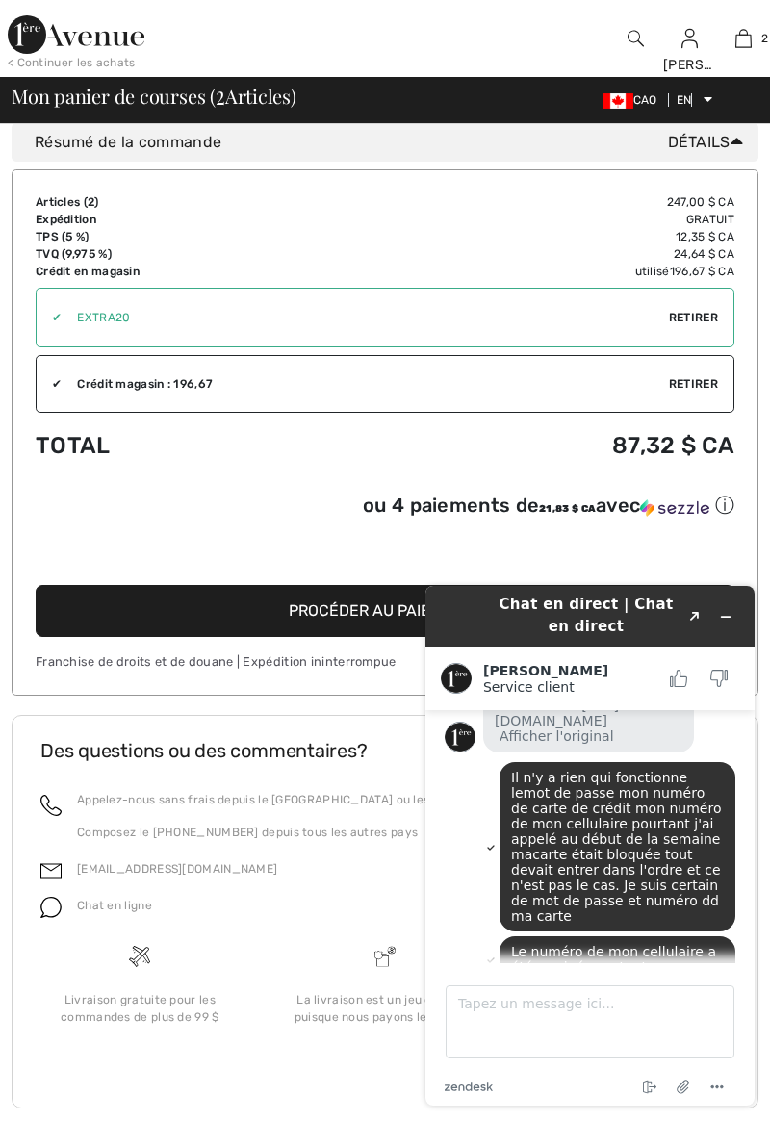
scroll to position [1264, 0]
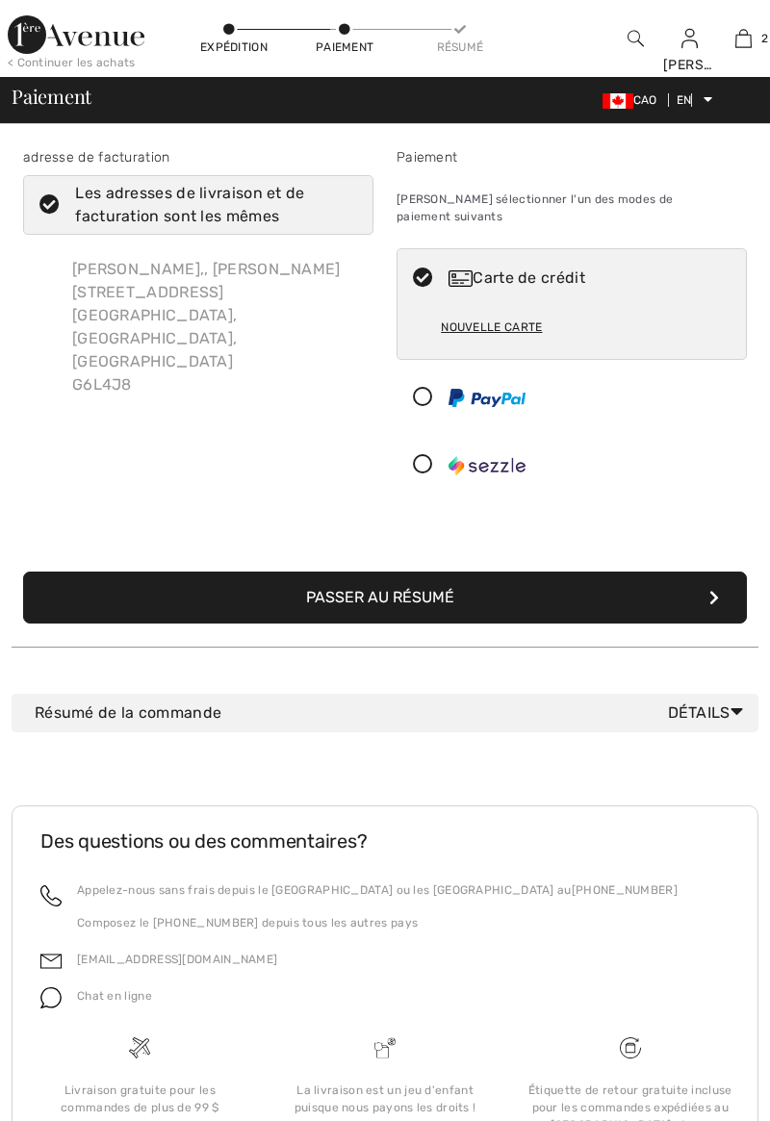
click at [425, 388] on icon at bounding box center [422, 398] width 51 height 20
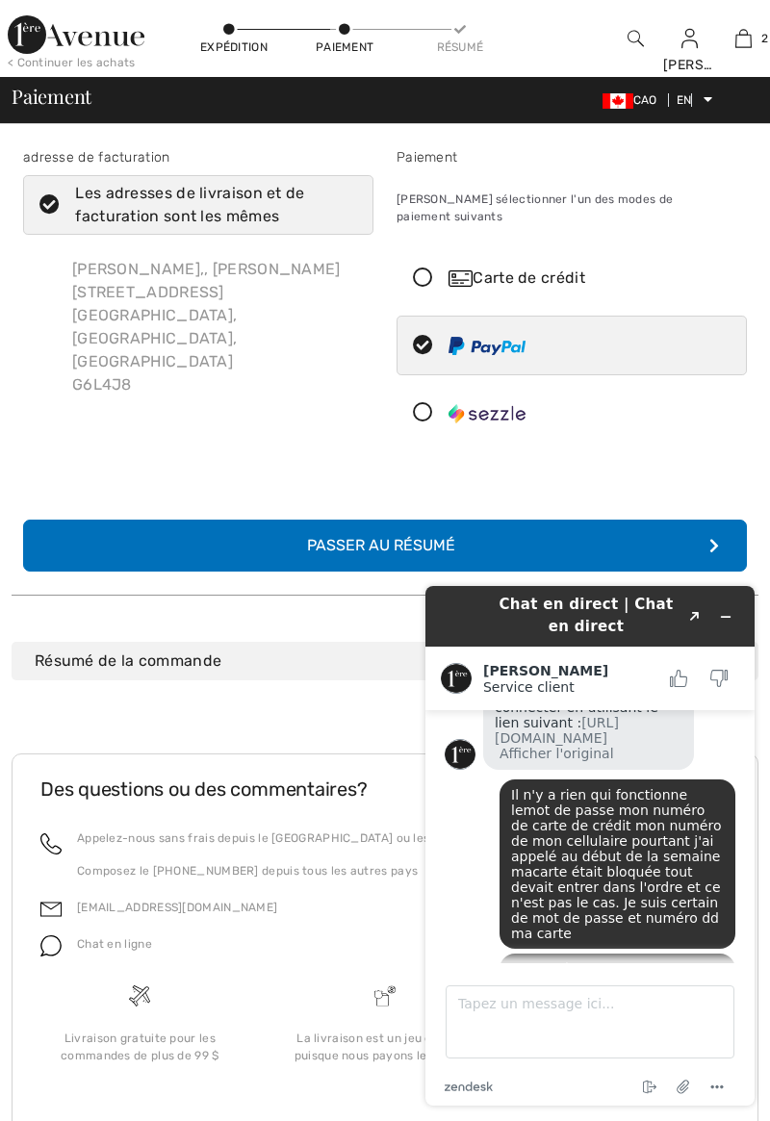
scroll to position [729, 0]
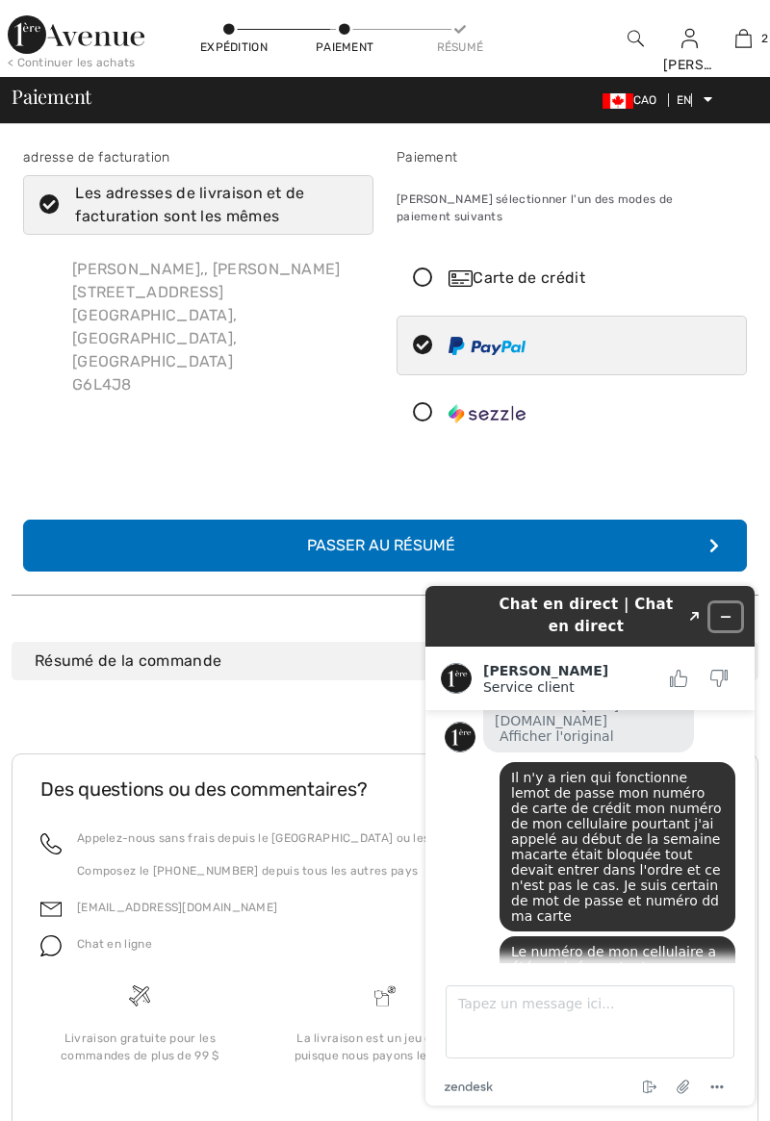
click at [739, 619] on button "Réduire le widget" at bounding box center [725, 616] width 31 height 27
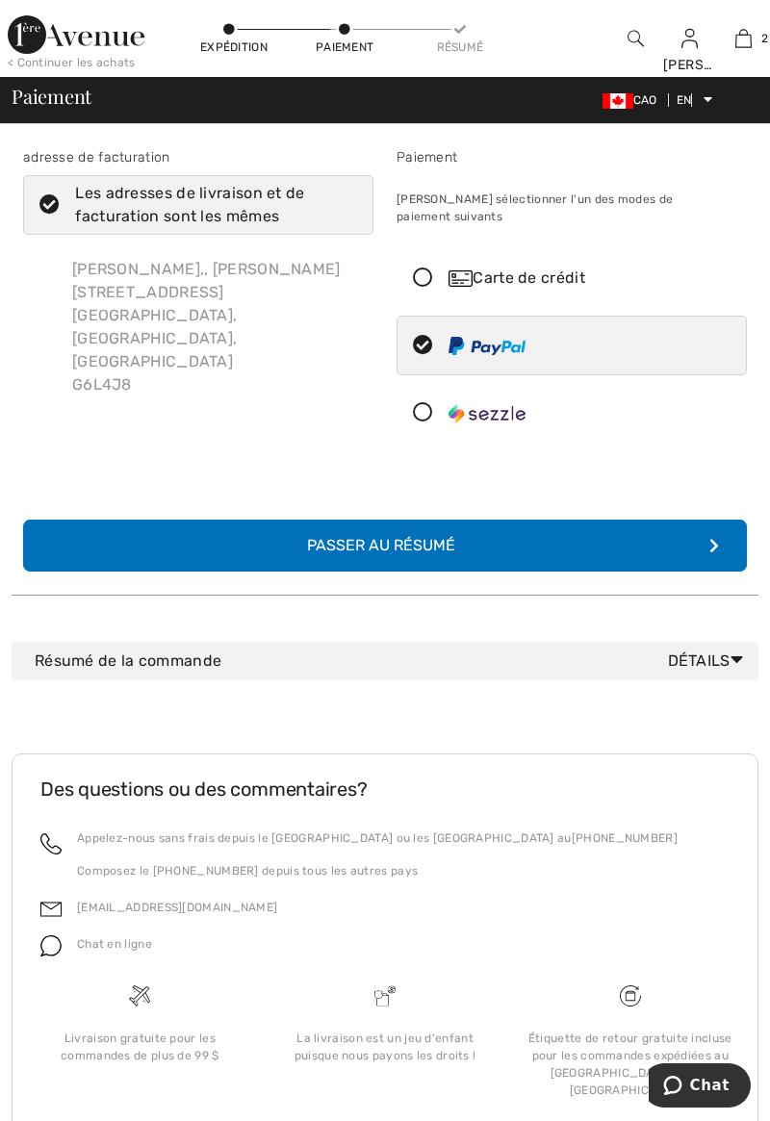
click at [722, 666] on div "Résumé de la commande Détails Articles ( 2 ) CA$ 247.00 Code promotionnel CA$ 0…" at bounding box center [385, 665] width 747 height 140
click at [712, 642] on div "Résumé de la commande Détails" at bounding box center [385, 661] width 747 height 38
click at [716, 651] on font "Détails" at bounding box center [699, 660] width 63 height 18
click at [550, 649] on div "Résumé de la commande Détails" at bounding box center [393, 660] width 716 height 23
click at [713, 651] on font "Détails" at bounding box center [699, 660] width 63 height 18
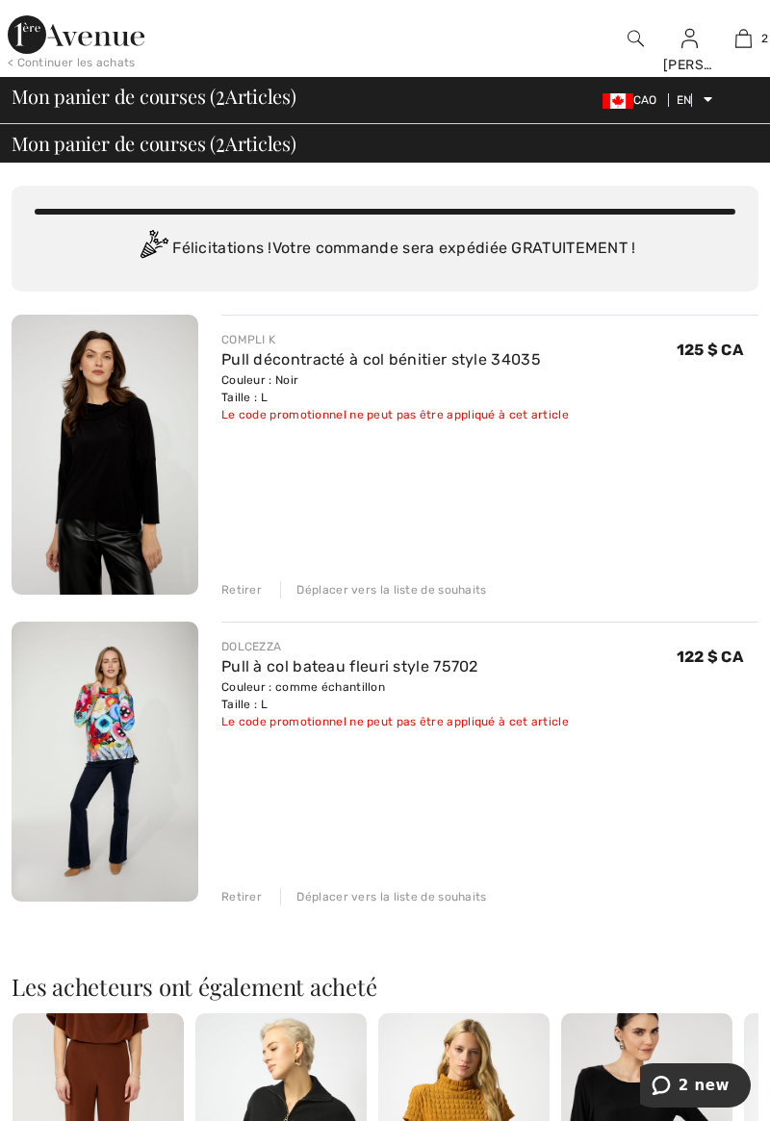
click at [608, 281] on div "You are only CA$ 0.00 away from FREE SHIPPING! Continue Shopping > Félicitation…" at bounding box center [385, 239] width 747 height 106
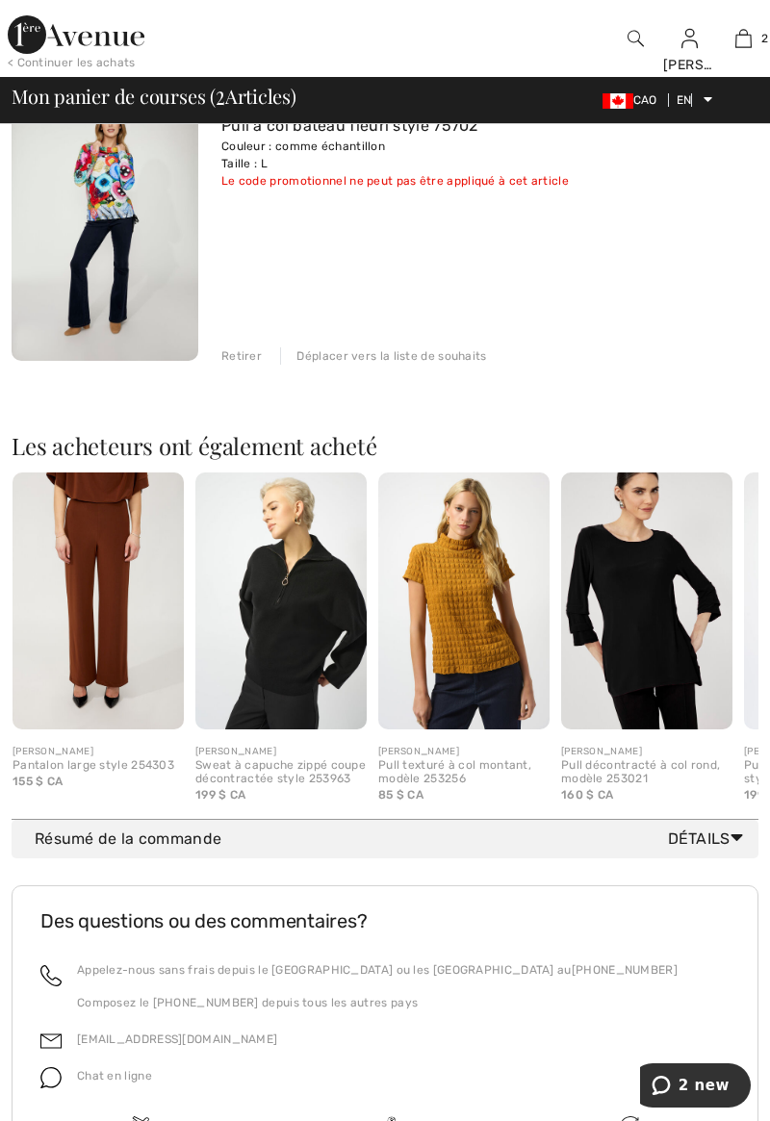
scroll to position [635, 0]
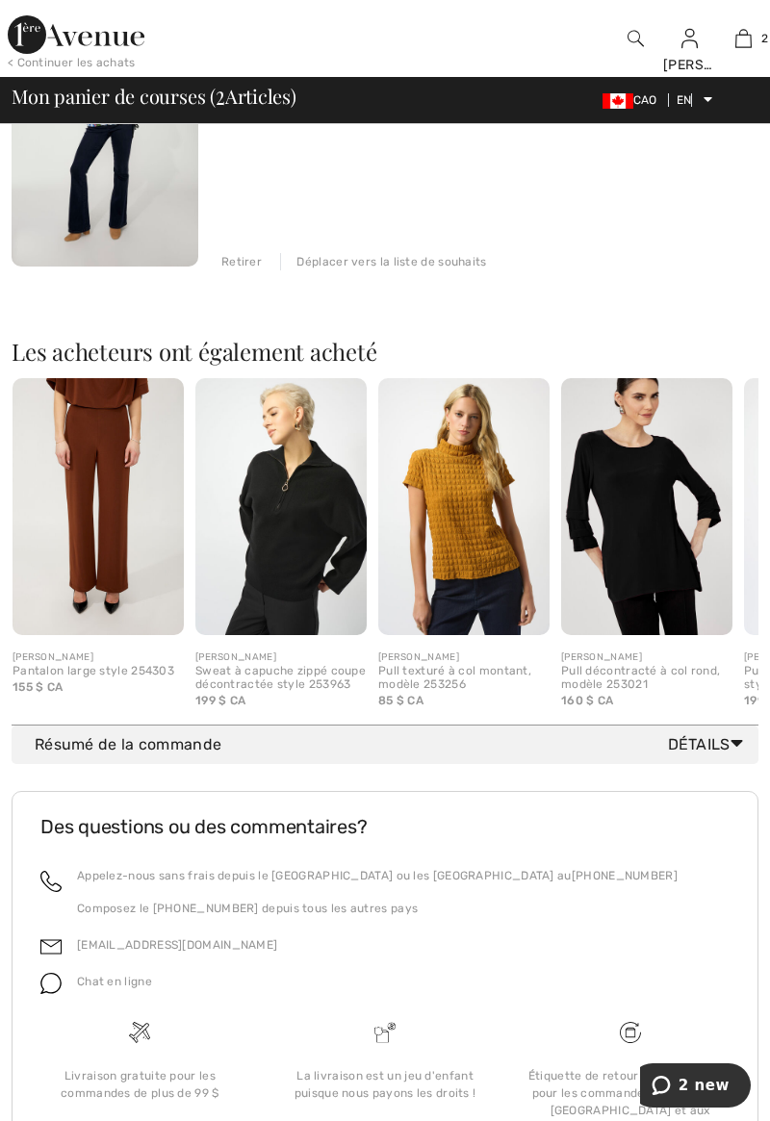
click at [710, 745] on font "Détails" at bounding box center [699, 744] width 63 height 18
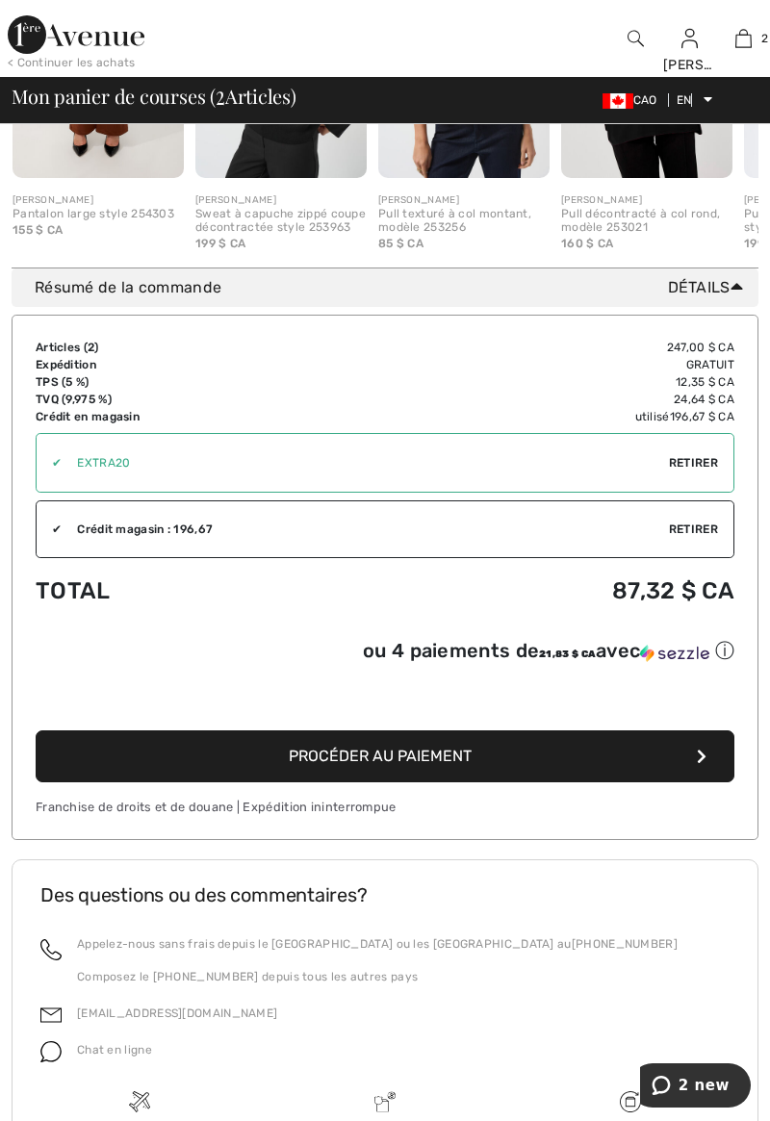
scroll to position [1158, 0]
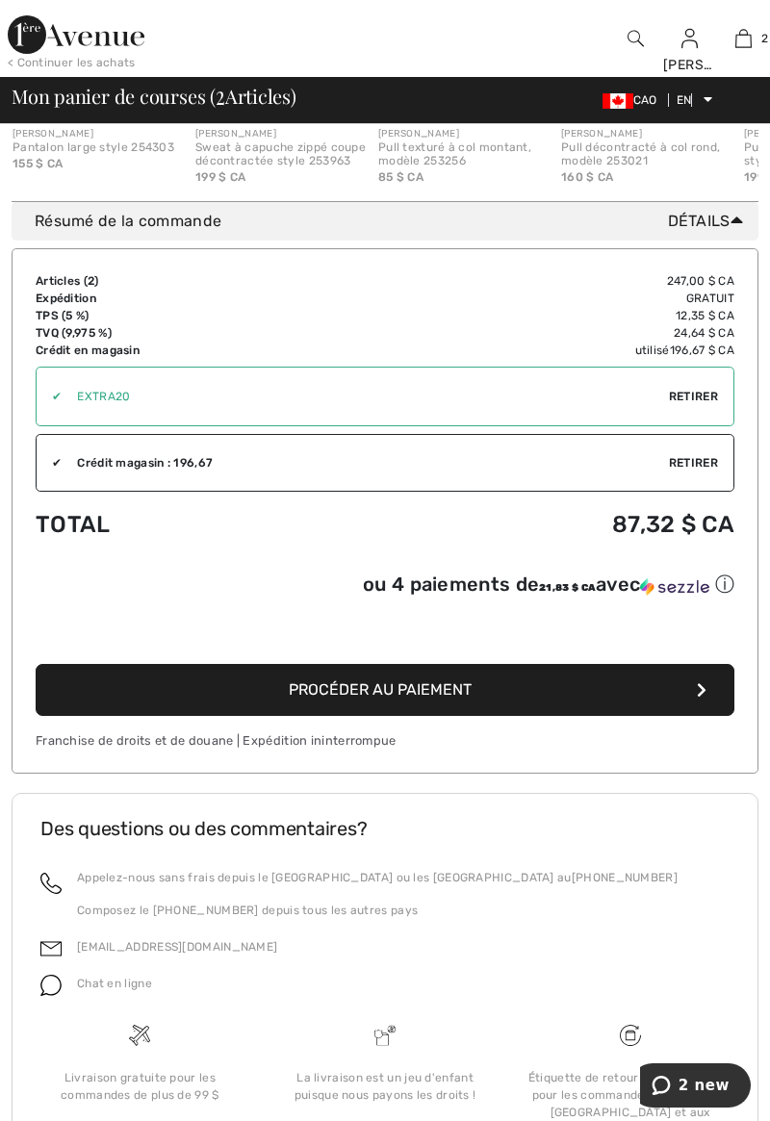
click at [422, 934] on div "[EMAIL_ADDRESS][DOMAIN_NAME]" at bounding box center [384, 952] width 689 height 37
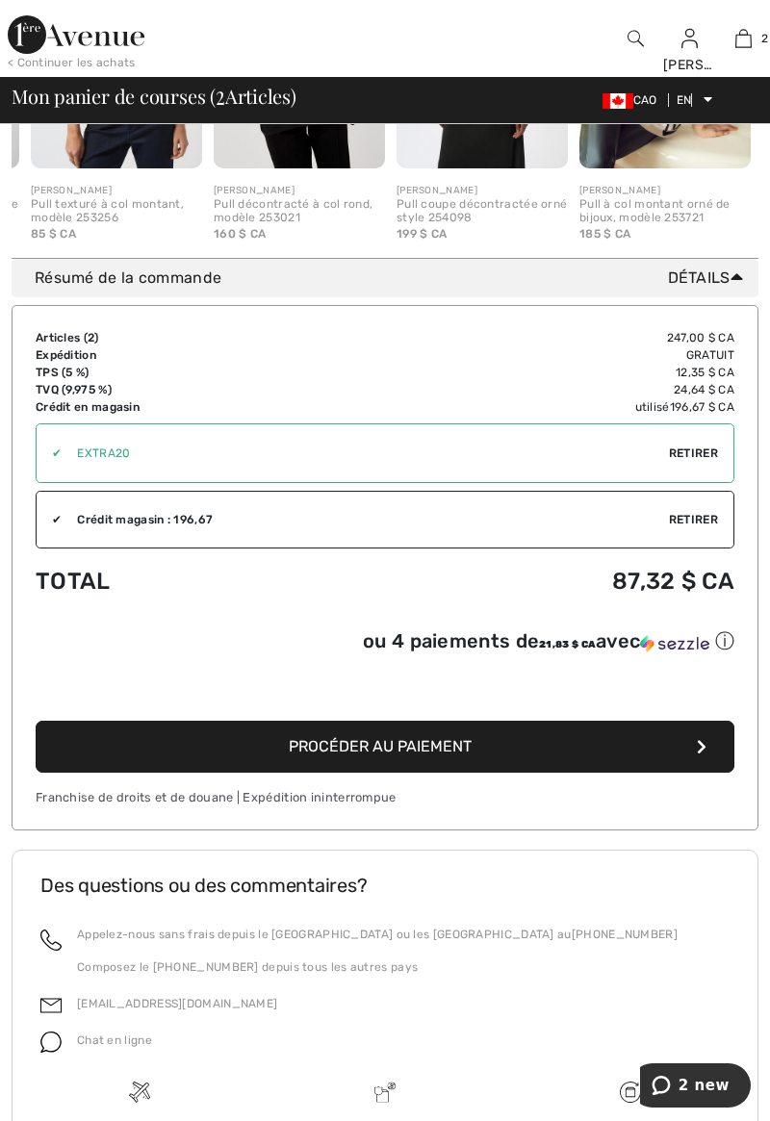
scroll to position [1101, 0]
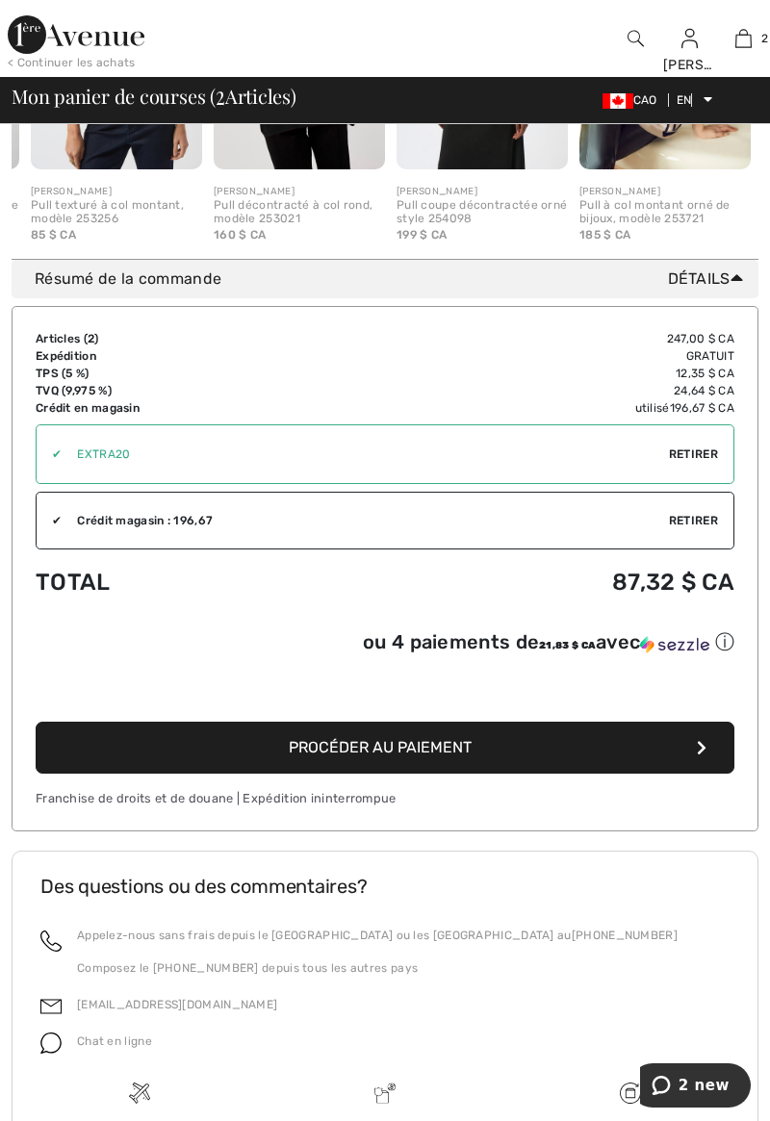
click at [59, 1045] on img at bounding box center [50, 1042] width 21 height 21
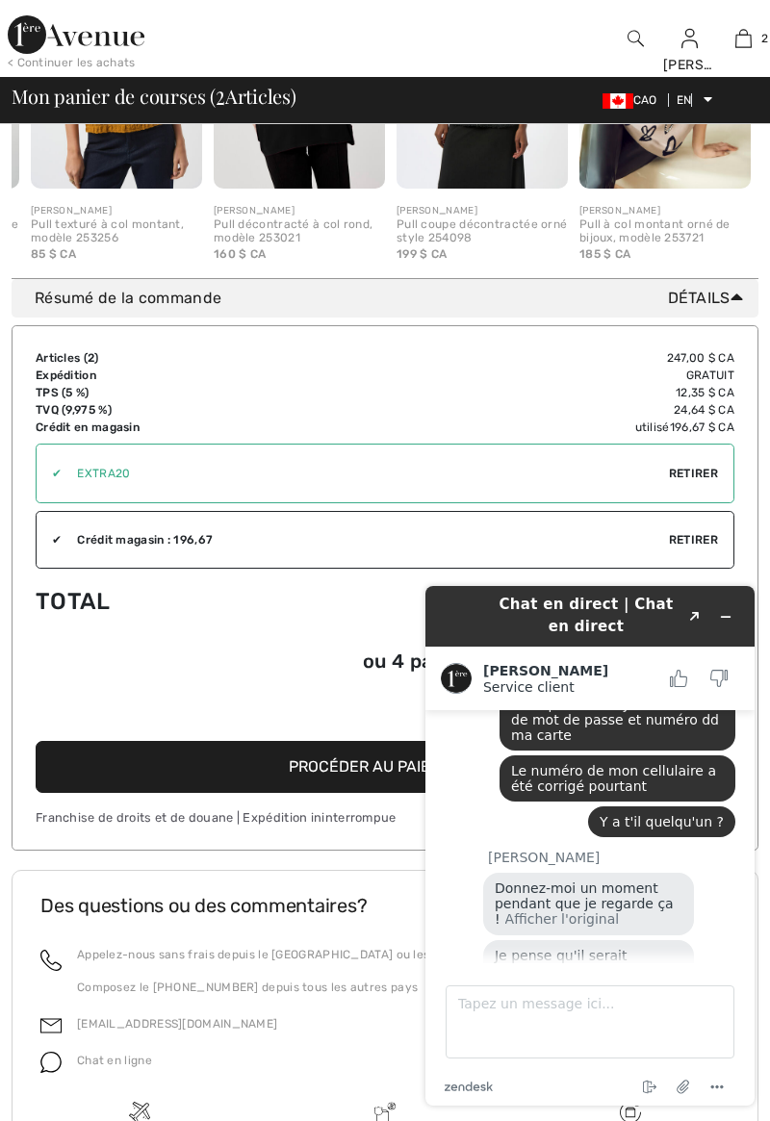
scroll to position [1068, 0]
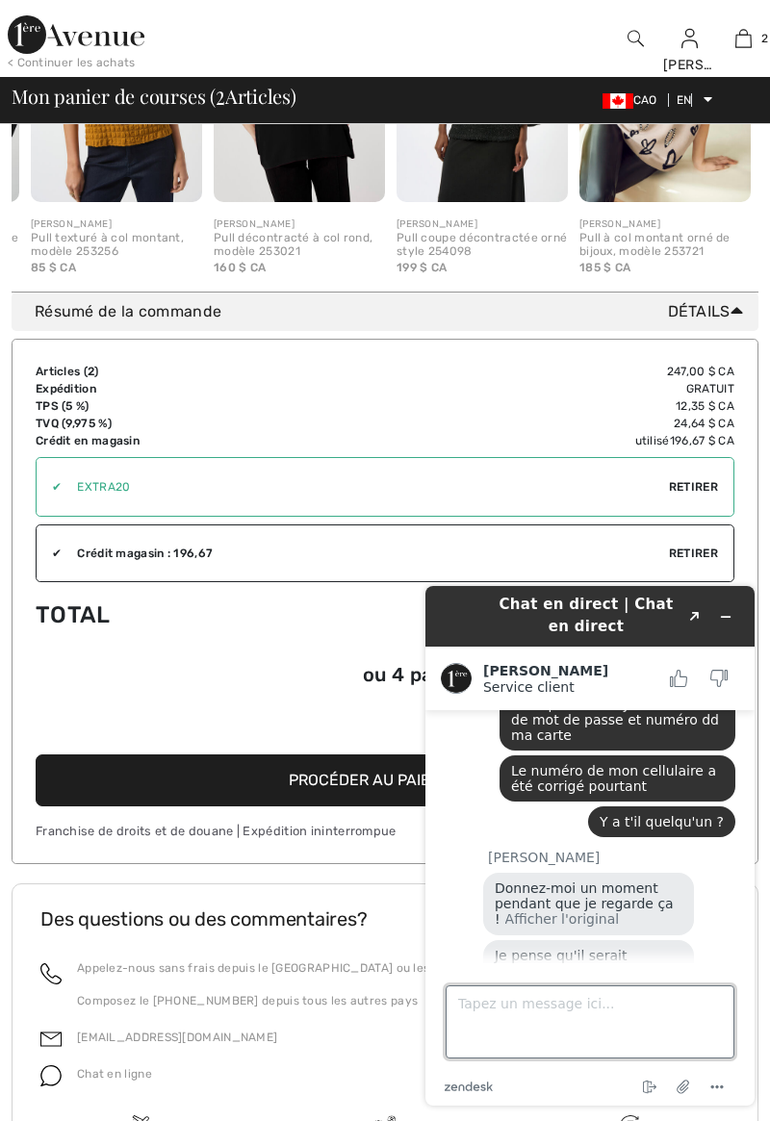
click at [560, 1033] on textarea "Tapez un message ici..." at bounding box center [589, 1021] width 289 height 73
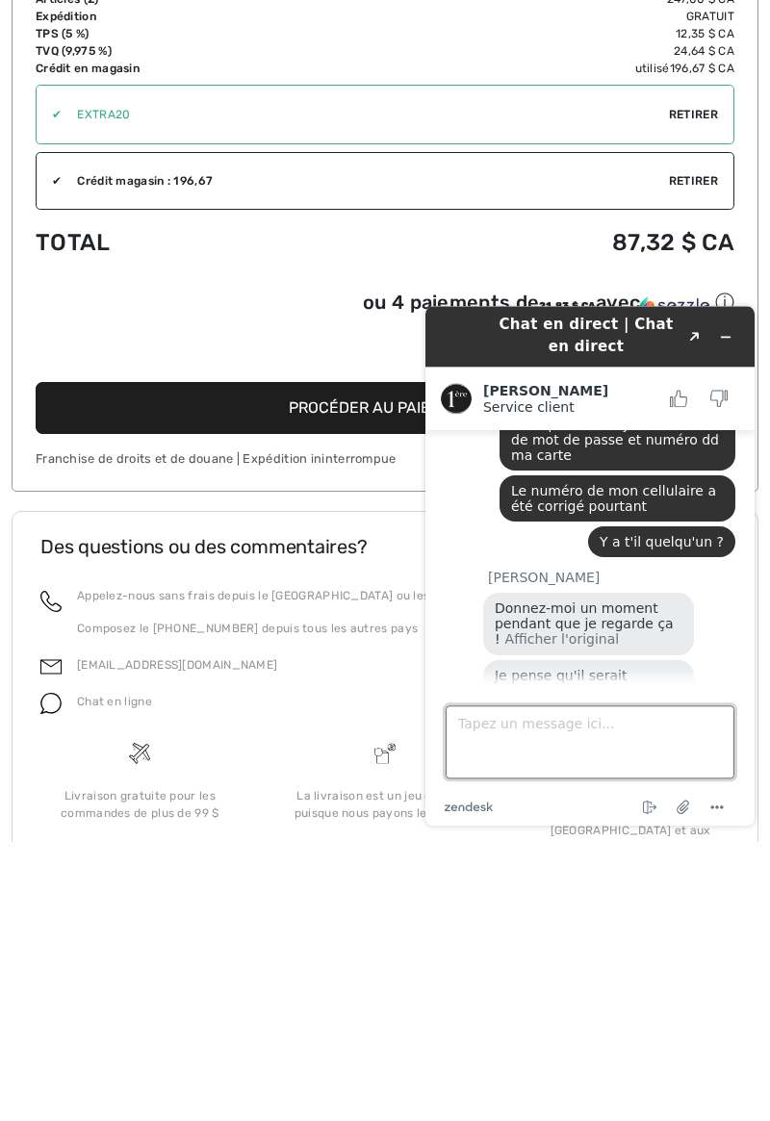
scroll to position [1251, 0]
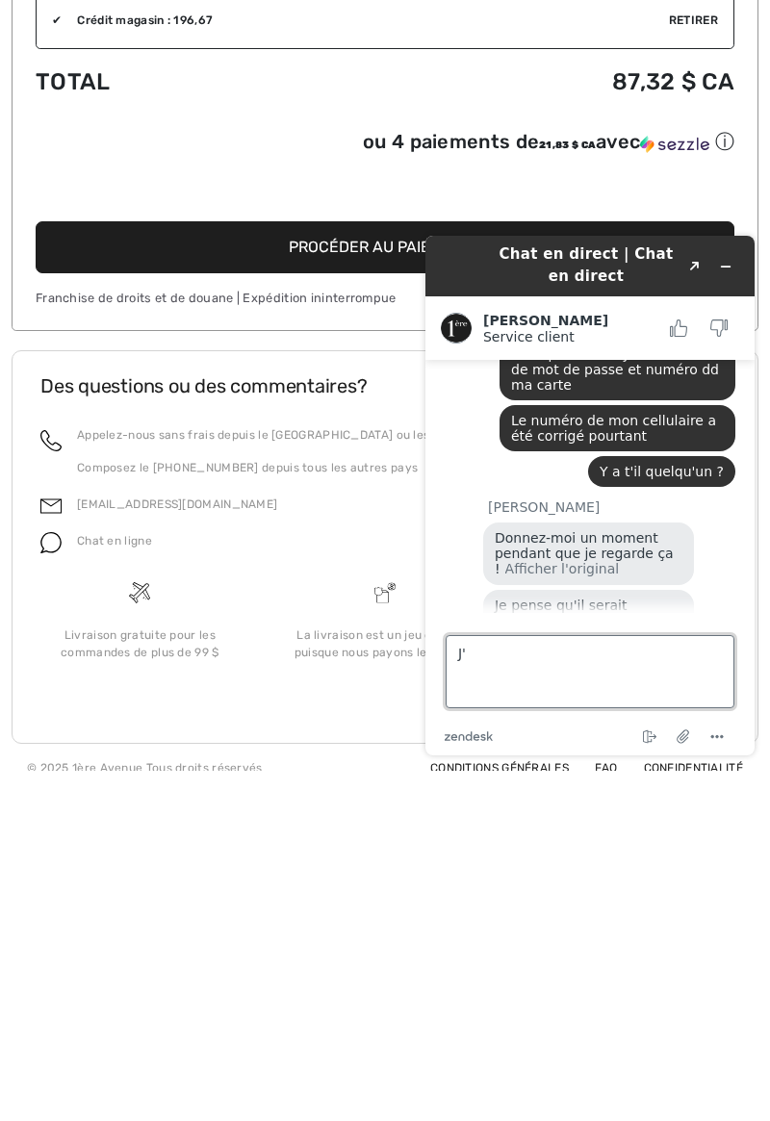
type textarea "J"
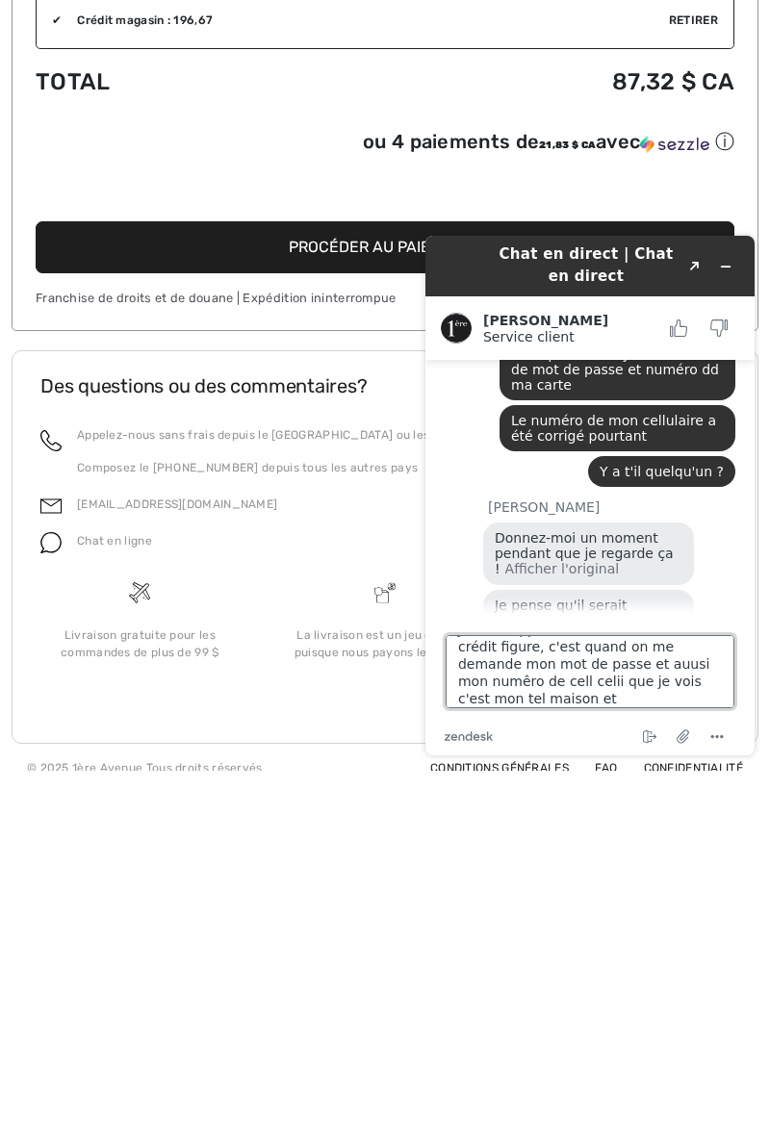
scroll to position [17, 0]
type textarea "Je vous appellerez [DATE], ma note dd crédit figure, c'est quand on me demande …"
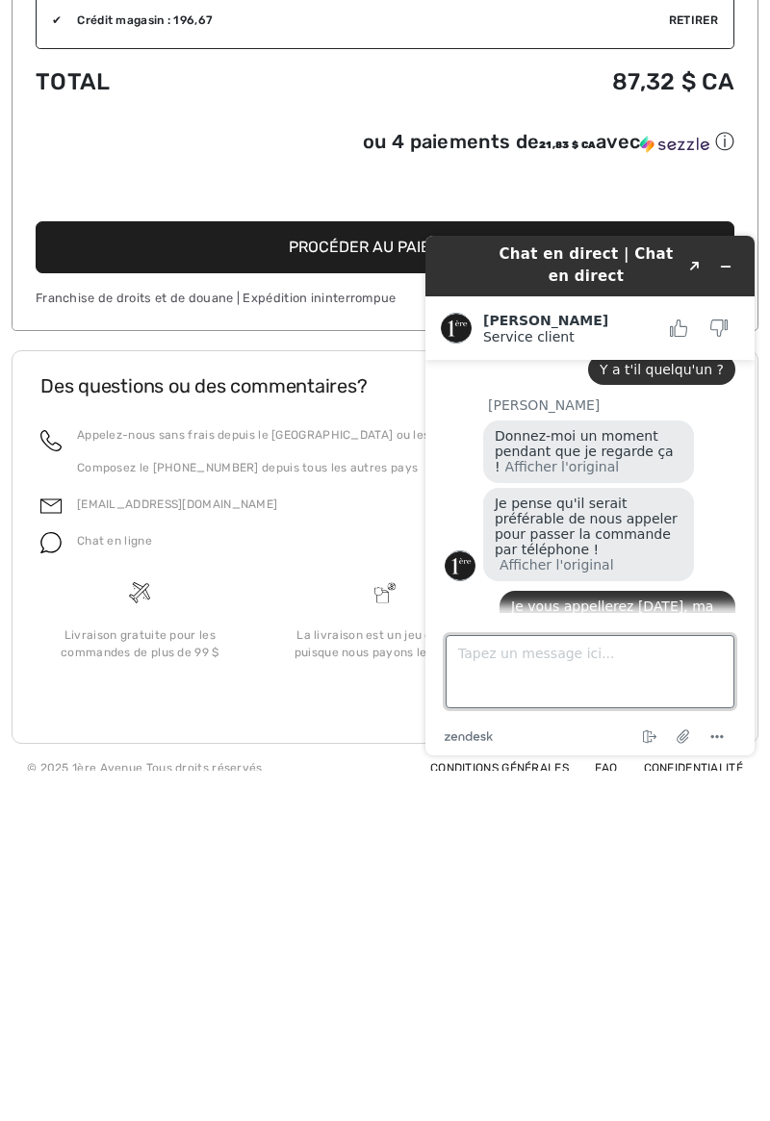
scroll to position [1012, 0]
type textarea "A"
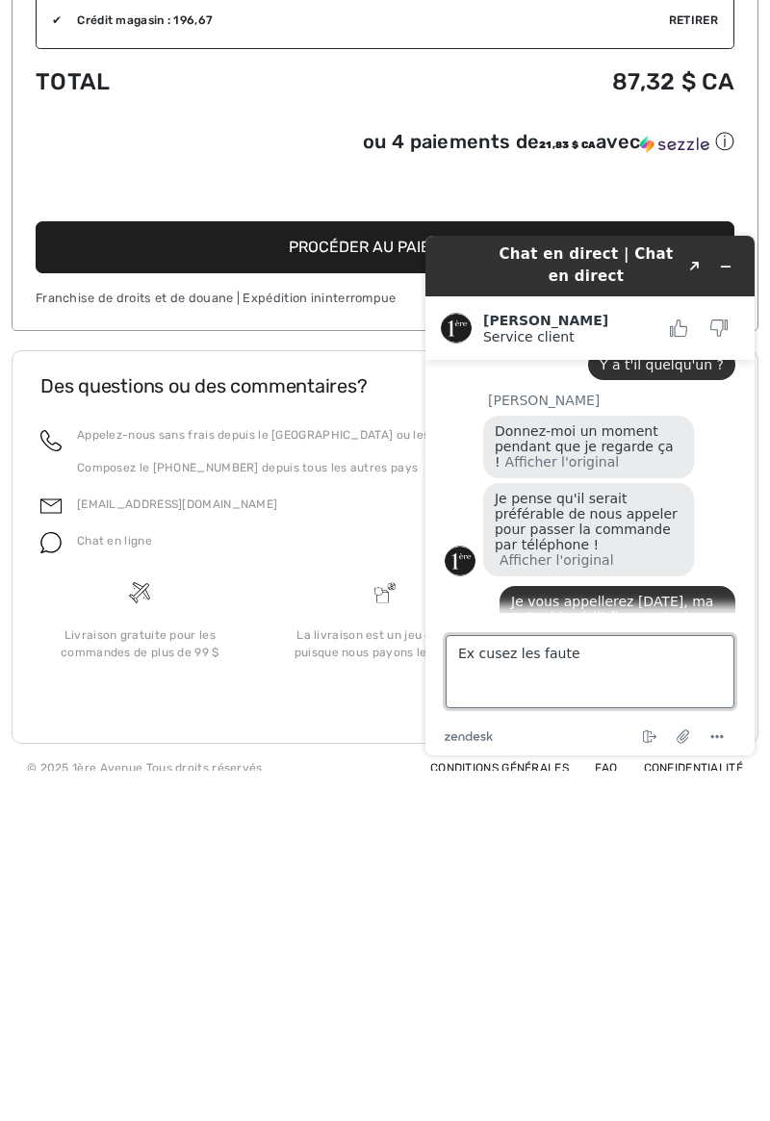
type textarea "Ex cusez les fautes"
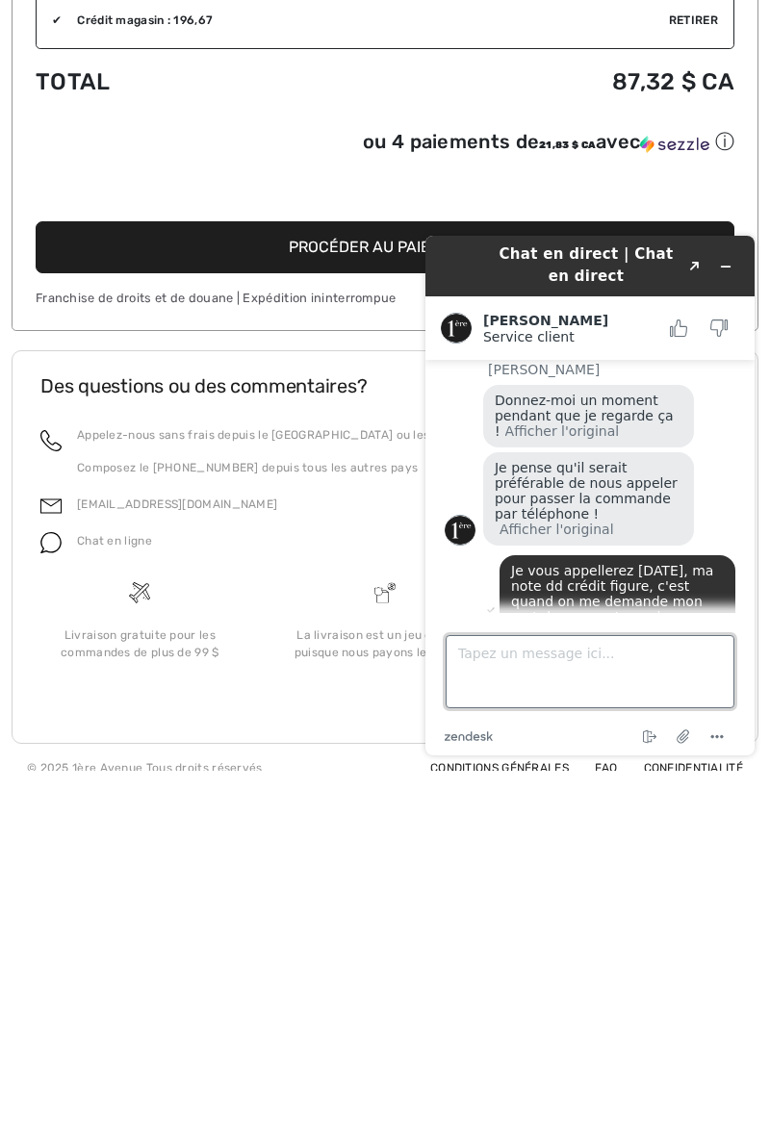
scroll to position [1207, 0]
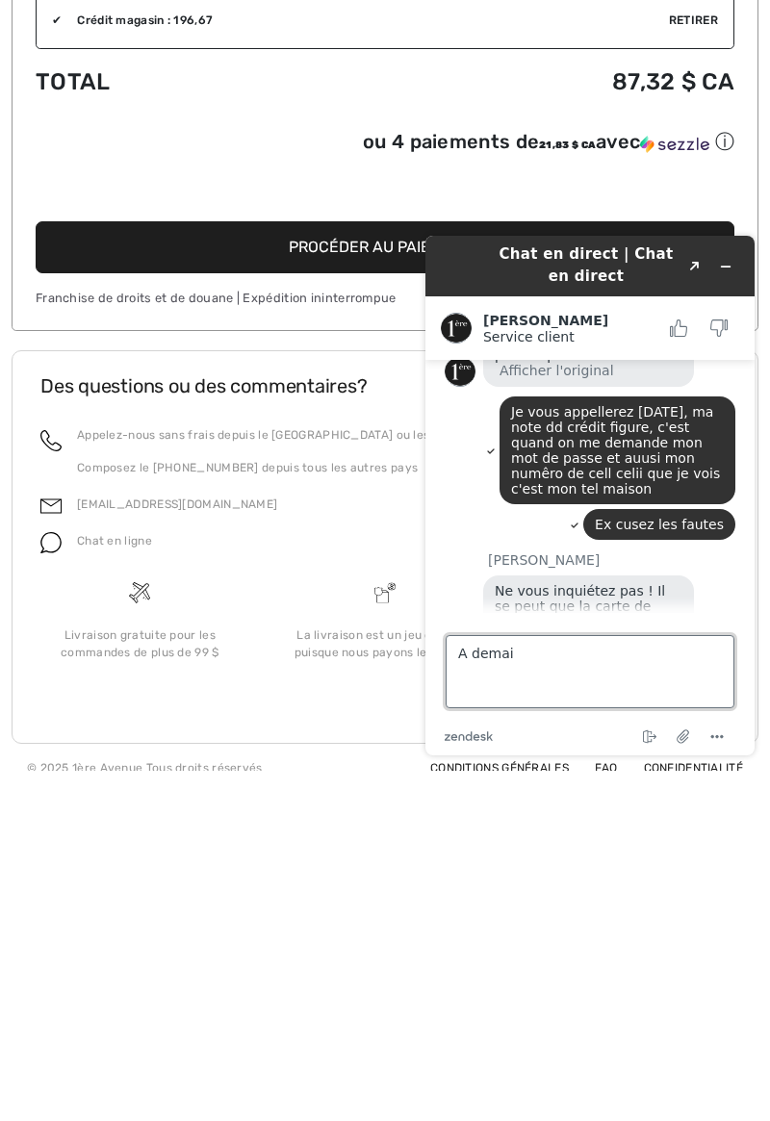
type textarea "A [DATE]"
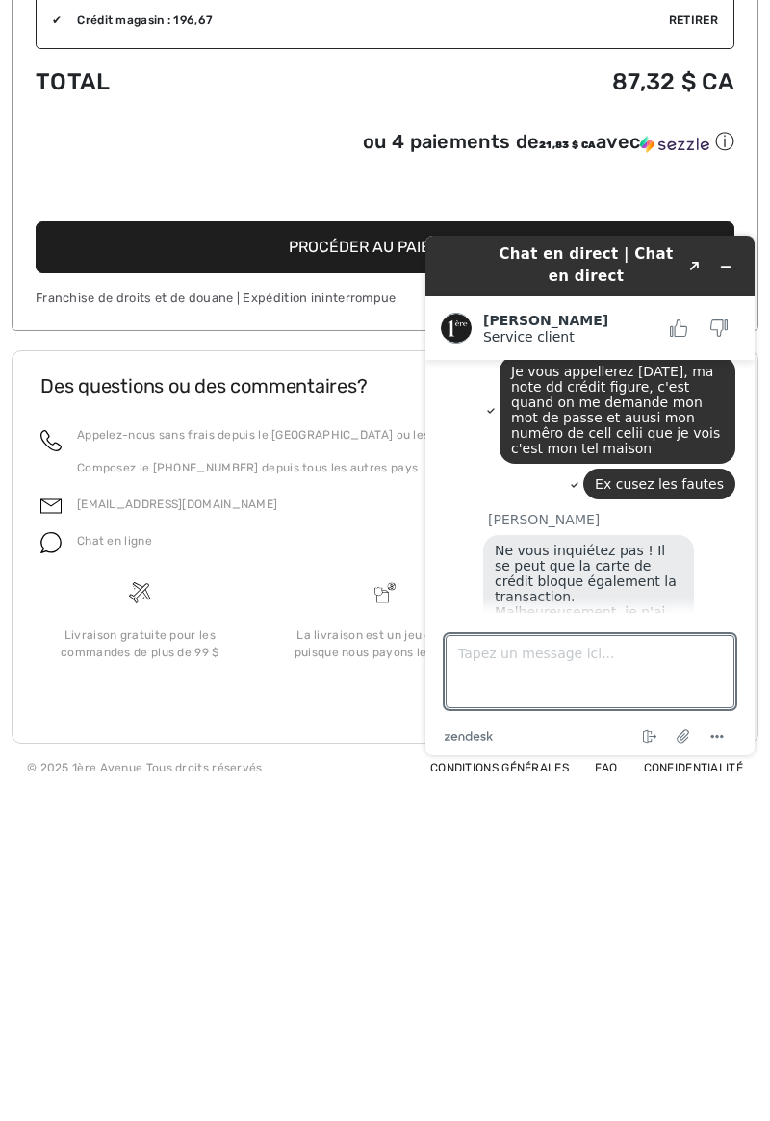
click at [129, 887] on font "Chat en ligne" at bounding box center [114, 890] width 75 height 13
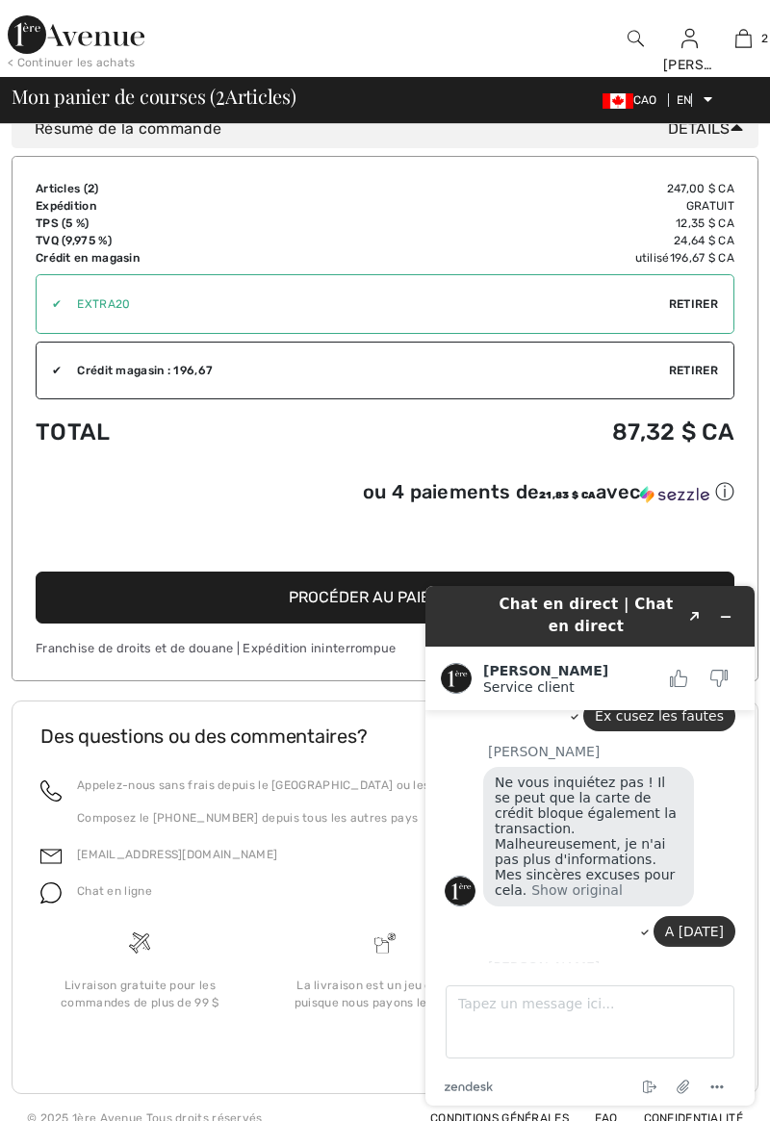
scroll to position [1360, 0]
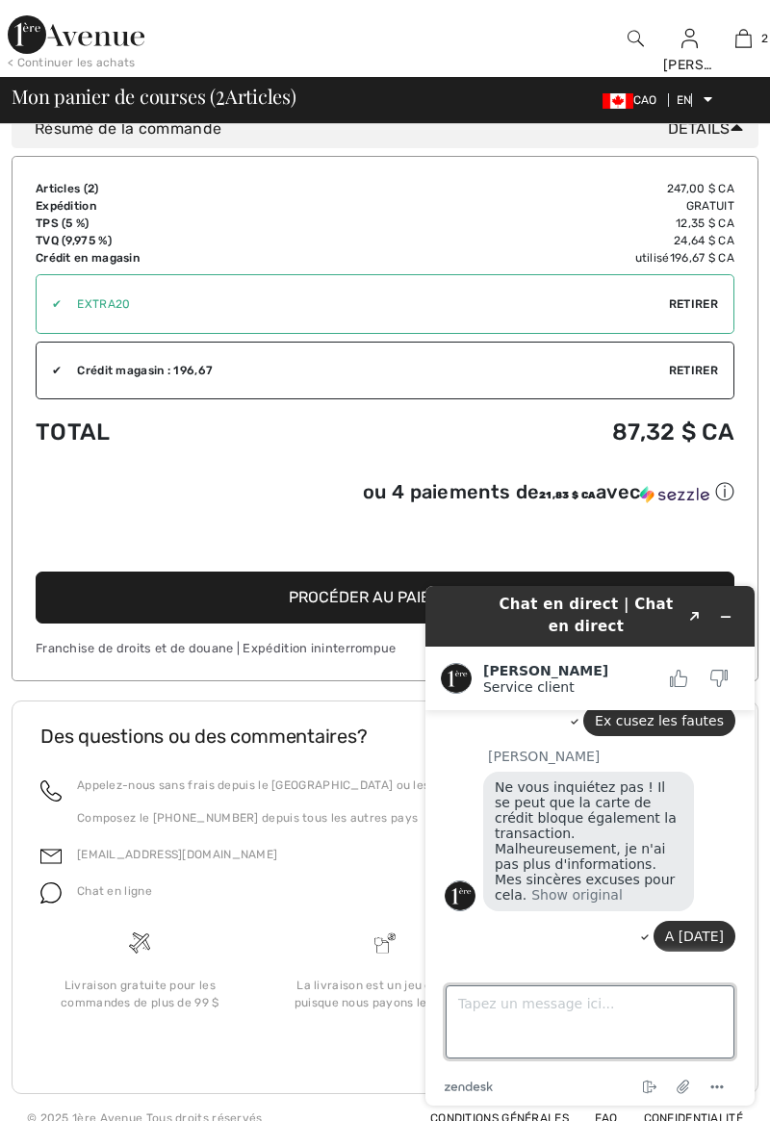
click at [587, 1024] on textarea "Tapez un message ici..." at bounding box center [589, 1021] width 289 height 73
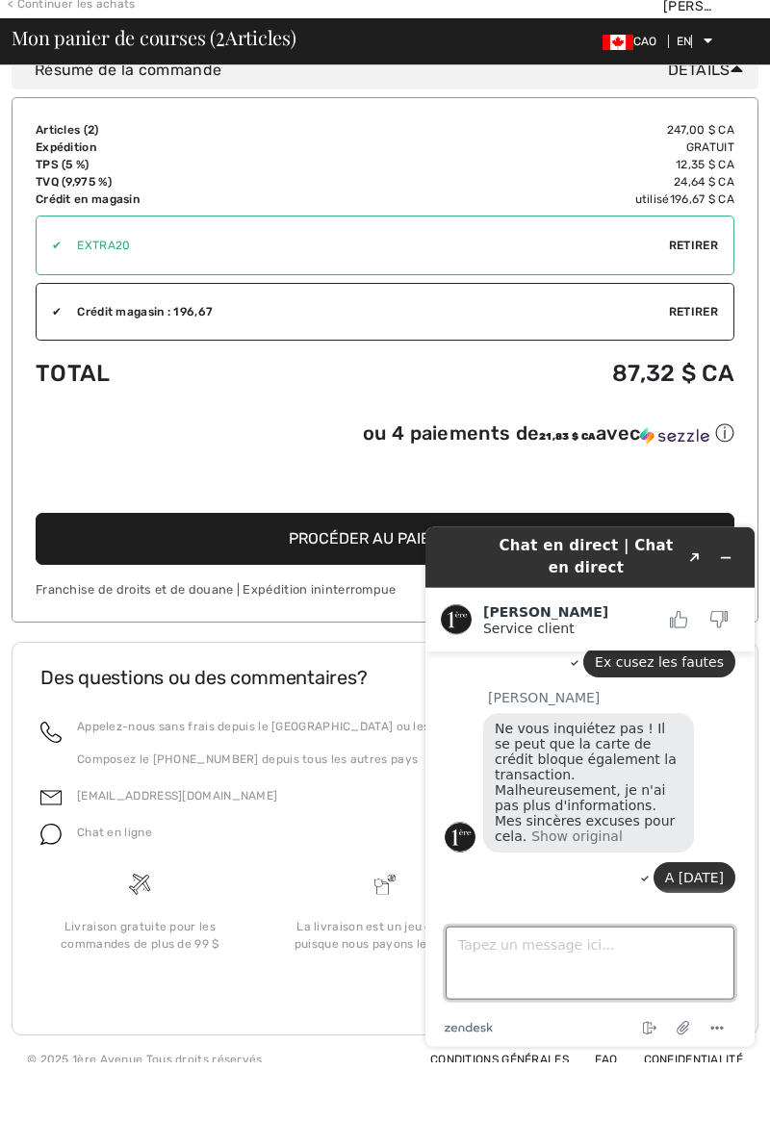
scroll to position [1251, 0]
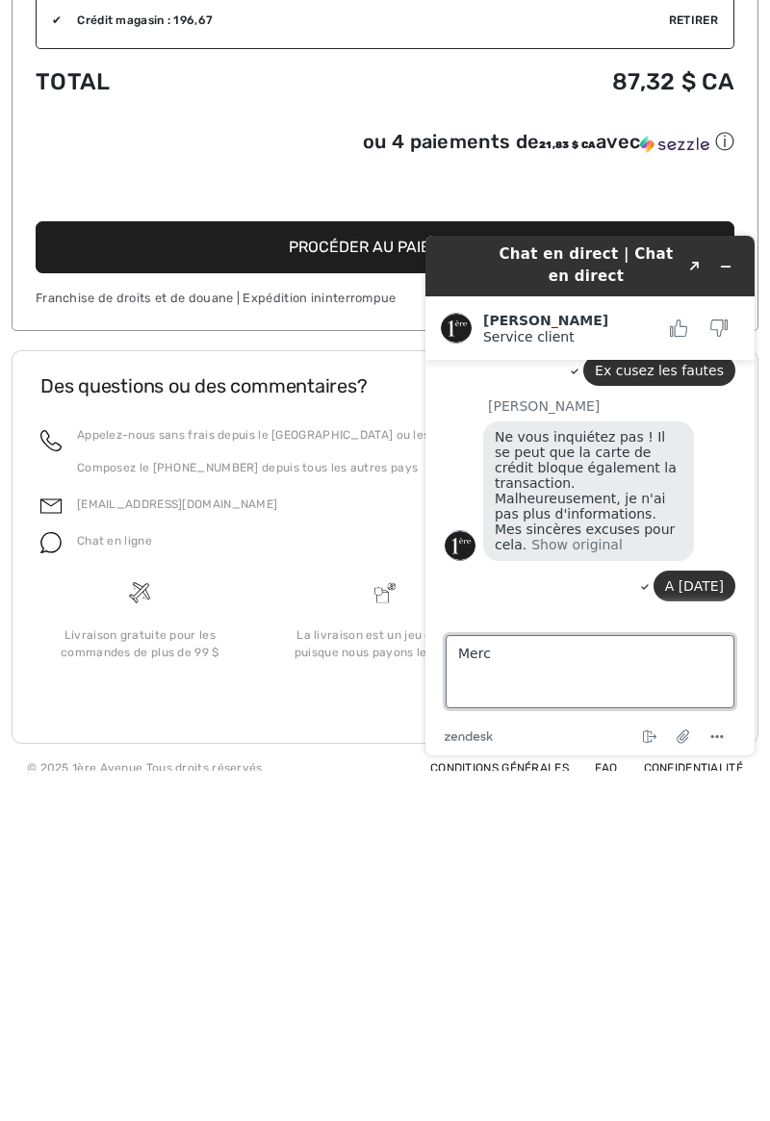
type textarea "Merci"
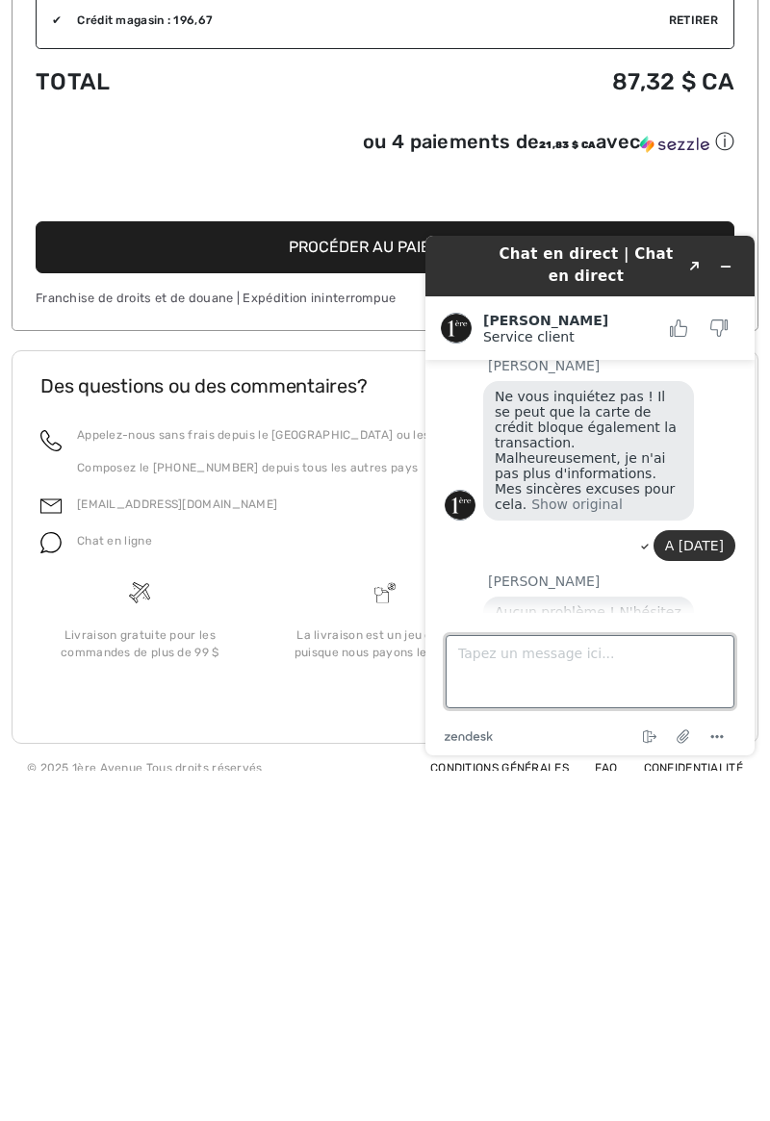
scroll to position [1401, 0]
